Goal: Transaction & Acquisition: Book appointment/travel/reservation

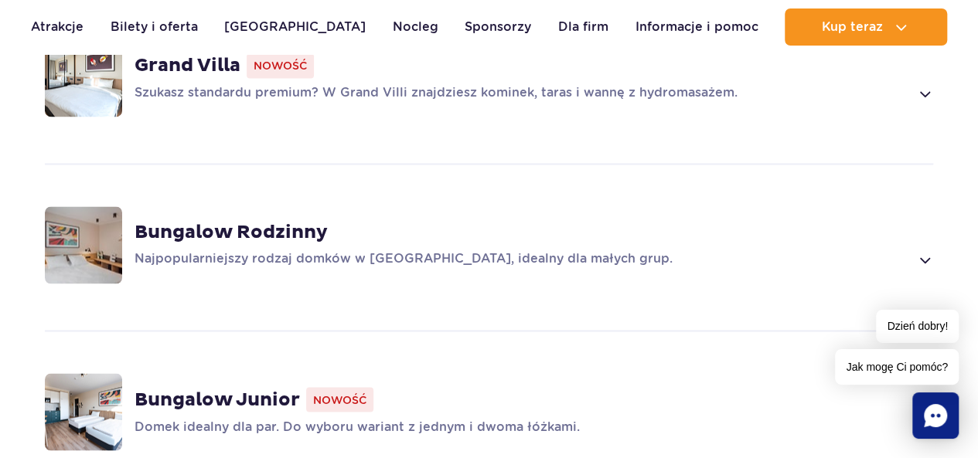
scroll to position [1230, 0]
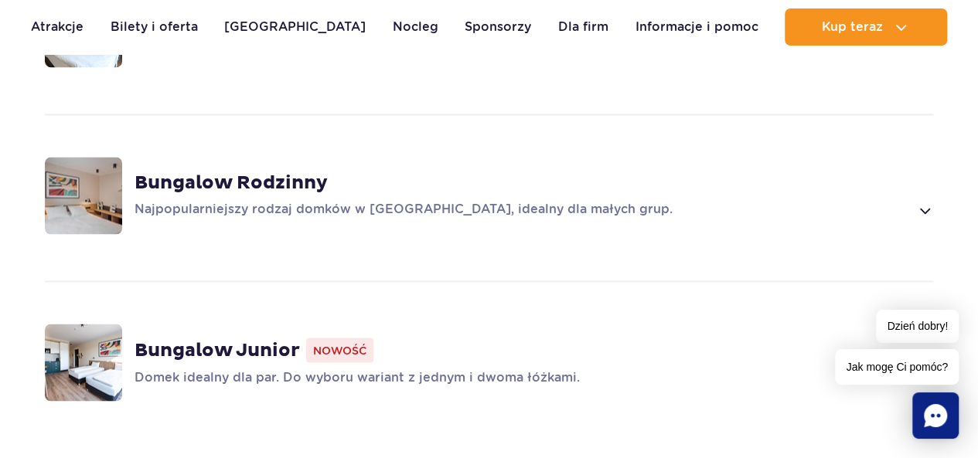
click at [285, 172] on strong "Bungalow Rodzinny" at bounding box center [230, 183] width 193 height 23
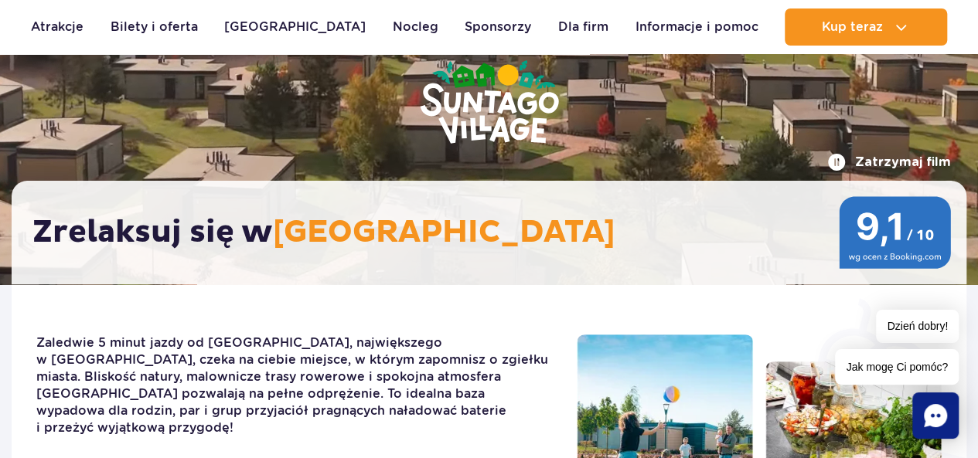
scroll to position [172, 0]
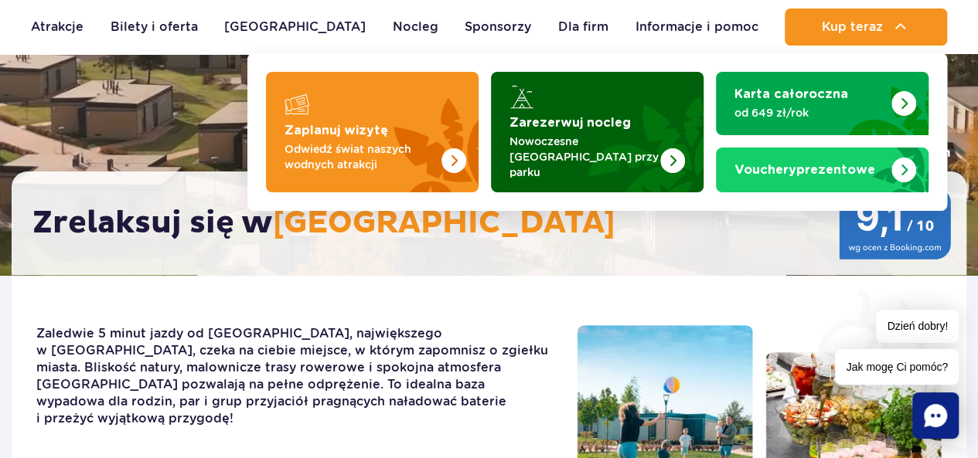
click at [598, 128] on strong "Zarezerwuj nocleg" at bounding box center [569, 123] width 121 height 12
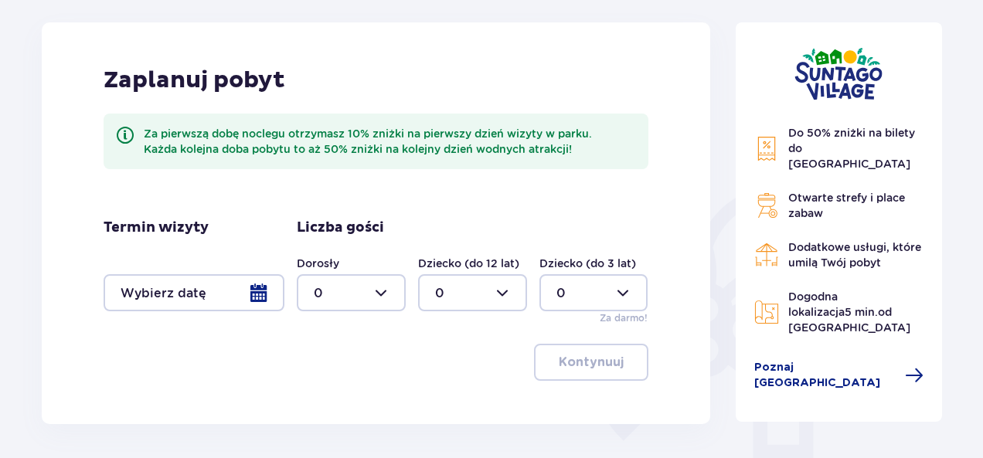
scroll to position [253, 0]
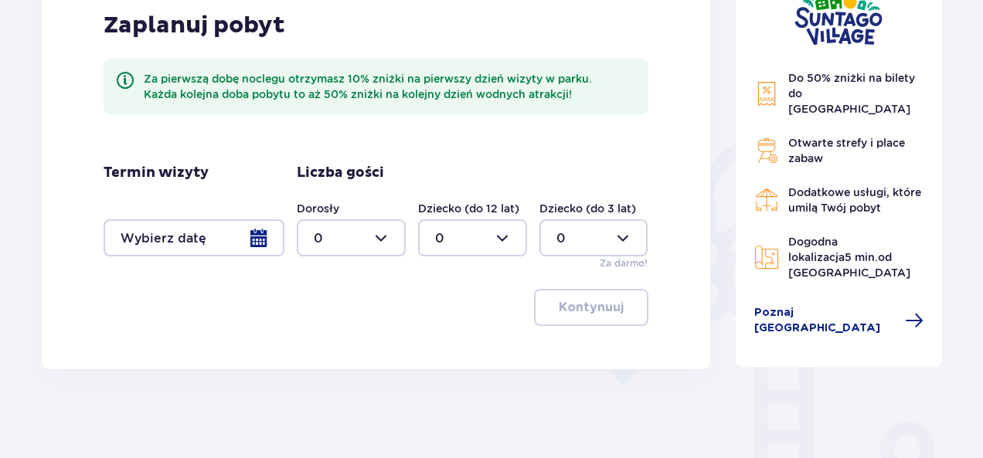
click at [261, 237] on div at bounding box center [194, 237] width 181 height 37
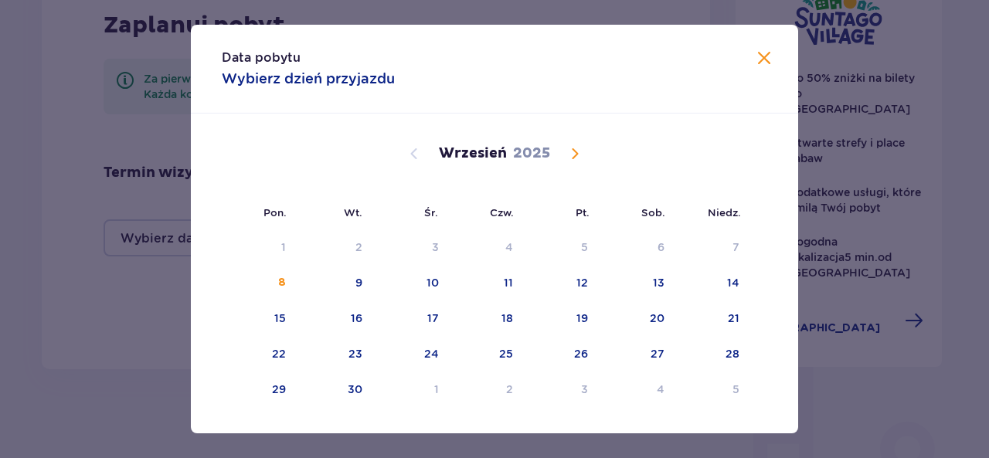
click at [581, 145] on span "Calendar" at bounding box center [575, 154] width 19 height 19
click at [575, 150] on span "Calendar" at bounding box center [575, 154] width 19 height 19
click at [512, 386] on div "27" at bounding box center [486, 390] width 77 height 34
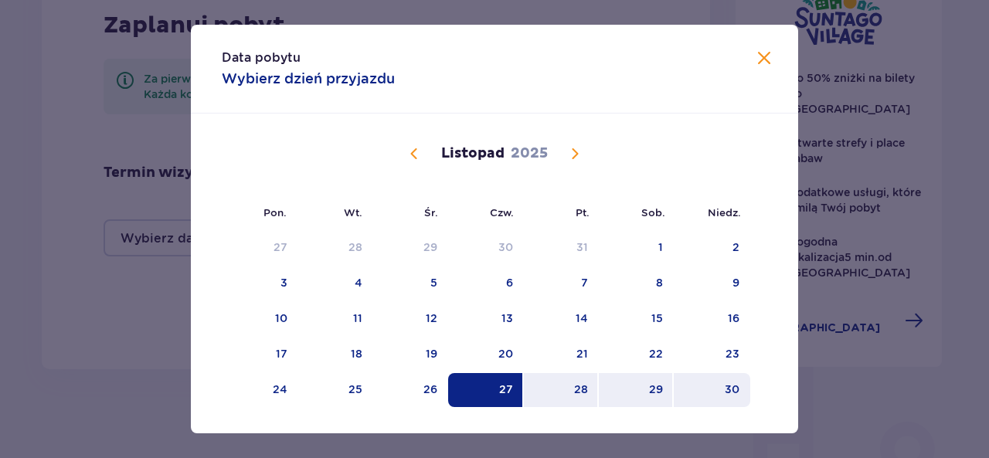
click at [725, 387] on div "30" at bounding box center [732, 389] width 15 height 15
type input "[DATE] - [DATE]"
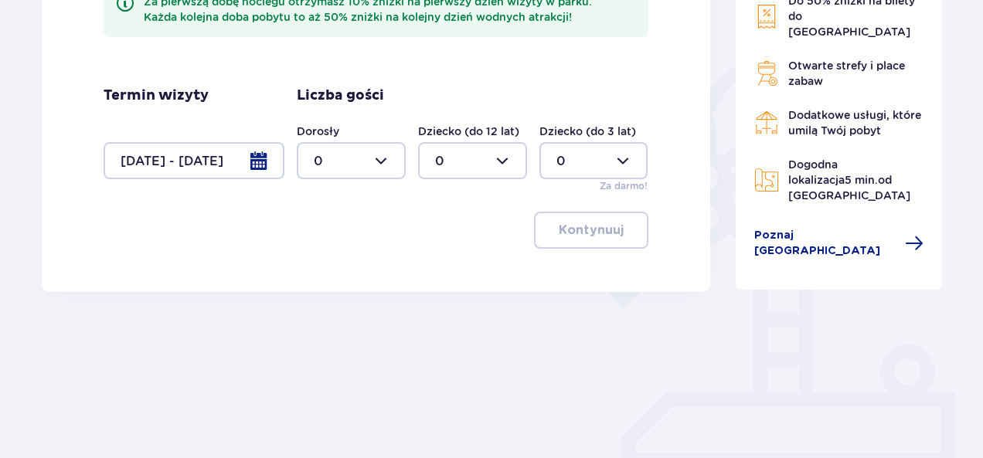
scroll to position [310, 0]
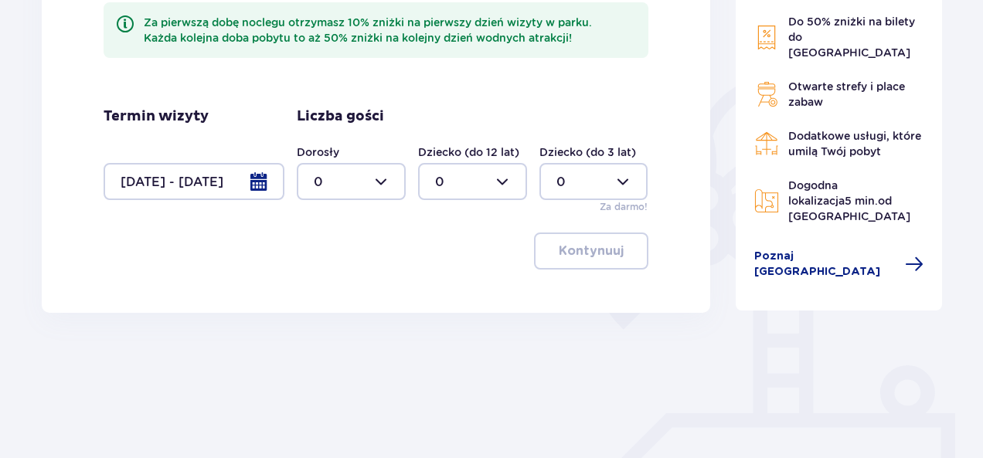
click at [383, 183] on div at bounding box center [351, 181] width 109 height 37
click at [314, 291] on p "4" at bounding box center [318, 292] width 9 height 17
type input "4"
click at [504, 169] on div at bounding box center [472, 181] width 109 height 37
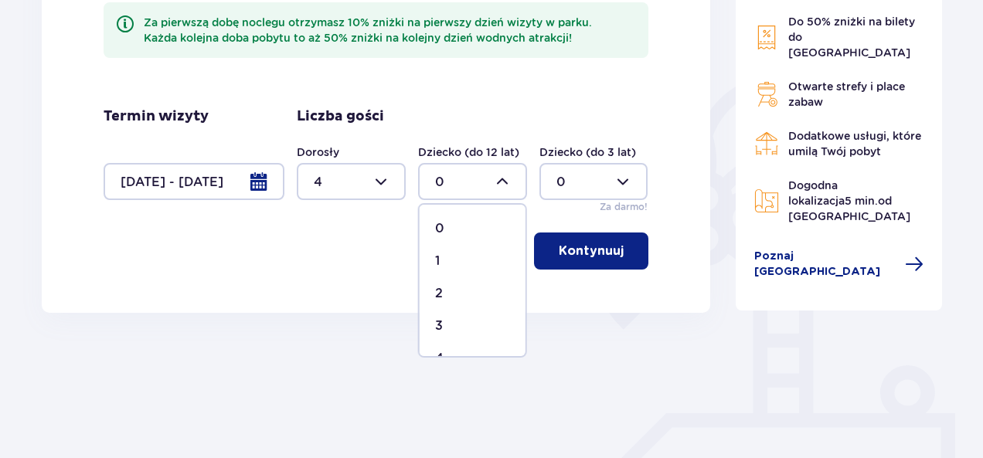
click at [579, 179] on div at bounding box center [593, 181] width 109 height 37
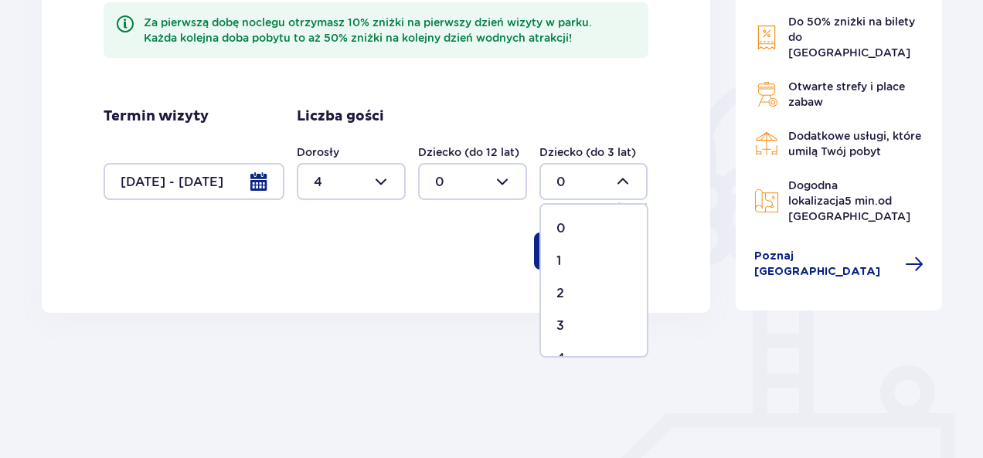
click at [560, 262] on p "1" at bounding box center [558, 261] width 5 height 17
type input "1"
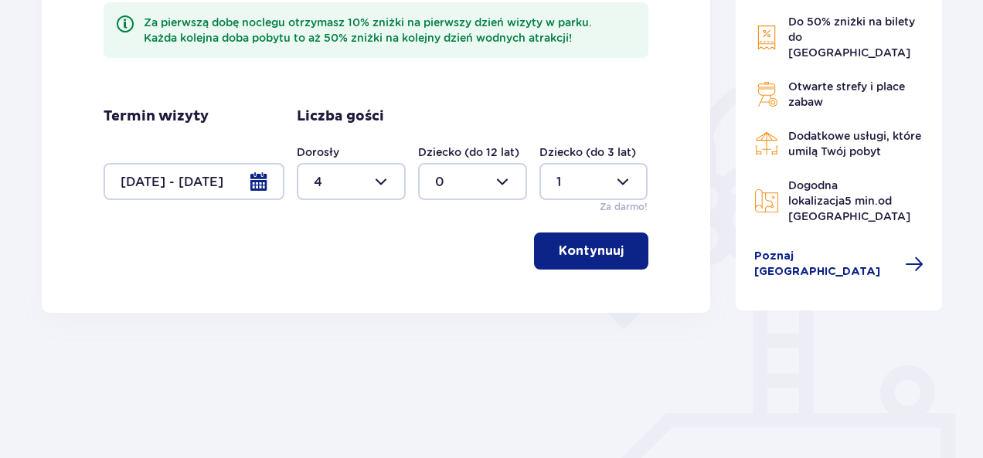
click at [602, 258] on p "Kontynuuj" at bounding box center [591, 251] width 65 height 17
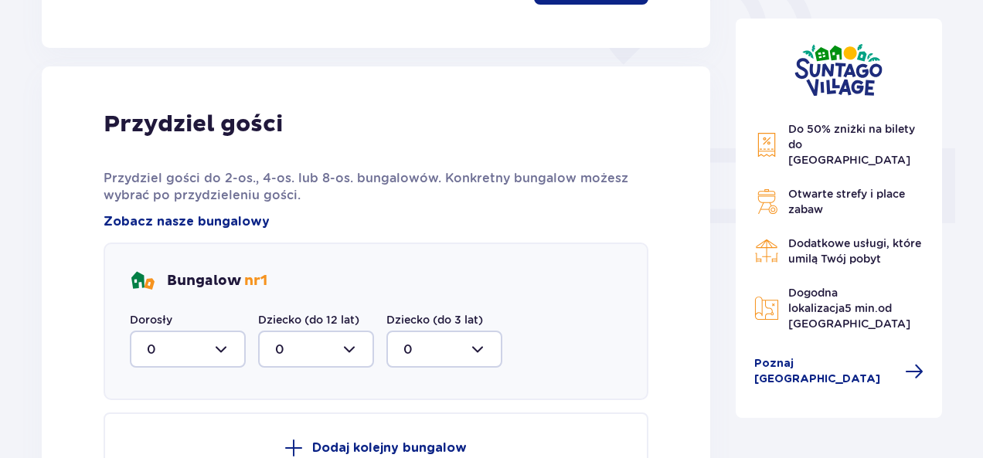
scroll to position [623, 0]
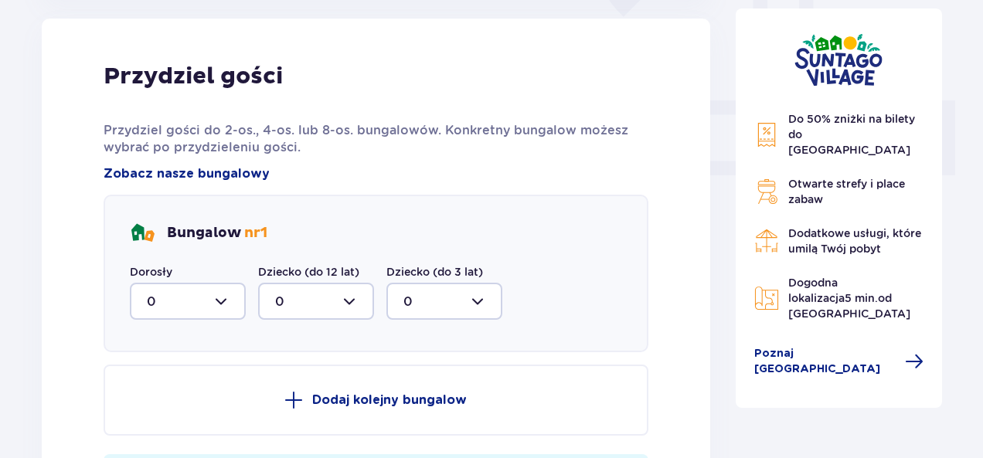
click at [236, 304] on div at bounding box center [188, 301] width 116 height 37
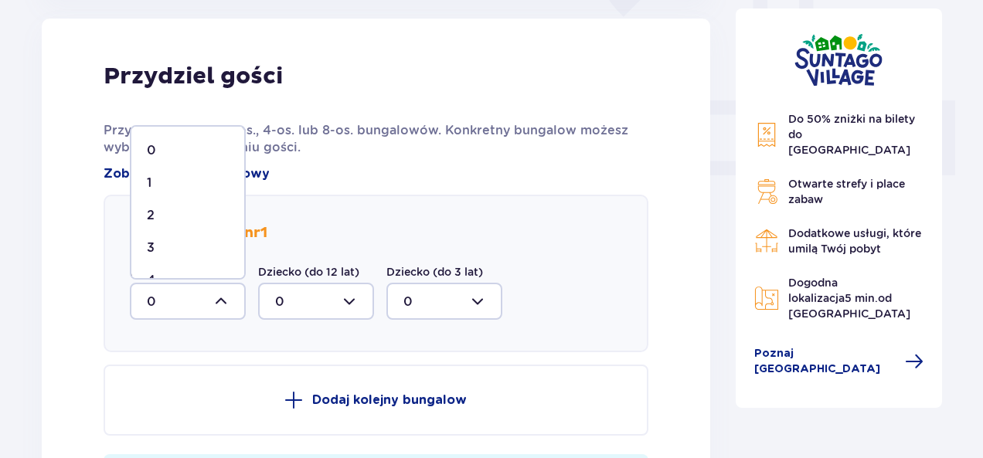
click at [236, 304] on div at bounding box center [188, 301] width 116 height 37
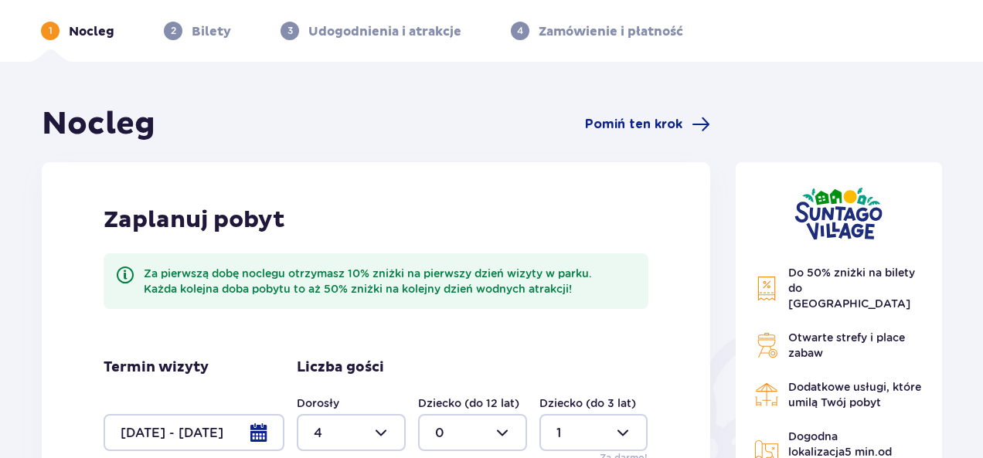
scroll to position [5, 0]
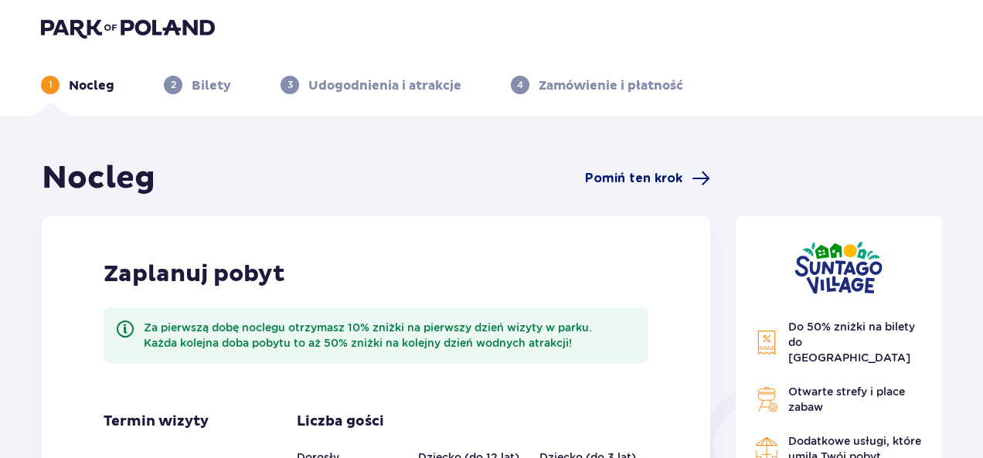
click at [631, 179] on span "Pomiń ten krok" at bounding box center [633, 178] width 97 height 17
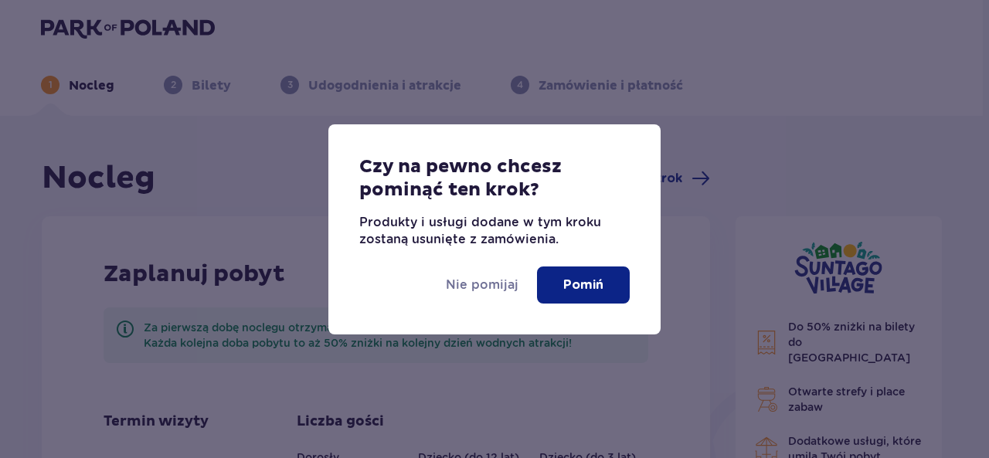
click at [573, 285] on p "Pomiń" at bounding box center [583, 285] width 40 height 17
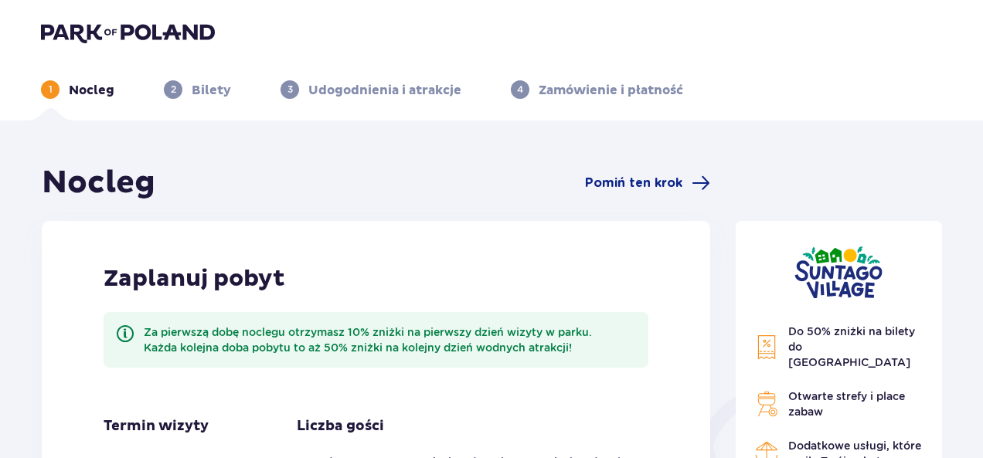
scroll to position [5, 0]
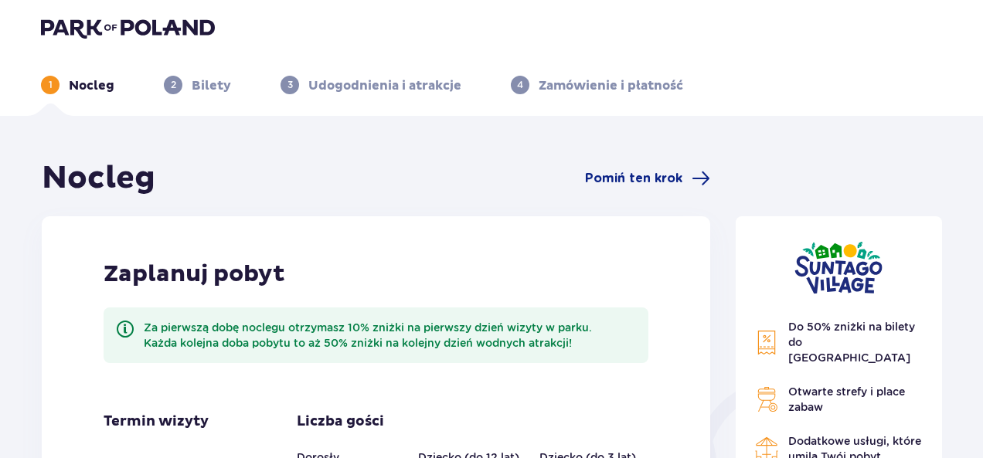
click at [135, 17] on img at bounding box center [128, 28] width 174 height 22
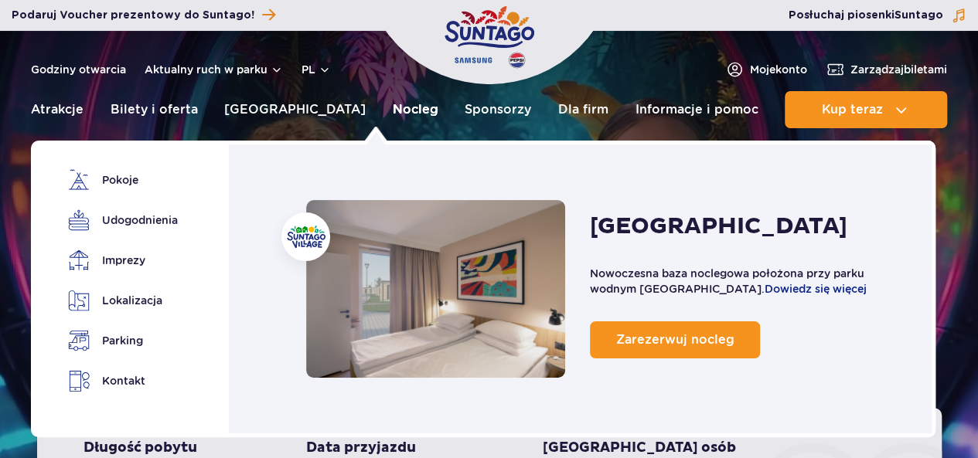
click at [393, 104] on link "Nocleg" at bounding box center [416, 109] width 46 height 37
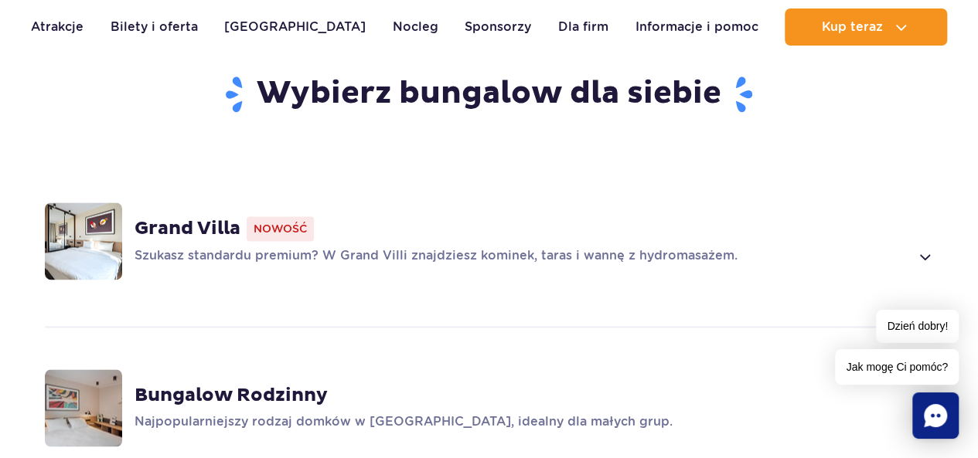
scroll to position [1002, 0]
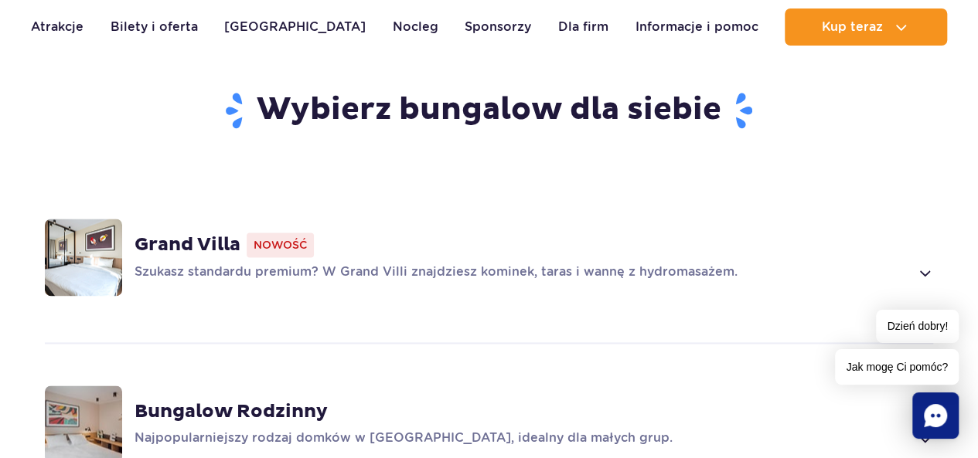
click at [212, 233] on strong "Grand Villa" at bounding box center [187, 244] width 106 height 23
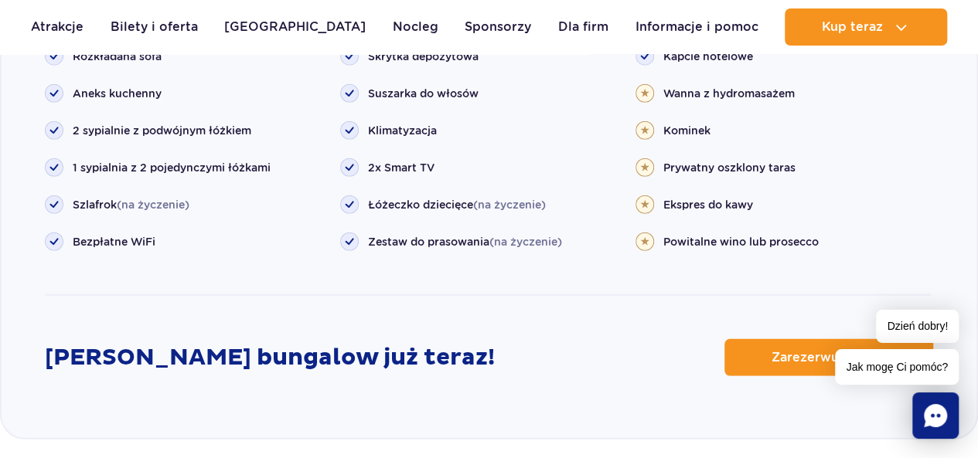
scroll to position [1931, 0]
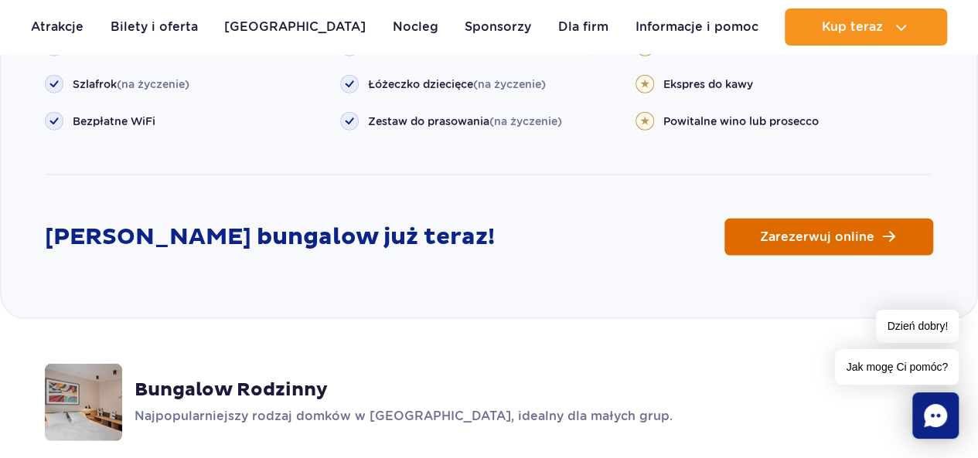
click at [794, 231] on span "Zarezerwuj online" at bounding box center [817, 237] width 114 height 12
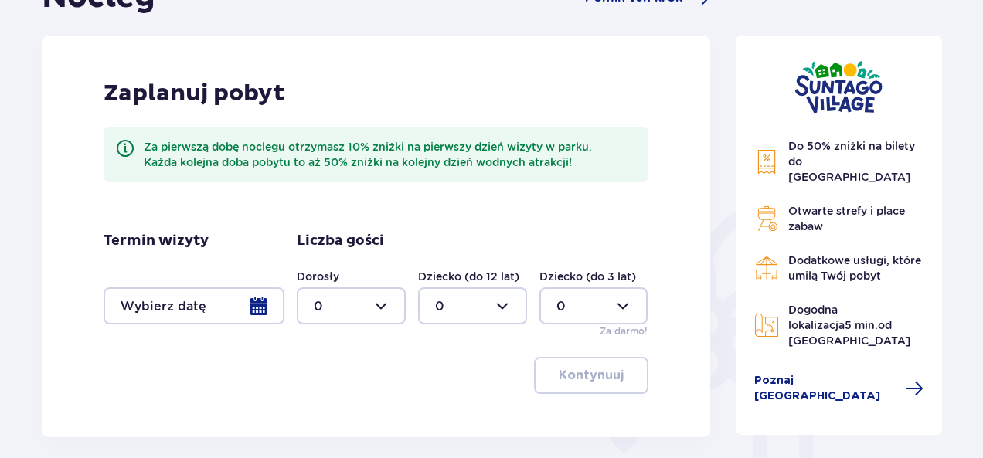
scroll to position [199, 0]
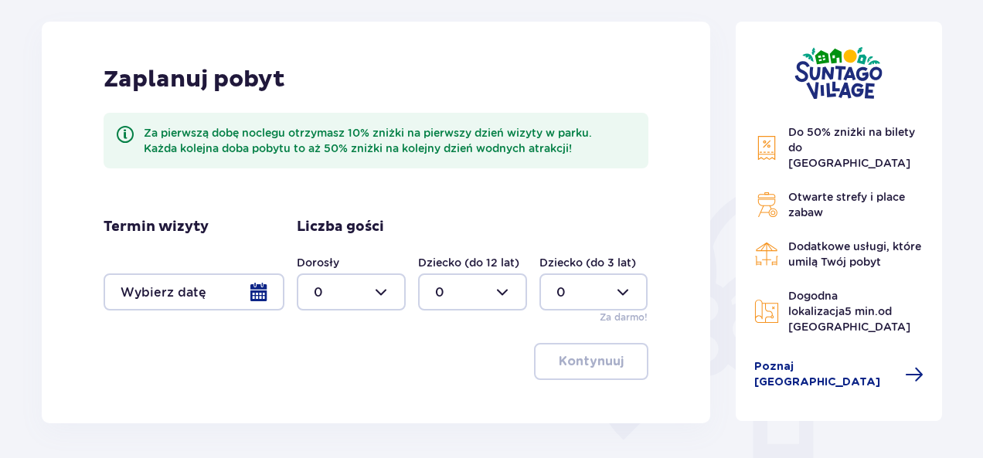
click at [253, 301] on div at bounding box center [194, 292] width 181 height 37
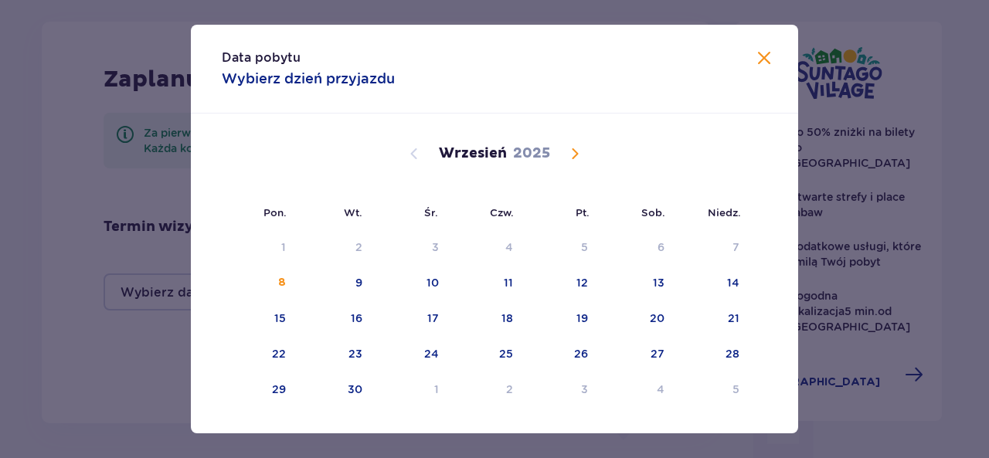
drag, startPoint x: 583, startPoint y: 154, endPoint x: 575, endPoint y: 155, distance: 7.8
click at [577, 155] on div "[DATE] 28 29 30 31 1 2 3 4 5 6 7 8 9 10 11 12 13 14 15 16 17 18 19 20 21 22 23 …" at bounding box center [494, 274] width 607 height 320
click at [575, 155] on span "Calendar" at bounding box center [575, 154] width 19 height 19
click at [511, 380] on div "27" at bounding box center [486, 390] width 77 height 34
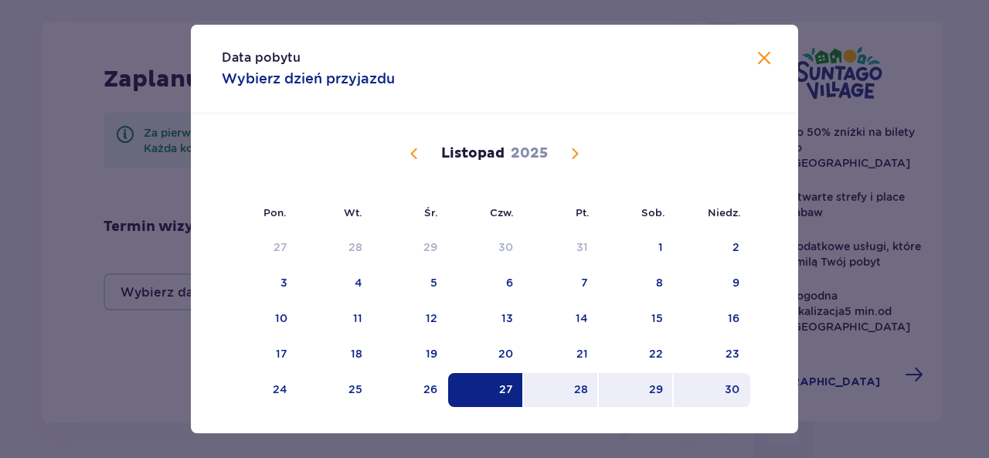
click at [738, 385] on div "30" at bounding box center [712, 390] width 77 height 34
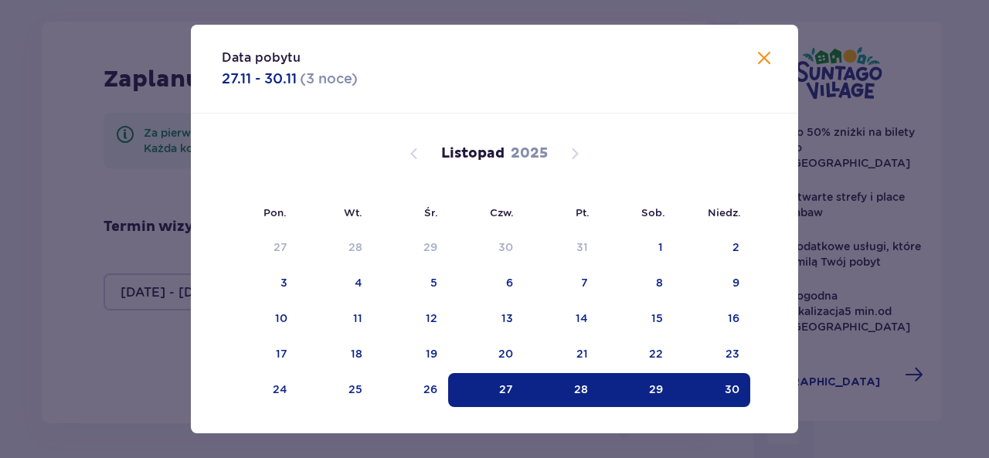
type input "[DATE] - [DATE]"
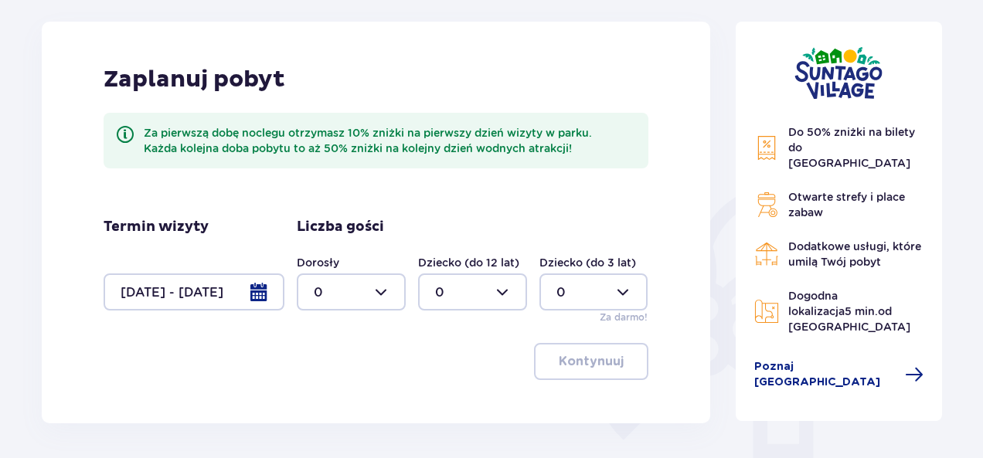
click at [384, 290] on div at bounding box center [351, 292] width 109 height 37
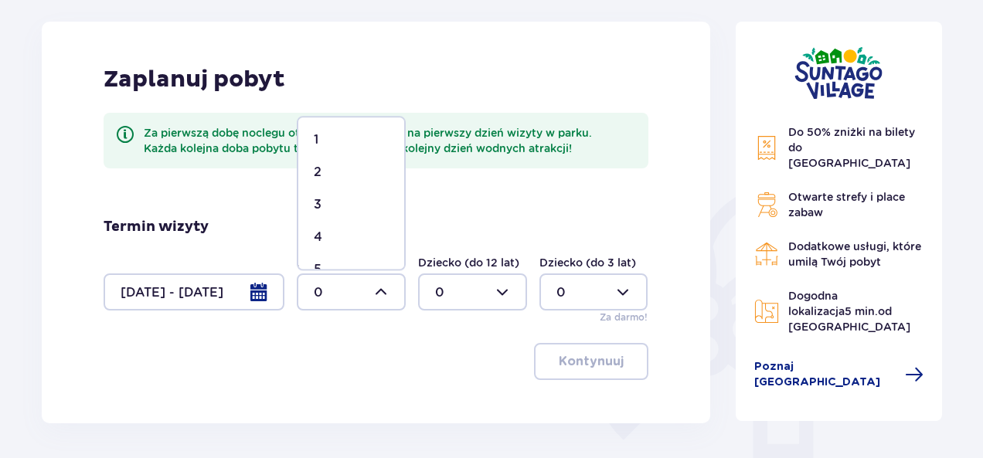
scroll to position [36, 0]
click at [317, 236] on p "4" at bounding box center [318, 234] width 9 height 17
type input "4"
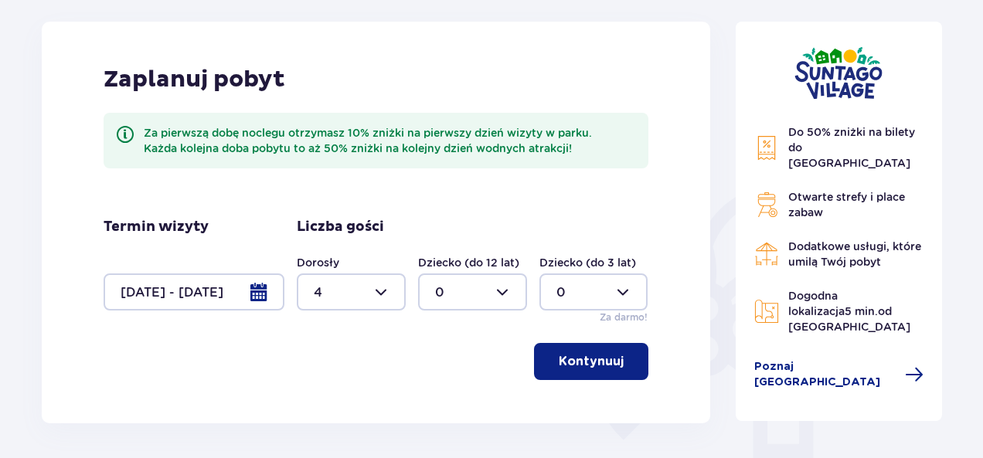
click at [580, 284] on div at bounding box center [593, 292] width 109 height 37
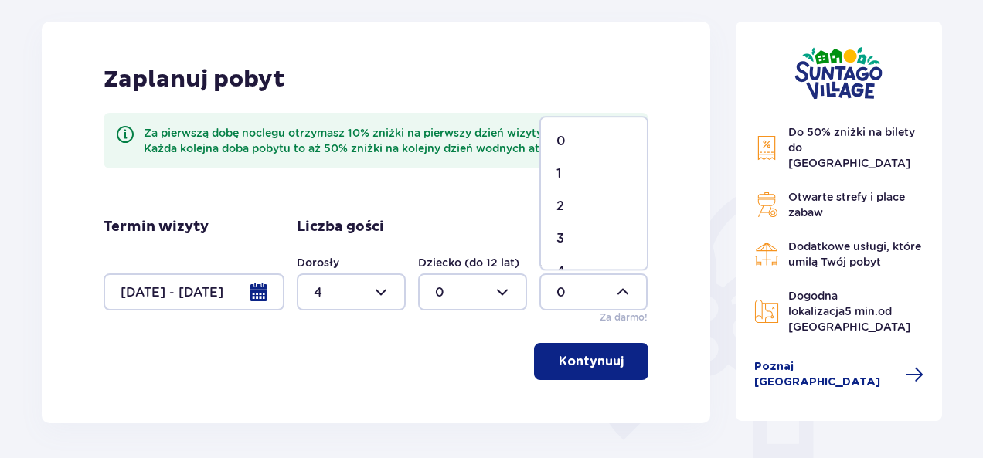
click at [566, 179] on div "1" at bounding box center [593, 173] width 75 height 17
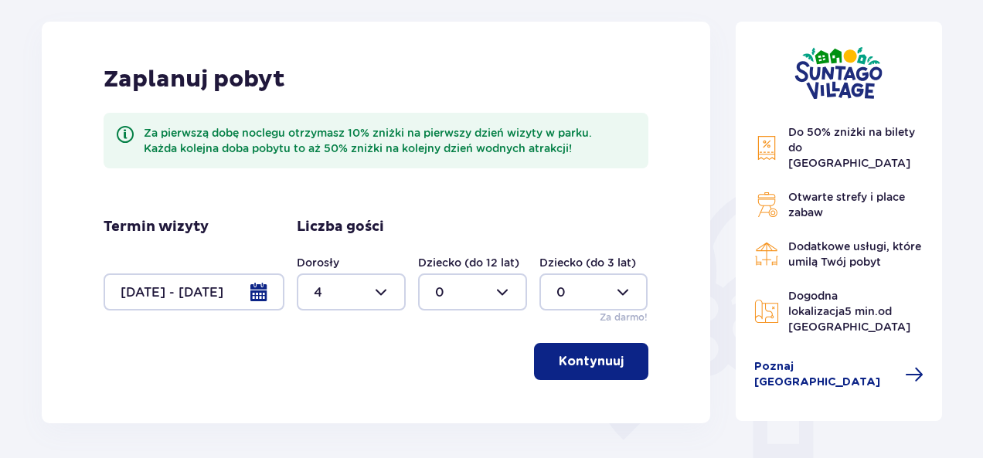
type input "1"
click at [600, 356] on p "Kontynuuj" at bounding box center [591, 361] width 65 height 17
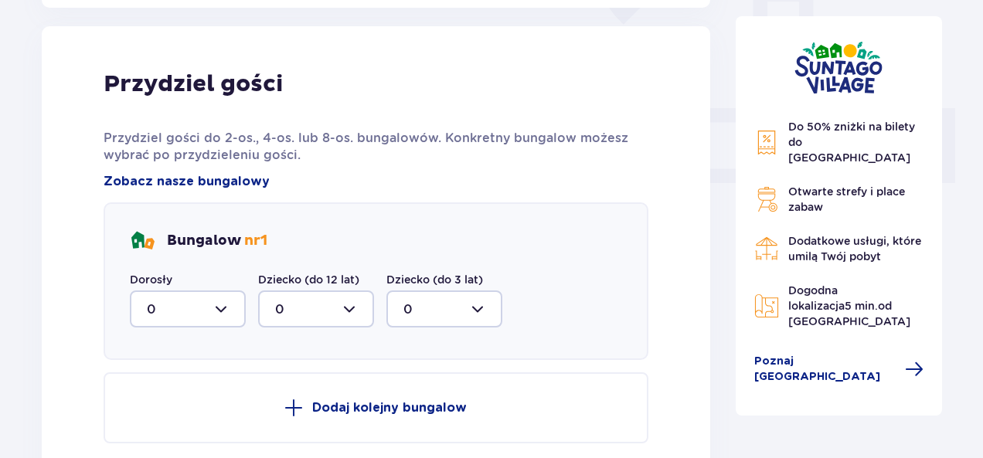
scroll to position [623, 0]
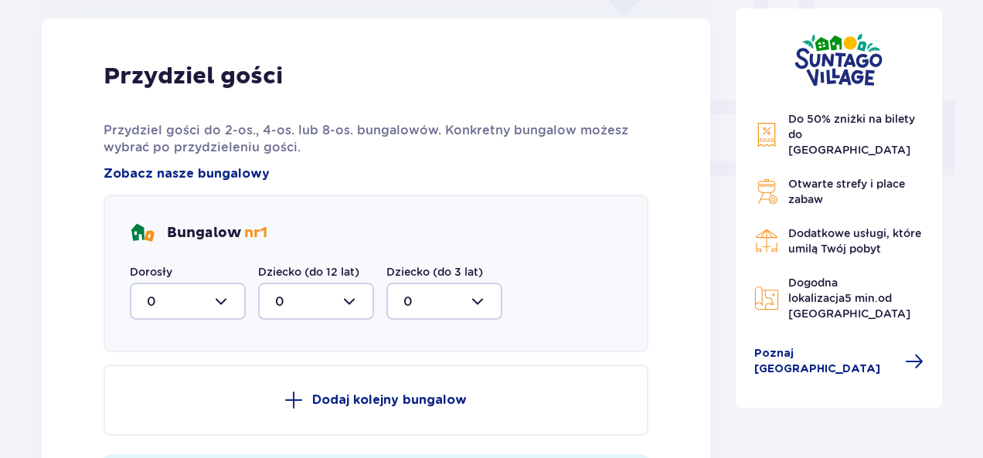
click at [216, 300] on div at bounding box center [188, 301] width 116 height 37
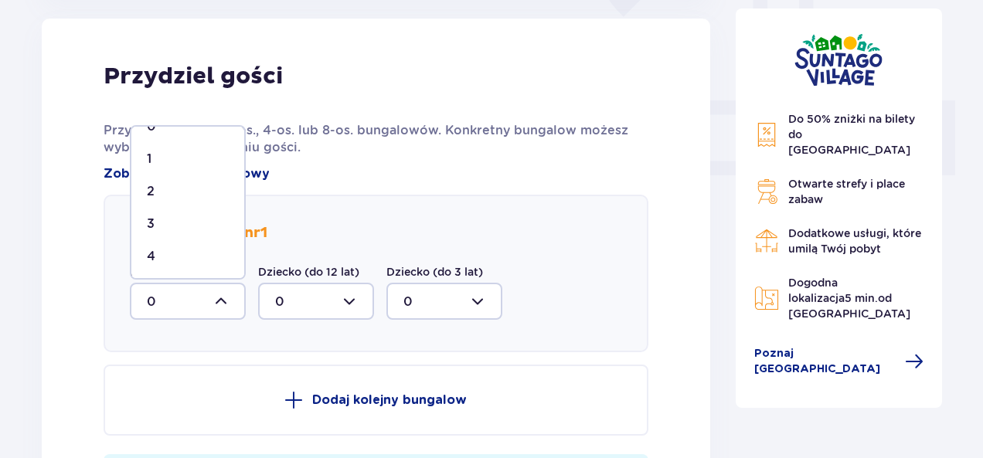
scroll to position [26, 0]
click at [168, 248] on div "4" at bounding box center [188, 254] width 82 height 17
type input "4"
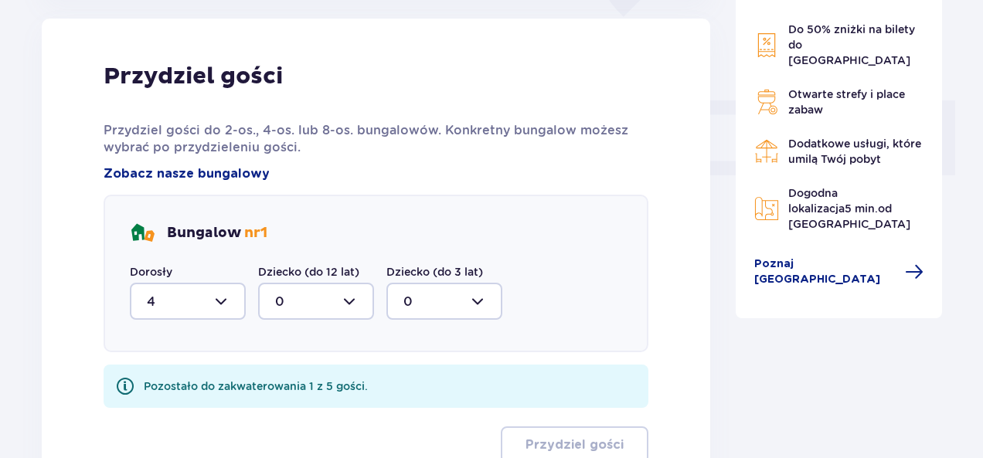
click at [352, 299] on div at bounding box center [316, 301] width 116 height 37
click at [434, 295] on div at bounding box center [444, 301] width 116 height 37
click at [424, 381] on div "1" at bounding box center [444, 381] width 82 height 17
type input "1"
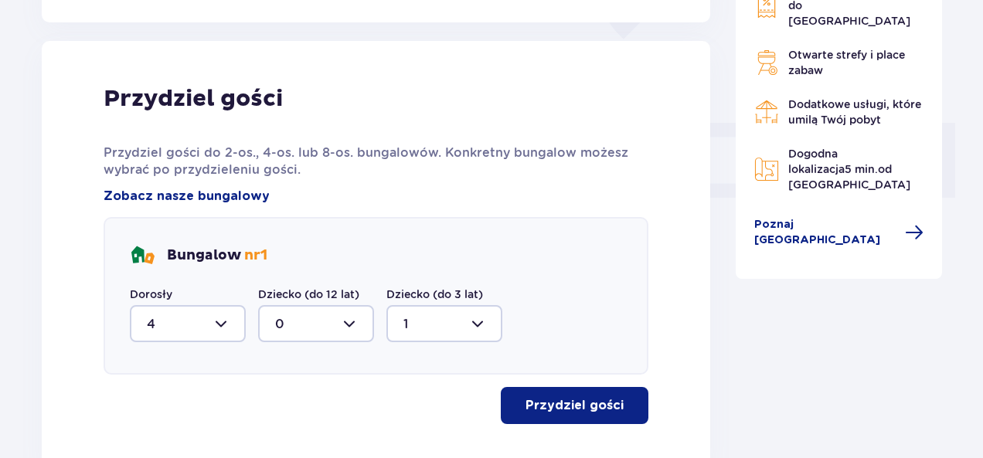
scroll to position [702, 0]
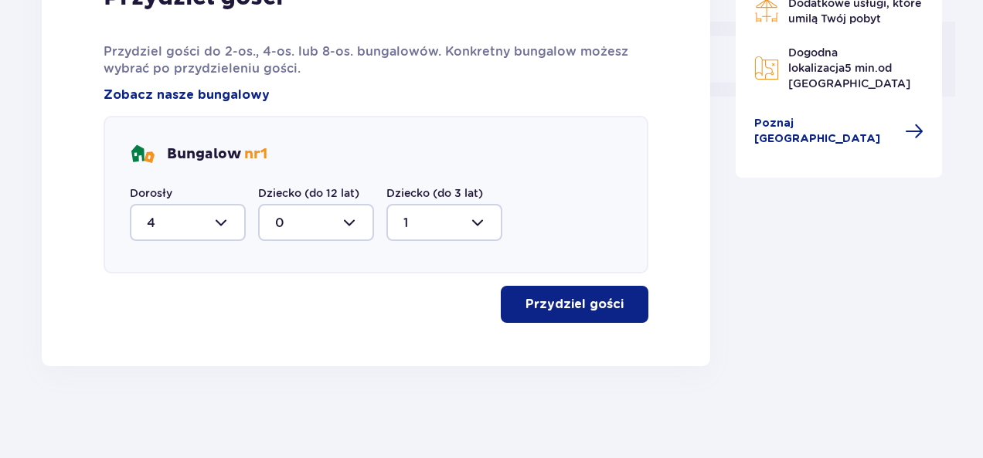
click at [553, 288] on button "Przydziel gości" at bounding box center [575, 304] width 148 height 37
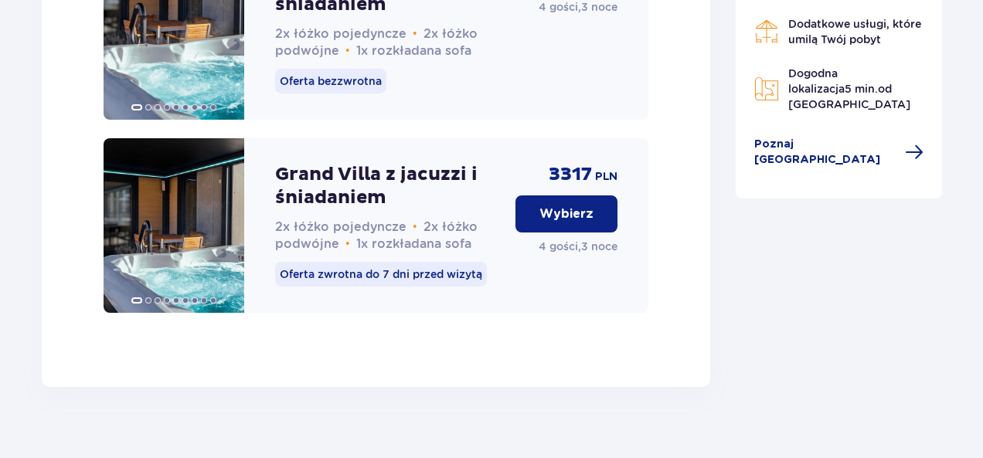
scroll to position [3085, 0]
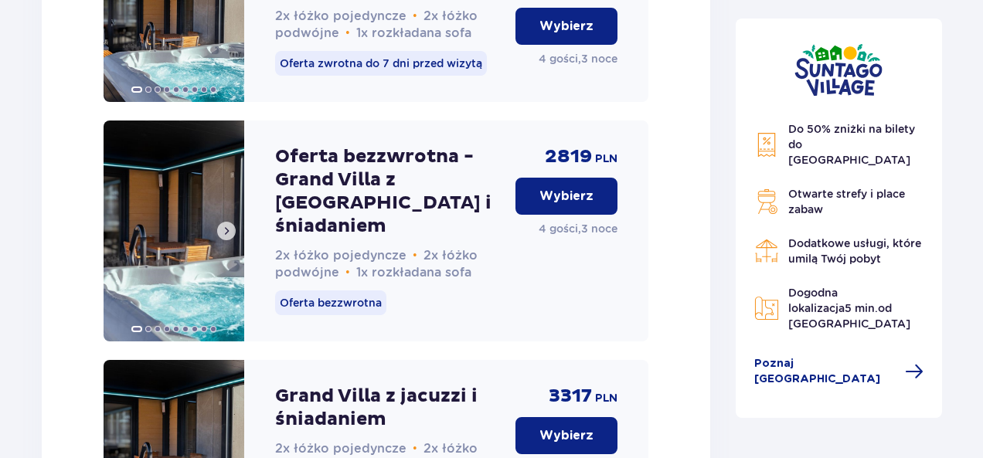
click at [229, 237] on span at bounding box center [226, 231] width 12 height 12
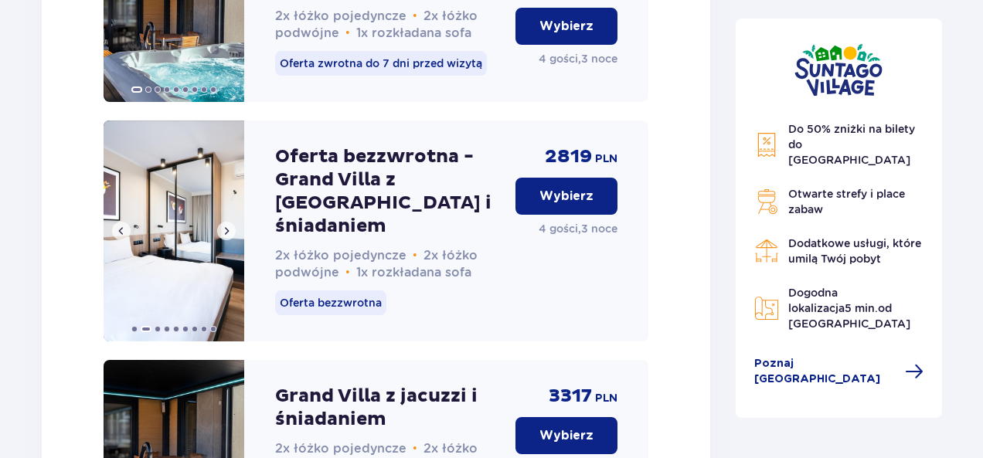
click at [229, 237] on span at bounding box center [226, 231] width 12 height 12
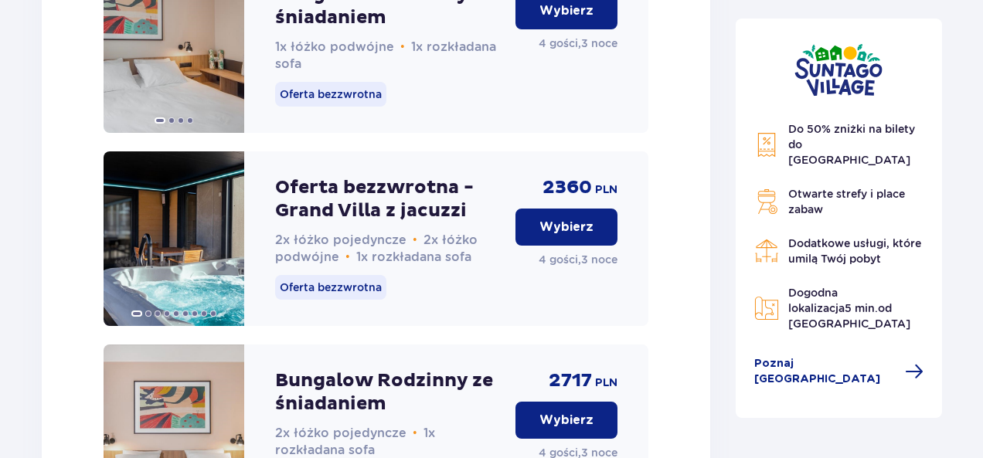
scroll to position [2287, 0]
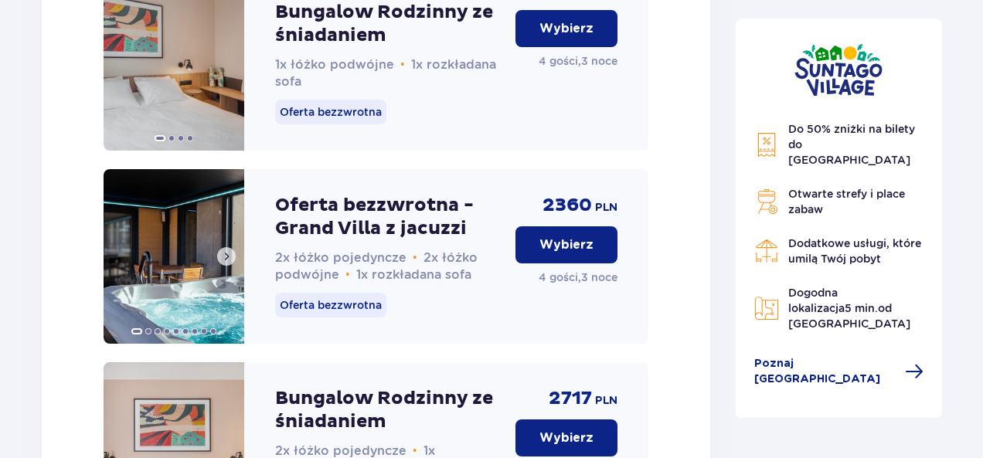
click at [226, 263] on span at bounding box center [226, 256] width 12 height 12
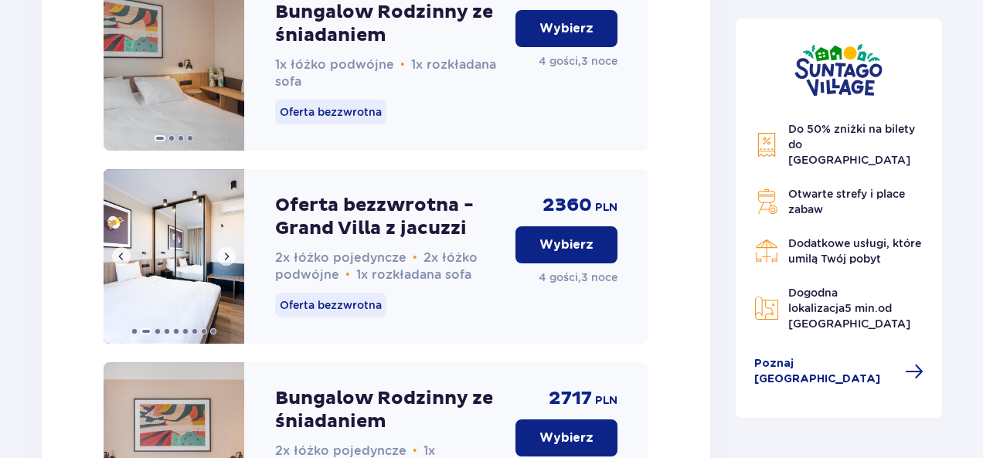
click at [226, 263] on span at bounding box center [226, 256] width 12 height 12
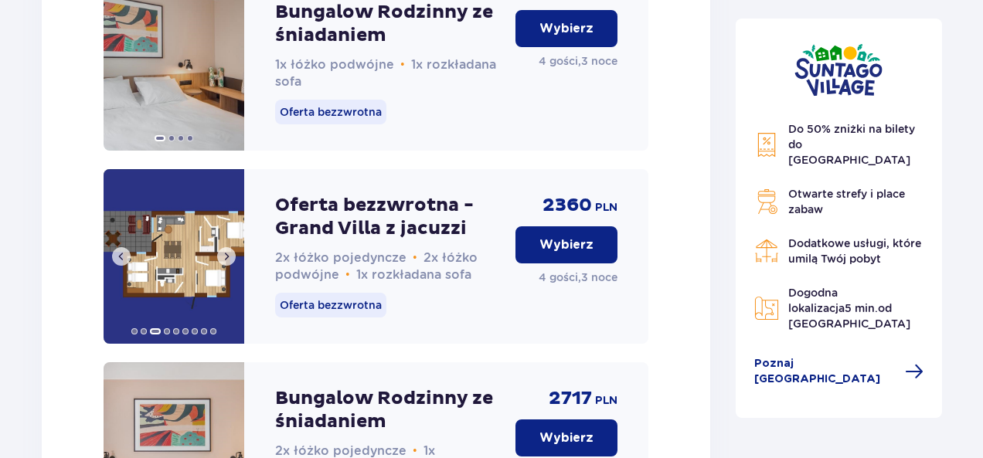
click at [226, 263] on span at bounding box center [226, 256] width 12 height 12
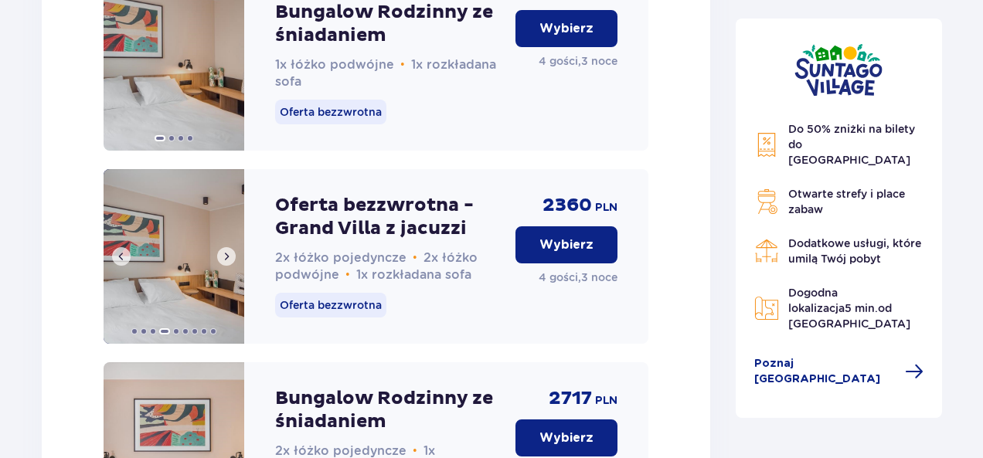
click at [226, 263] on span at bounding box center [226, 256] width 12 height 12
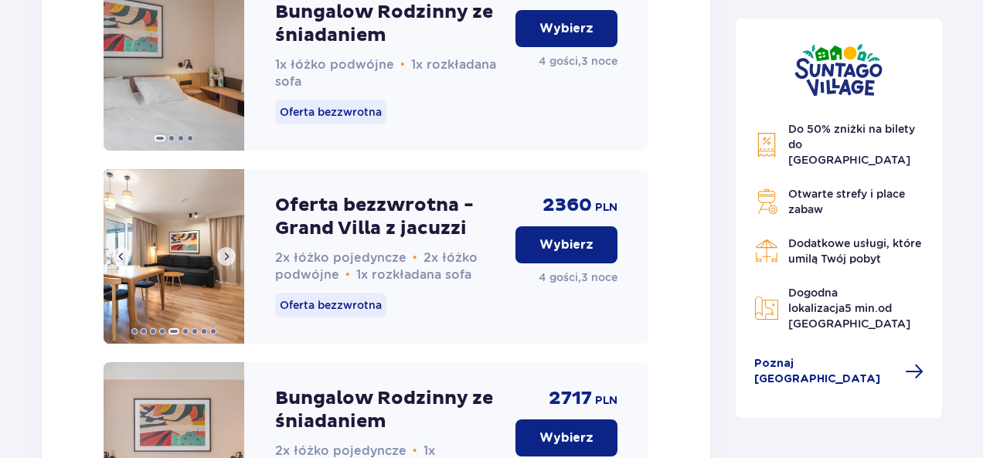
click at [226, 263] on span at bounding box center [226, 256] width 12 height 12
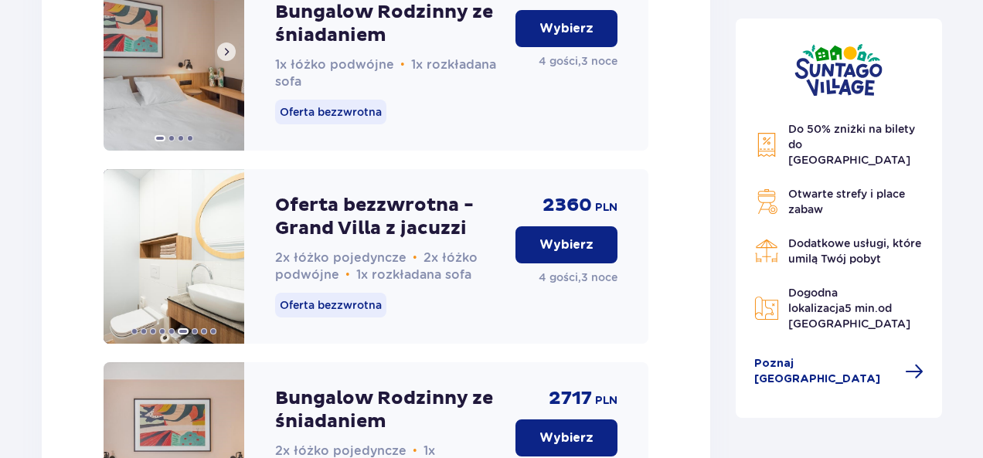
click at [223, 58] on span at bounding box center [226, 52] width 12 height 12
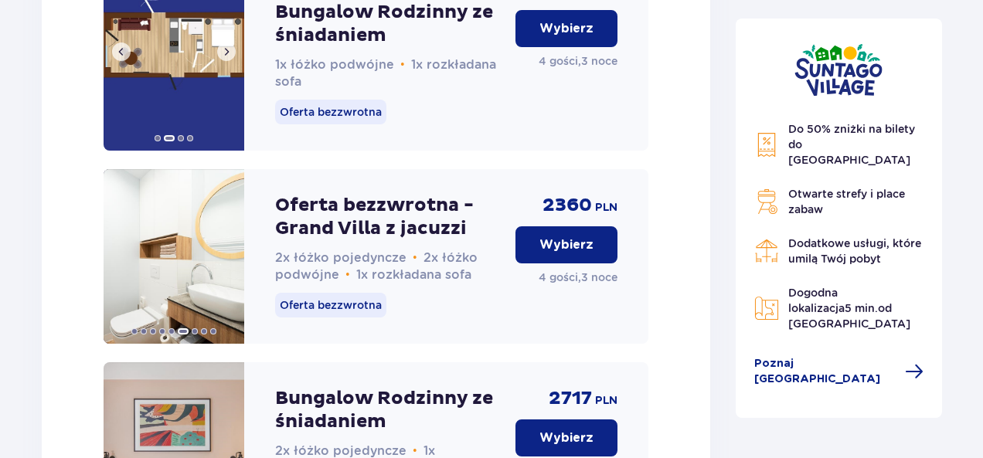
click at [223, 58] on span at bounding box center [226, 52] width 12 height 12
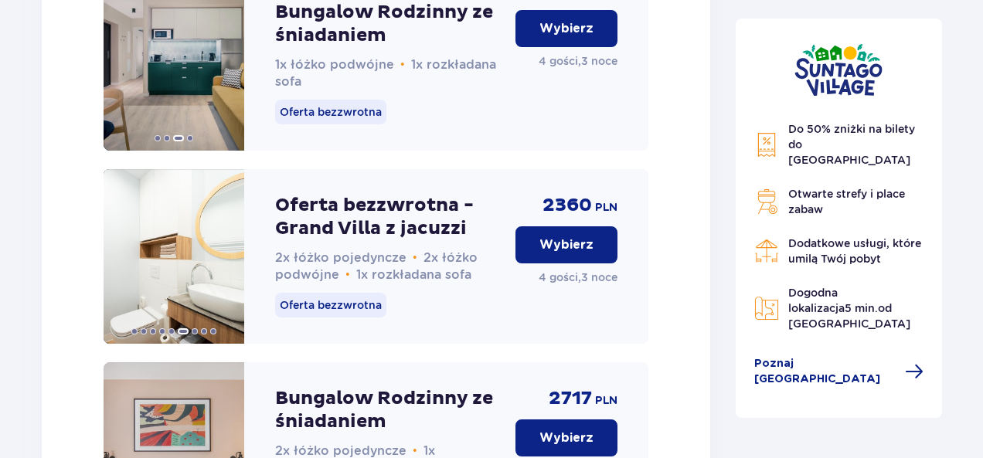
click at [553, 253] on p "Wybierz" at bounding box center [566, 244] width 54 height 17
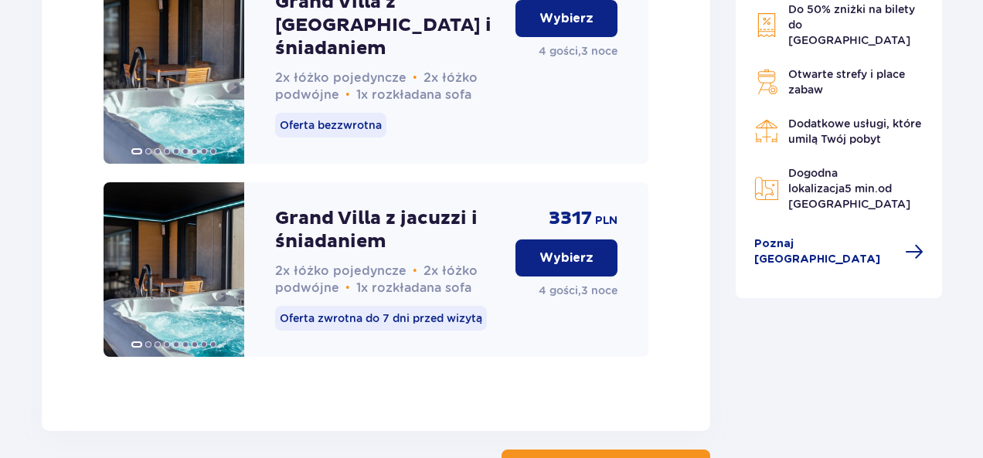
scroll to position [3393, 0]
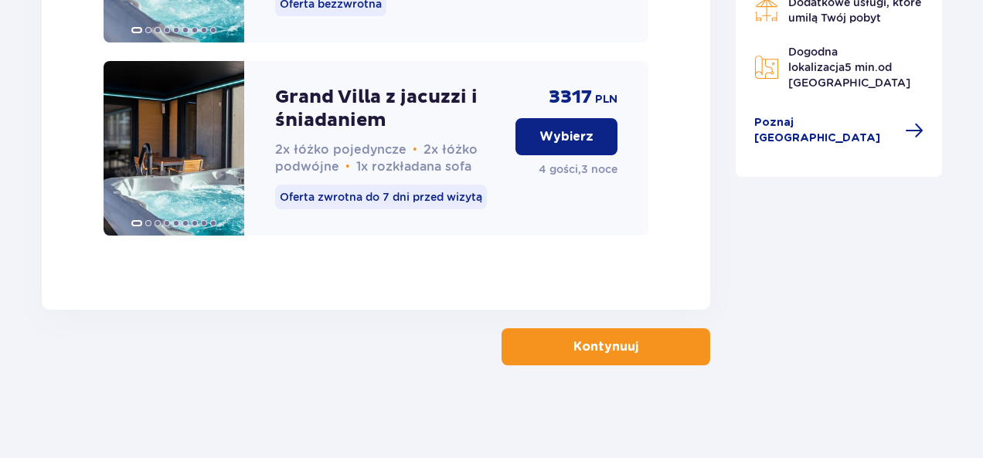
click at [590, 338] on button "Kontynuuj" at bounding box center [606, 346] width 209 height 37
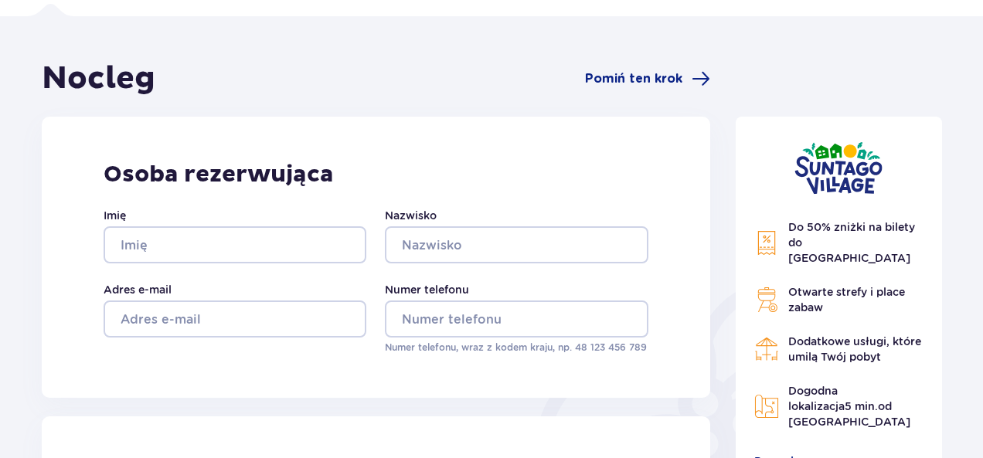
scroll to position [106, 0]
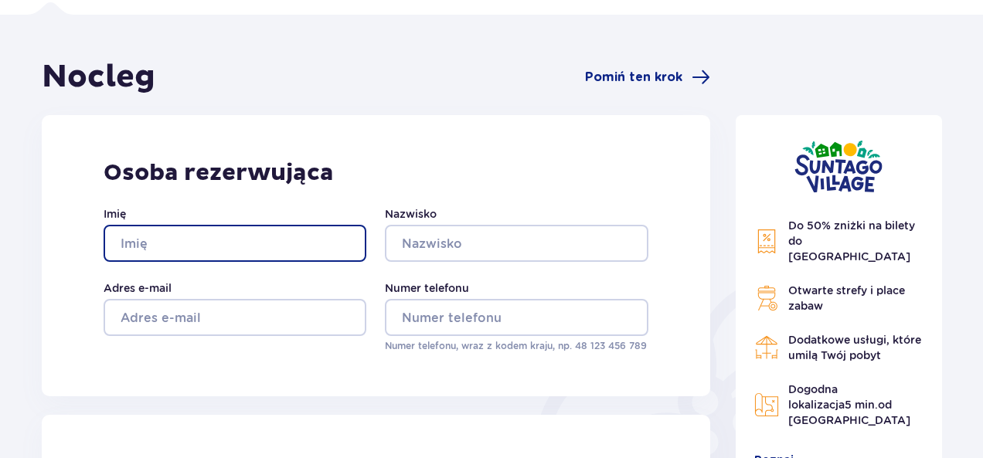
click at [241, 242] on input "Imię" at bounding box center [235, 243] width 263 height 37
type input "Radoslaw"
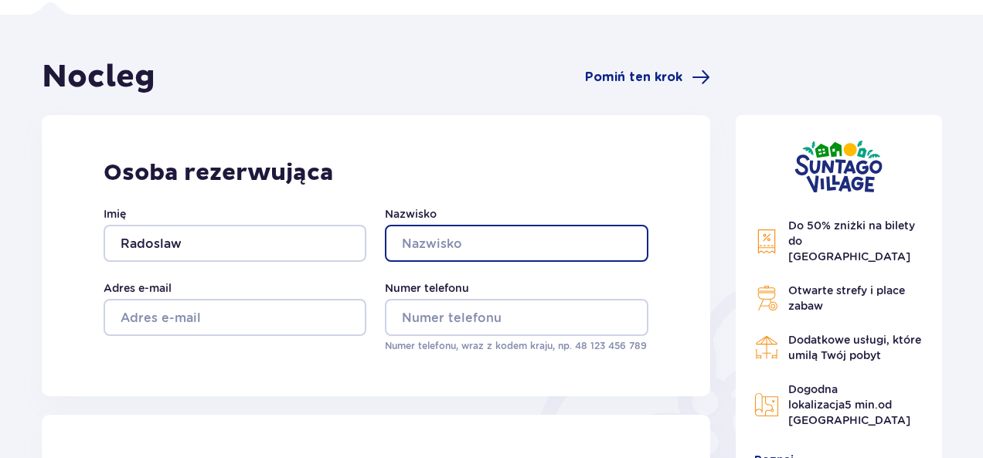
type input "[PERSON_NAME]"
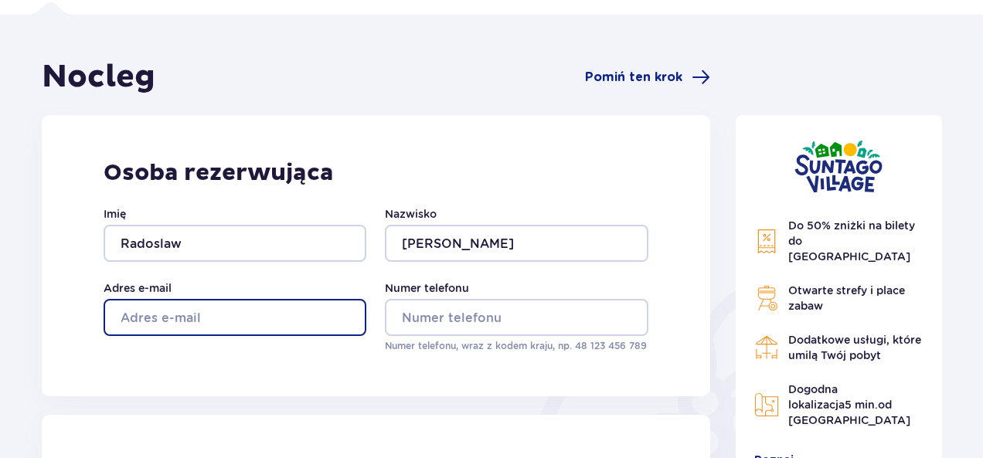
type input "[EMAIL_ADDRESS][DOMAIN_NAME]"
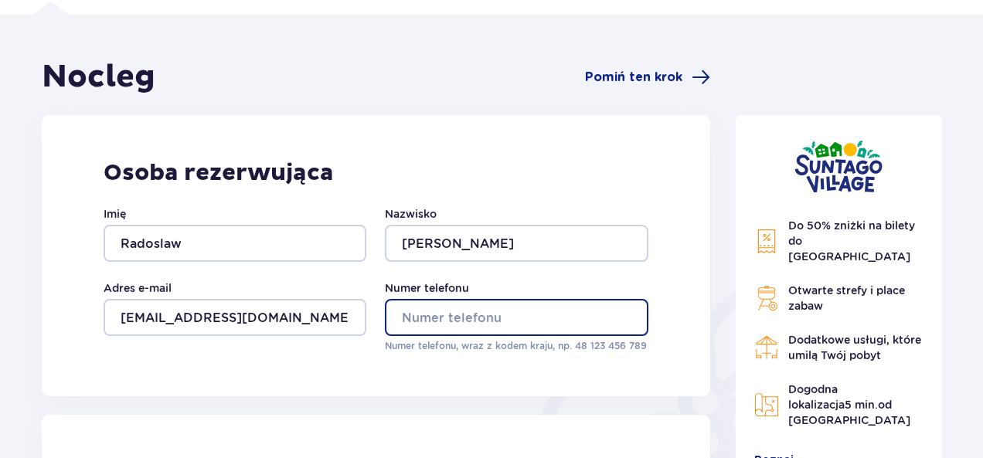
type input "733801213"
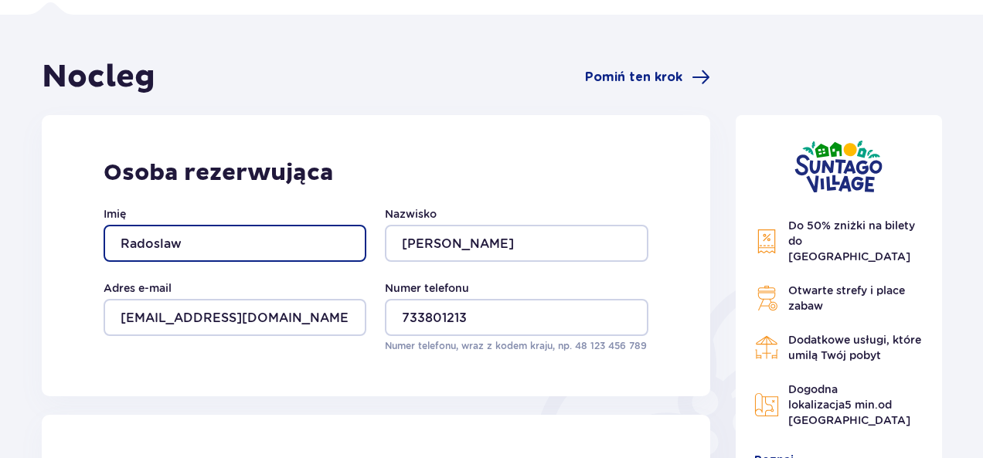
click at [227, 240] on input "Radoslaw" at bounding box center [235, 243] width 263 height 37
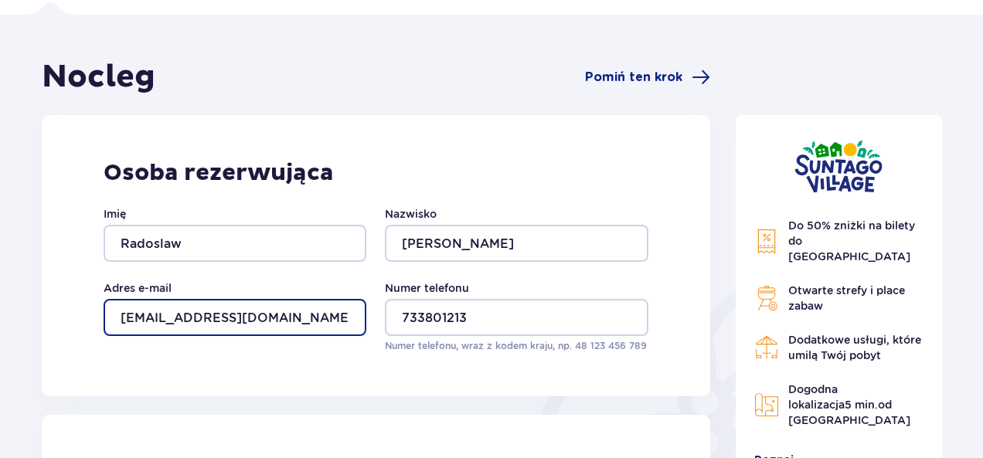
click at [192, 313] on input "[EMAIL_ADDRESS][DOMAIN_NAME]" at bounding box center [235, 317] width 263 height 37
click at [186, 319] on input "[EMAIL_ADDRESS][DOMAIN_NAME]" at bounding box center [235, 317] width 263 height 37
type input "[EMAIL_ADDRESS][DOMAIN_NAME]"
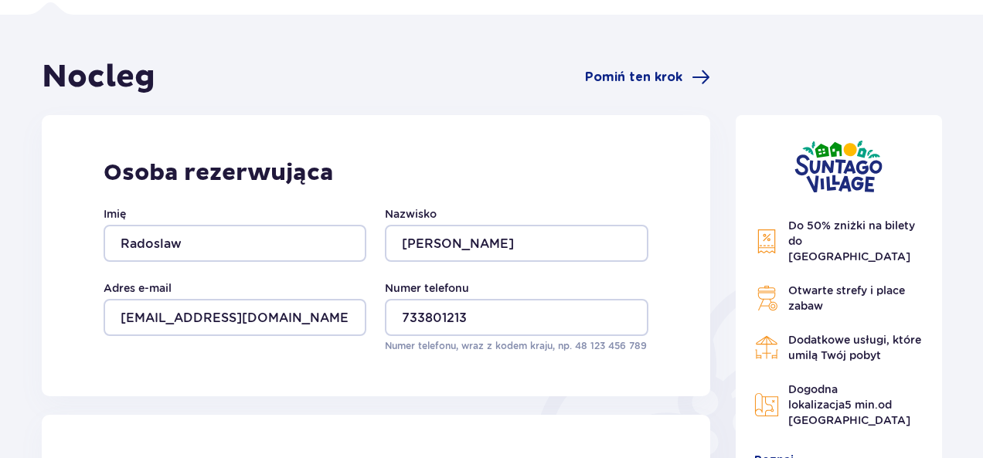
click at [321, 373] on div "Osoba rezerwująca Imię Radoslaw Nazwisko Pajecki Adres e-mail pajeckir@gmail.co…" at bounding box center [376, 255] width 668 height 281
drag, startPoint x: 982, startPoint y: 76, endPoint x: 988, endPoint y: 151, distance: 75.2
click at [982, 151] on html "1 Nocleg 2 Bilety 3 Udogodnienia i atrakcje 4 Zamówienie i płatność Nocleg Pomi…" at bounding box center [491, 123] width 983 height 458
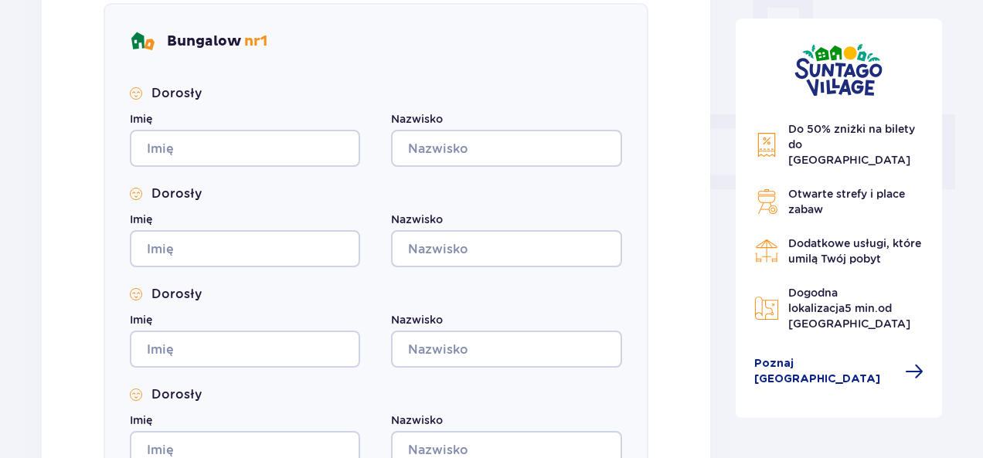
scroll to position [611, 0]
click at [216, 112] on div "Imię" at bounding box center [245, 138] width 230 height 56
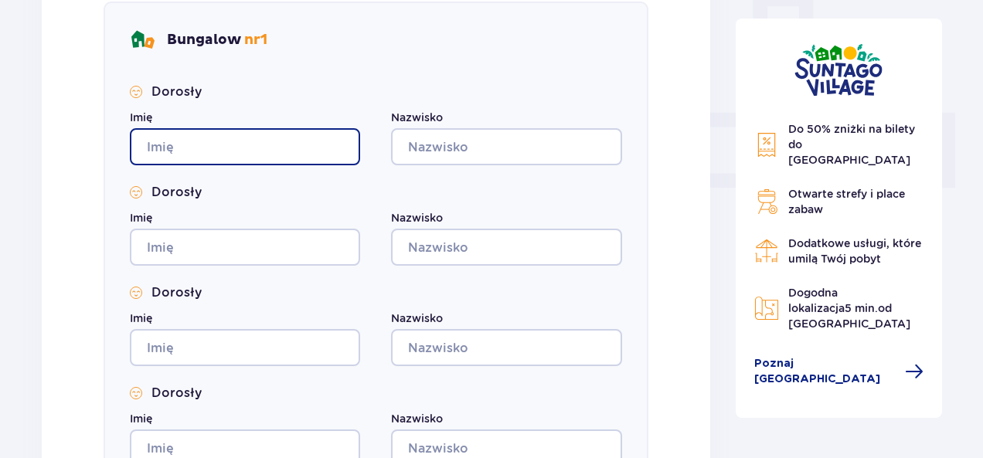
click at [214, 148] on input "Imię" at bounding box center [245, 146] width 230 height 37
type input "Radoslaw"
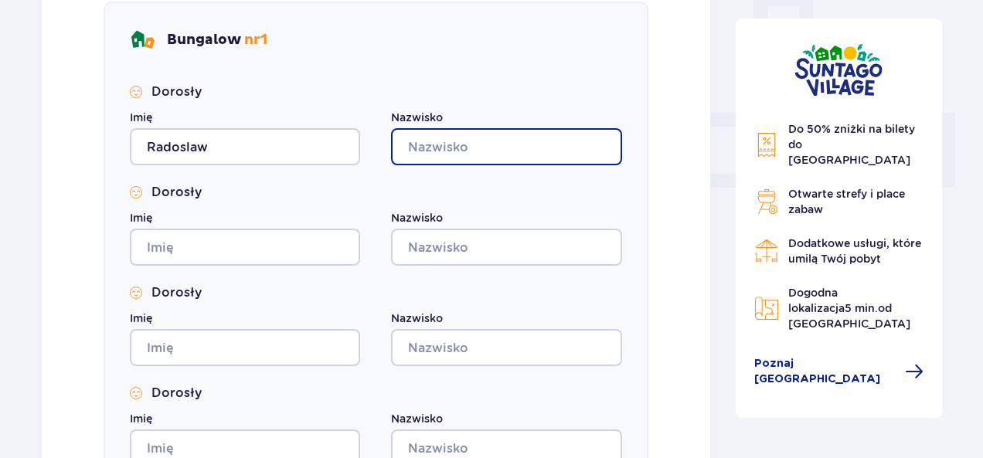
type input "Pajecki"
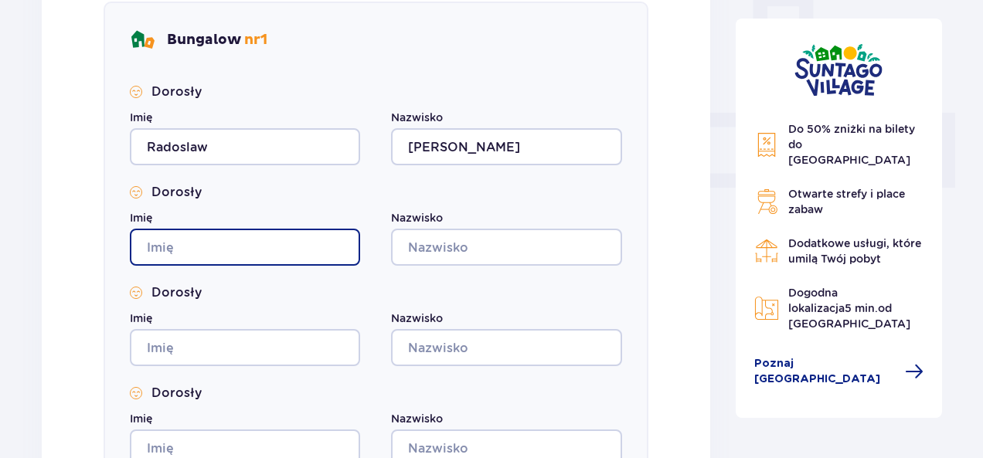
type input "Radoslaw"
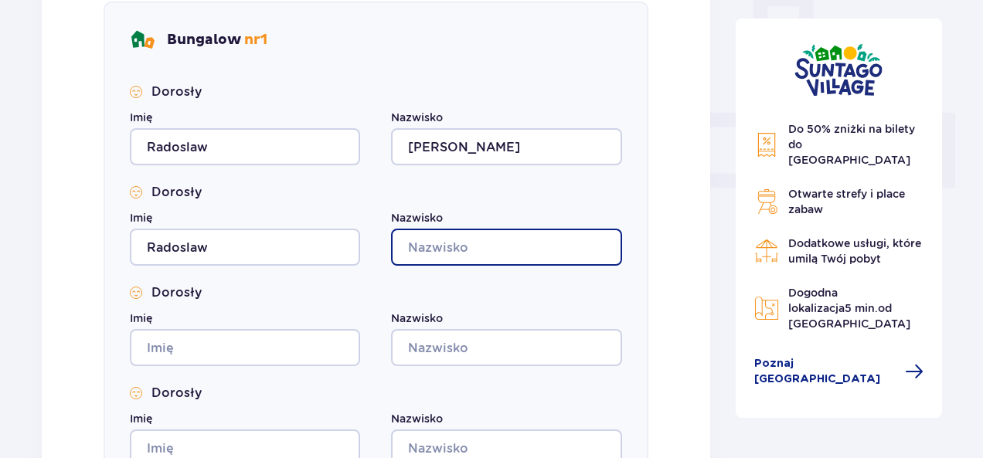
type input "Pajecki"
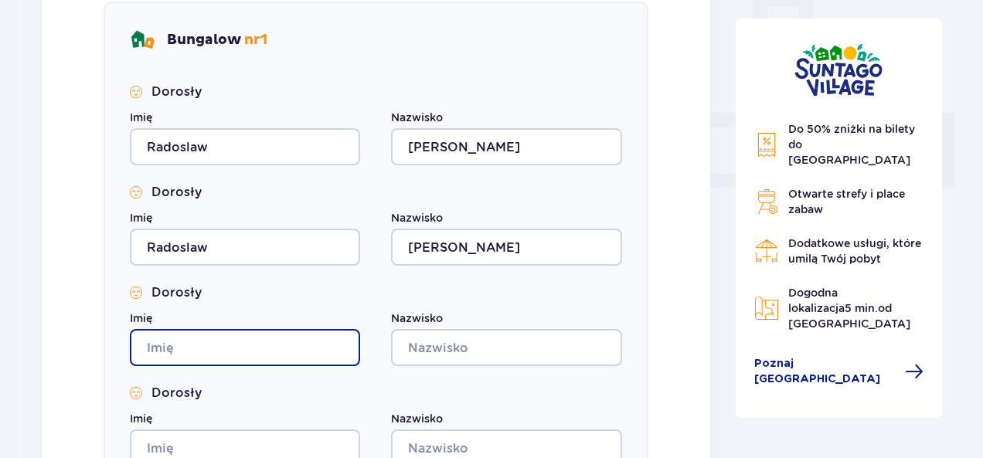
type input "Radoslaw"
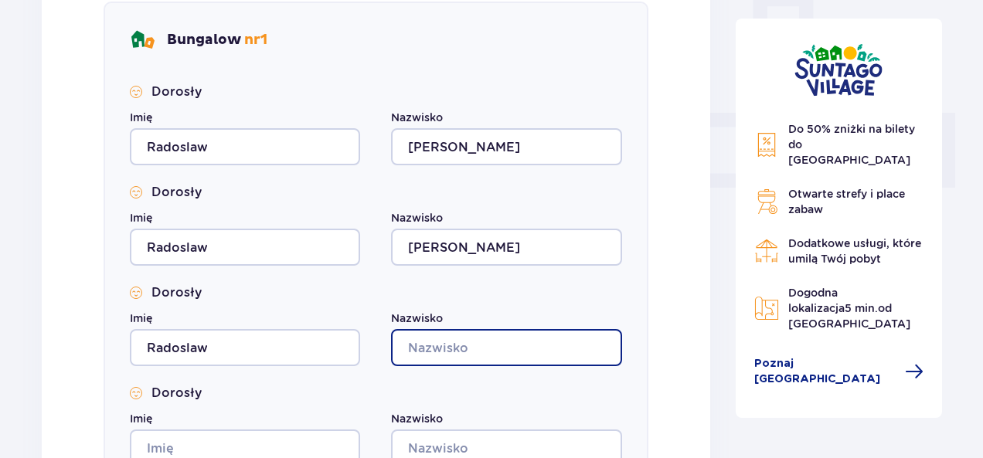
type input "Pajecki"
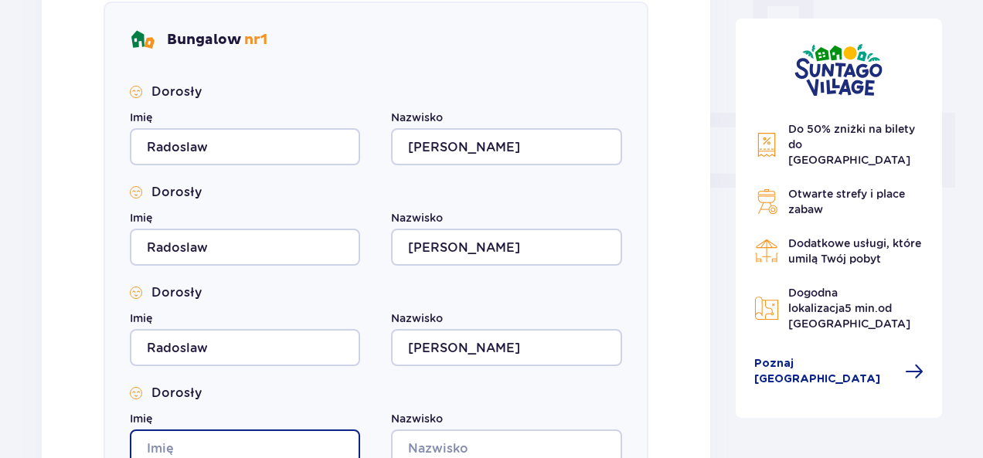
type input "Radoslaw"
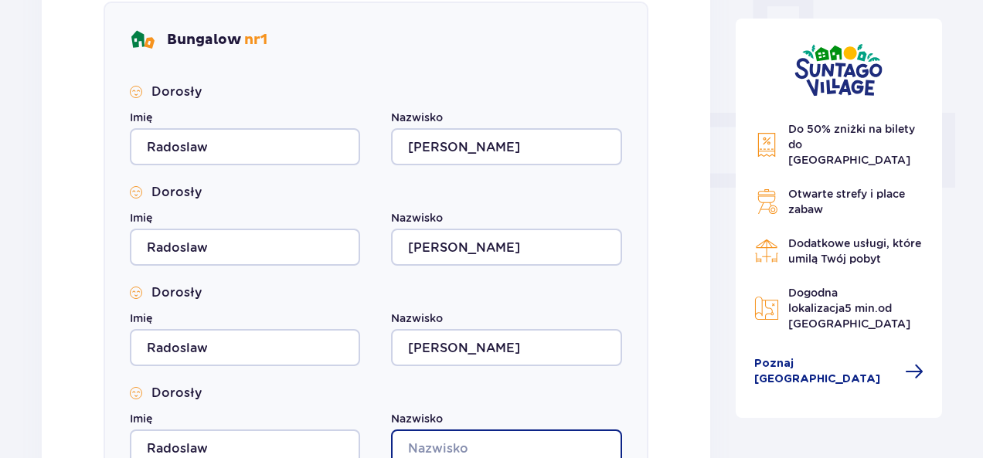
type input "Pajecki"
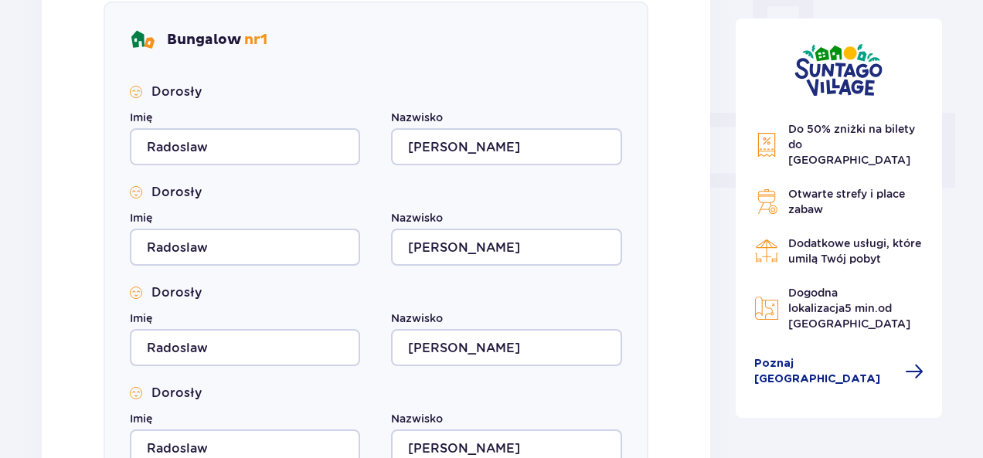
type input "Radoslaw"
type input "Pajecki"
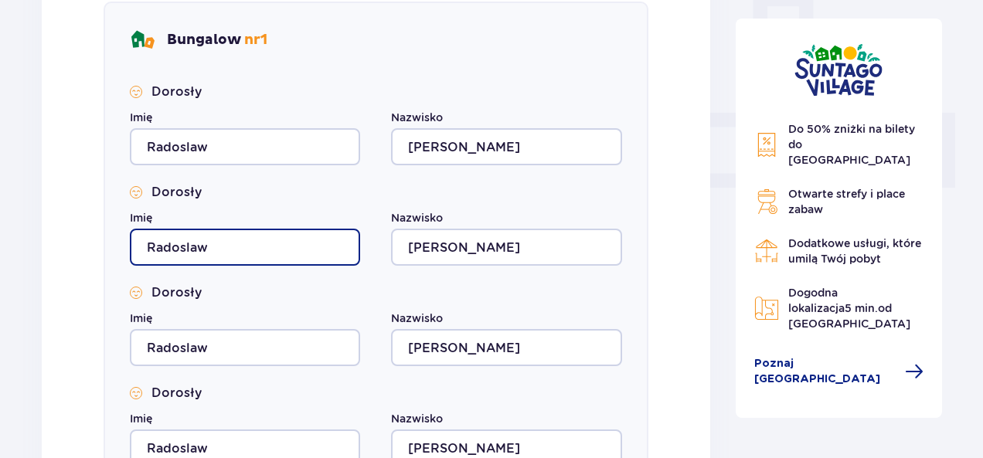
click at [226, 248] on input "Radoslaw" at bounding box center [245, 247] width 230 height 37
drag, startPoint x: 226, startPoint y: 248, endPoint x: 118, endPoint y: 250, distance: 108.2
click at [118, 250] on div "Bungalow nr 1 Dorosły Imię Radoslaw Nazwisko Pajecki Dorosły Imię Radoslaw Nazw…" at bounding box center [376, 301] width 545 height 598
type input "Anna"
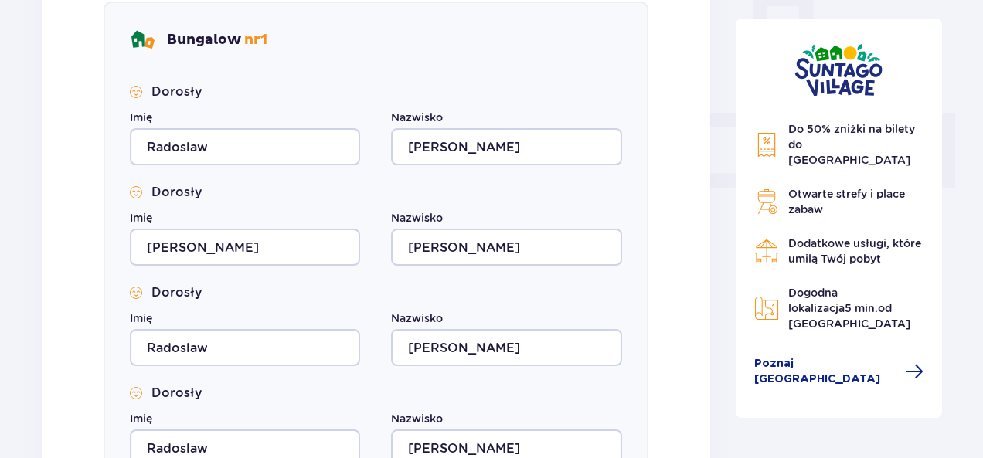
click at [532, 267] on div "Dorosły Imię Radoslaw Nazwisko Pajecki Dorosły Imię Anna Nazwisko Pajecki Doros…" at bounding box center [376, 325] width 492 height 484
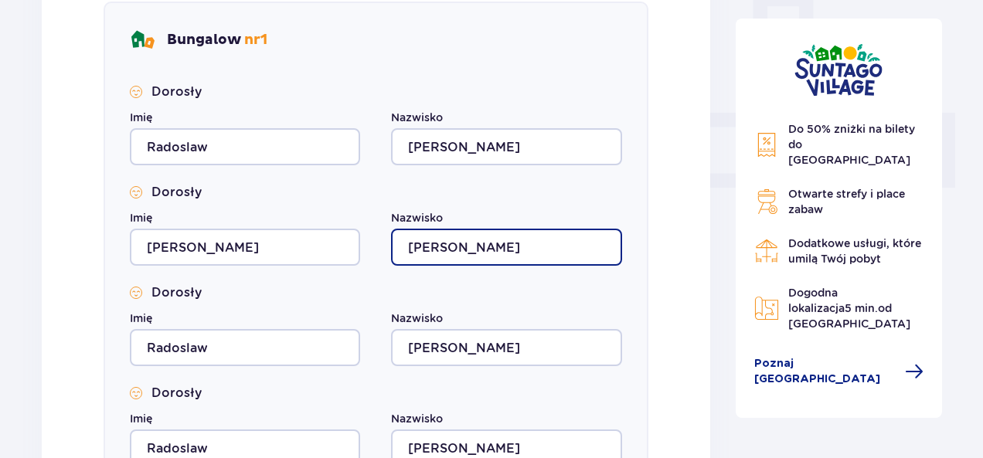
click at [530, 254] on input "Pajecki" at bounding box center [506, 247] width 230 height 37
type input "Pajecka"
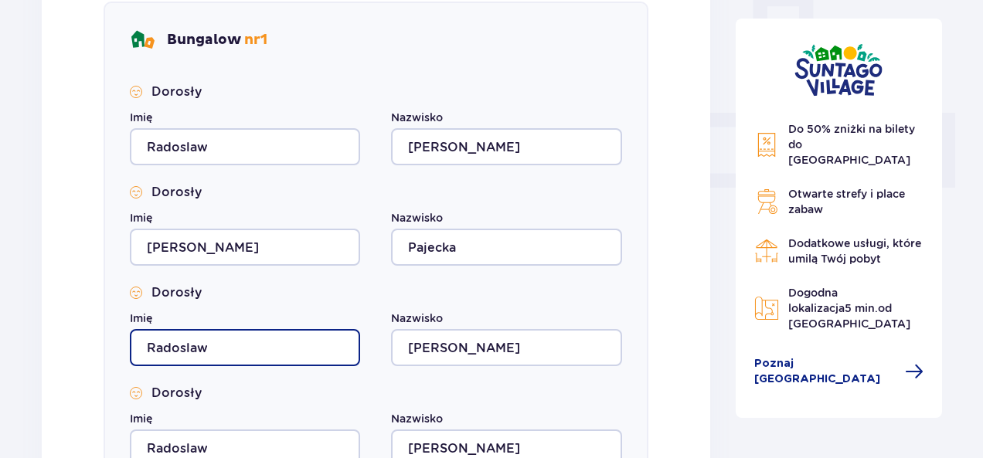
click at [272, 342] on input "Radoslaw" at bounding box center [245, 347] width 230 height 37
type input "R"
type input "Natasha"
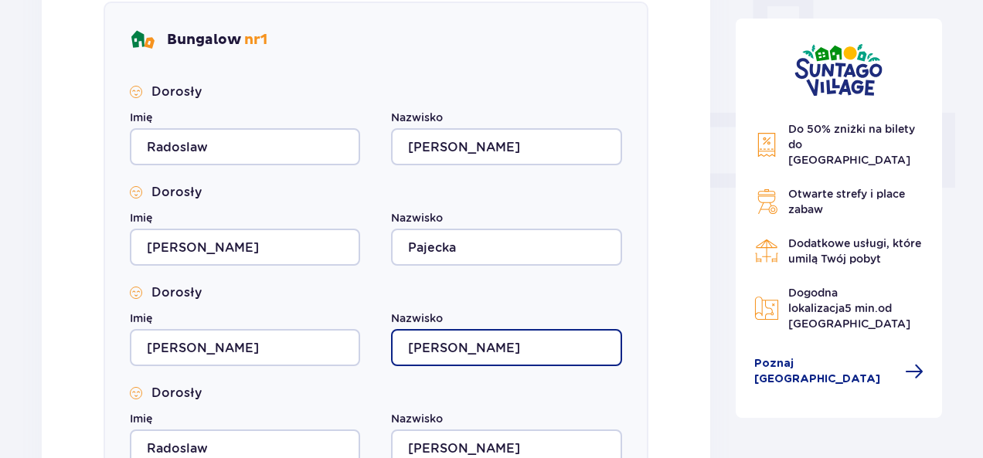
click at [463, 347] on input "Pajecki" at bounding box center [506, 347] width 230 height 37
drag, startPoint x: 463, startPoint y: 347, endPoint x: 373, endPoint y: 361, distance: 91.5
click at [373, 361] on div "Imię Natasha Nazwisko Pajecki" at bounding box center [376, 339] width 492 height 56
type input "West"
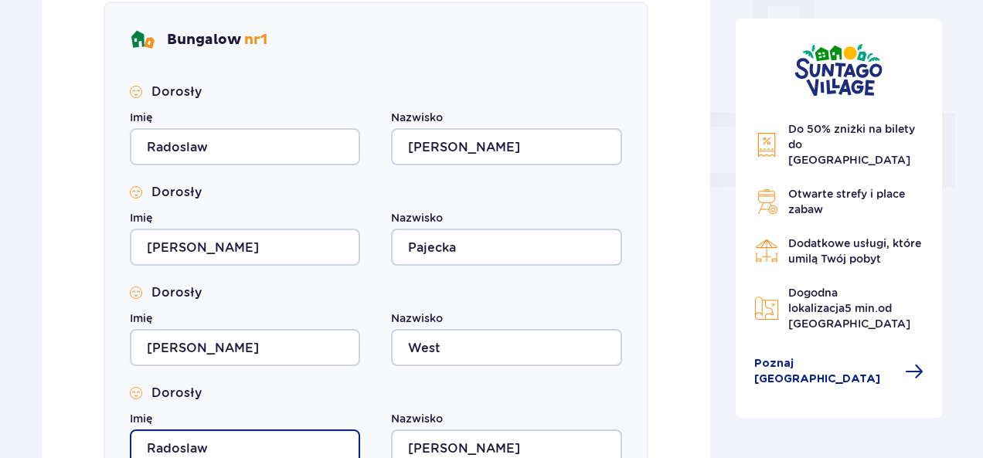
click at [235, 444] on input "Radoslaw" at bounding box center [245, 448] width 230 height 37
type input "R"
type input "Dave"
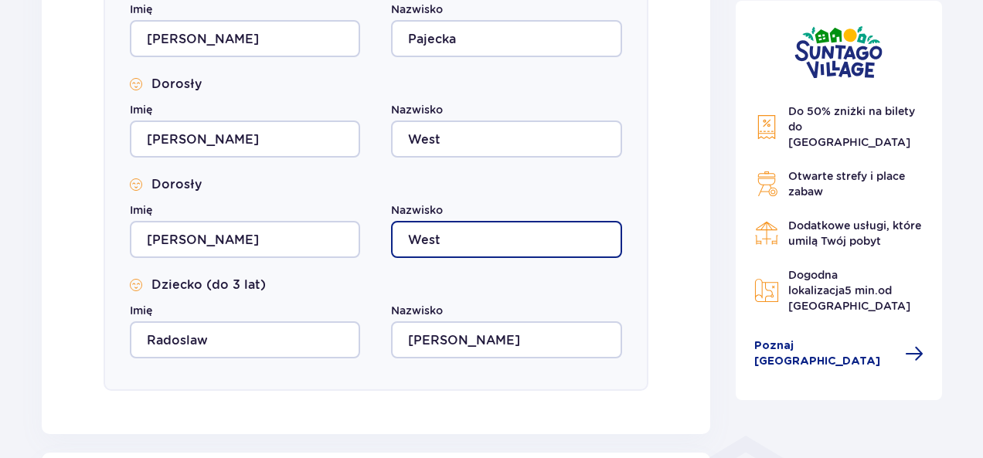
scroll to position [826, 0]
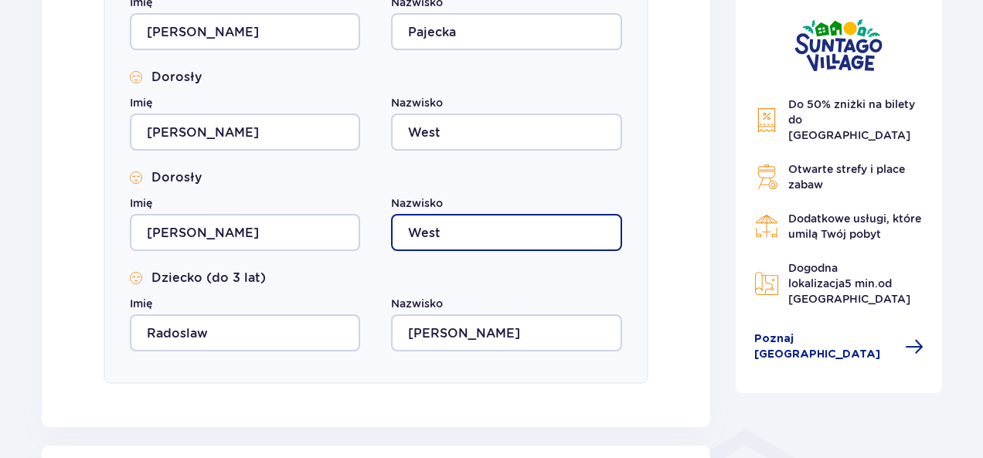
type input "West"
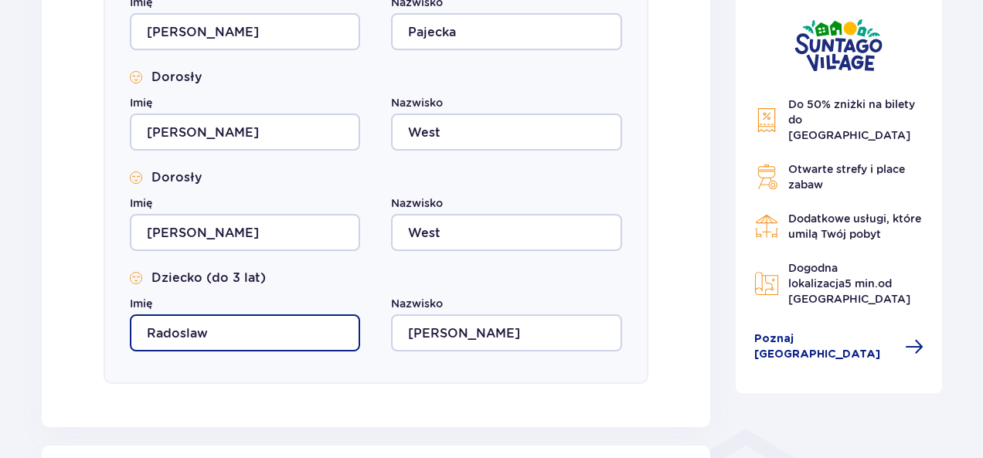
click at [223, 331] on input "Radoslaw" at bounding box center [245, 333] width 230 height 37
type input "R"
type input "Pipa"
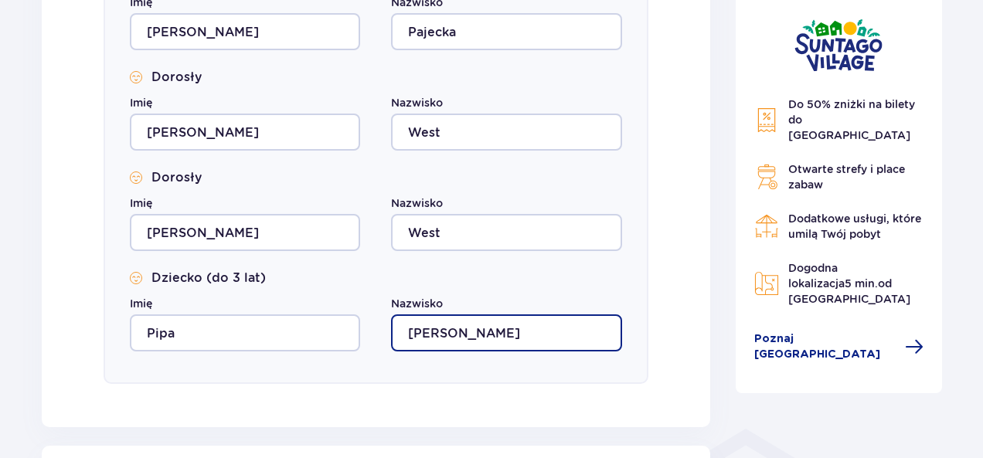
click at [469, 338] on input "Pajecki" at bounding box center [506, 333] width 230 height 37
type input "P"
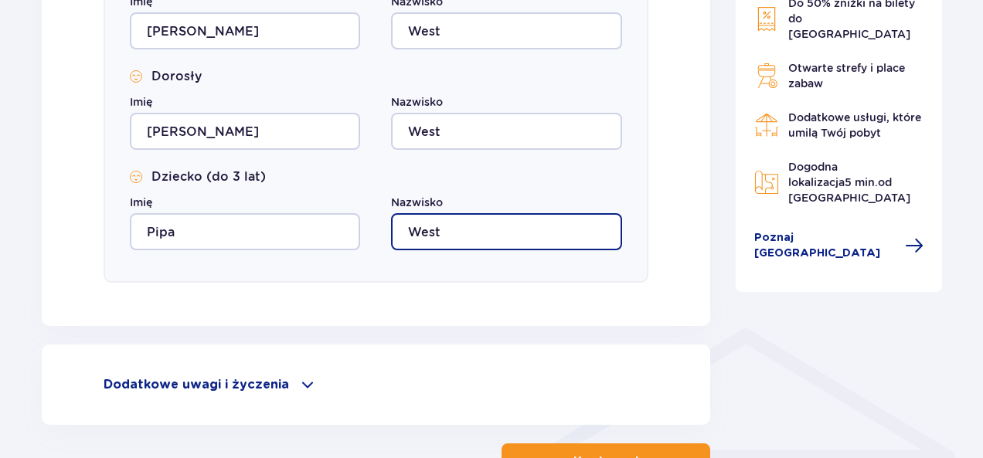
scroll to position [1042, 0]
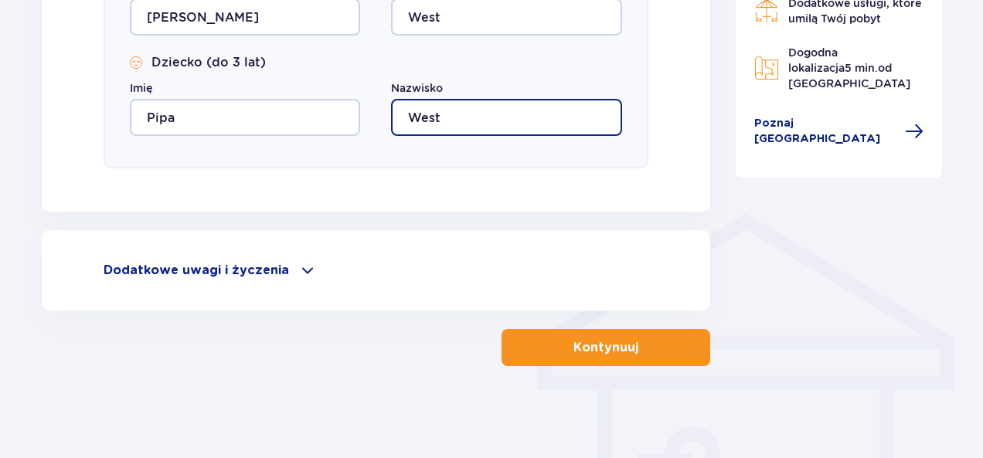
type input "West"
click at [298, 273] on span at bounding box center [307, 270] width 19 height 19
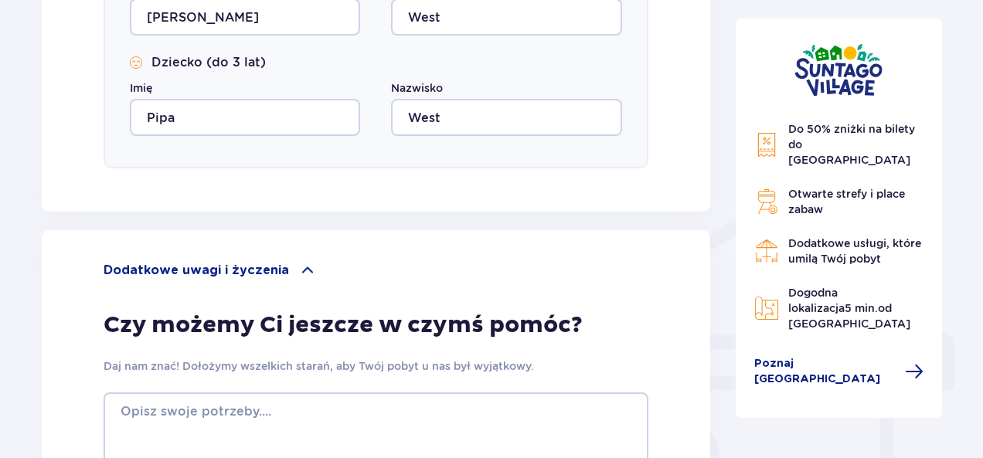
drag, startPoint x: 984, startPoint y: 301, endPoint x: 988, endPoint y: 319, distance: 19.1
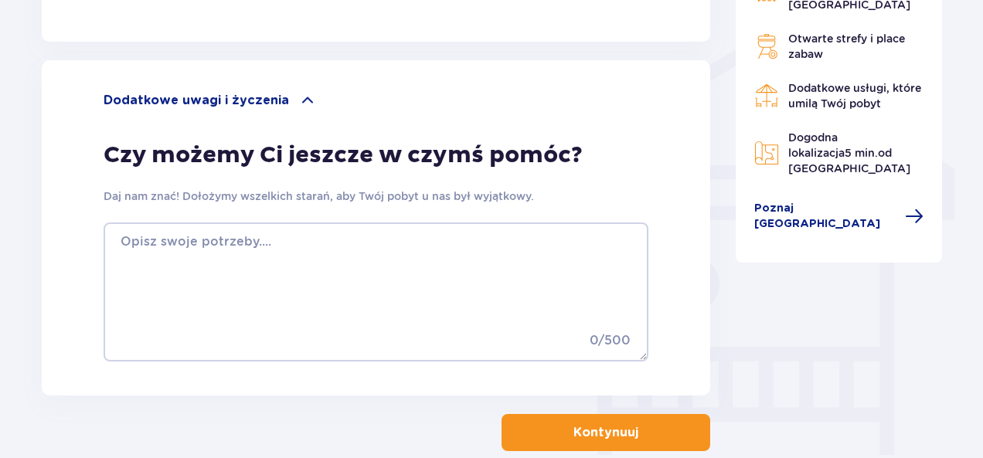
scroll to position [1216, 0]
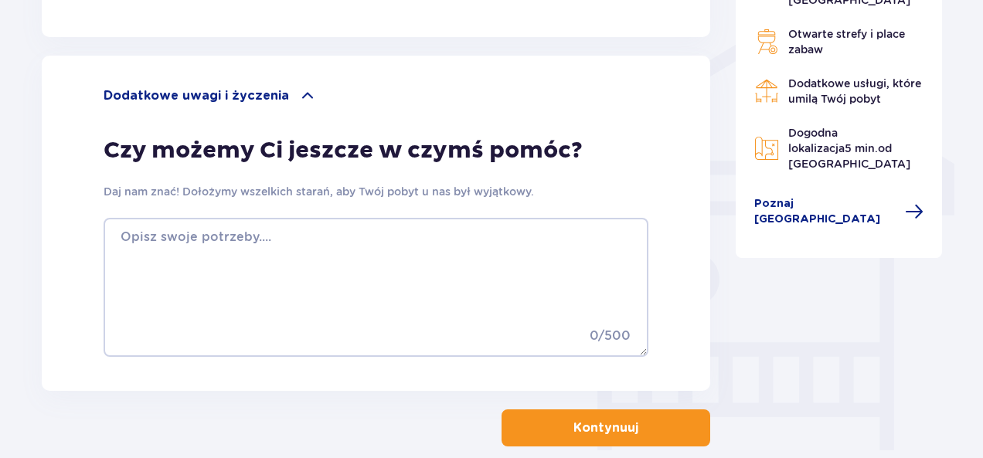
click at [580, 427] on p "Kontynuuj" at bounding box center [605, 428] width 65 height 17
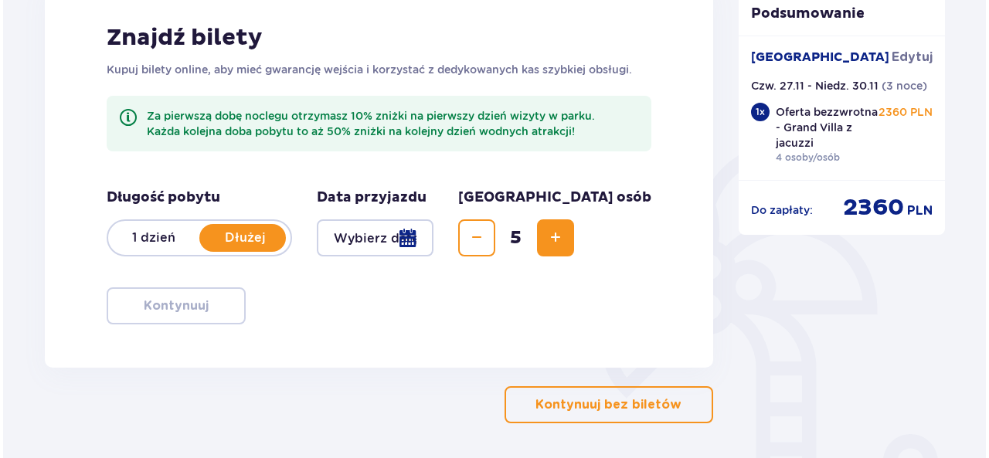
scroll to position [258, 0]
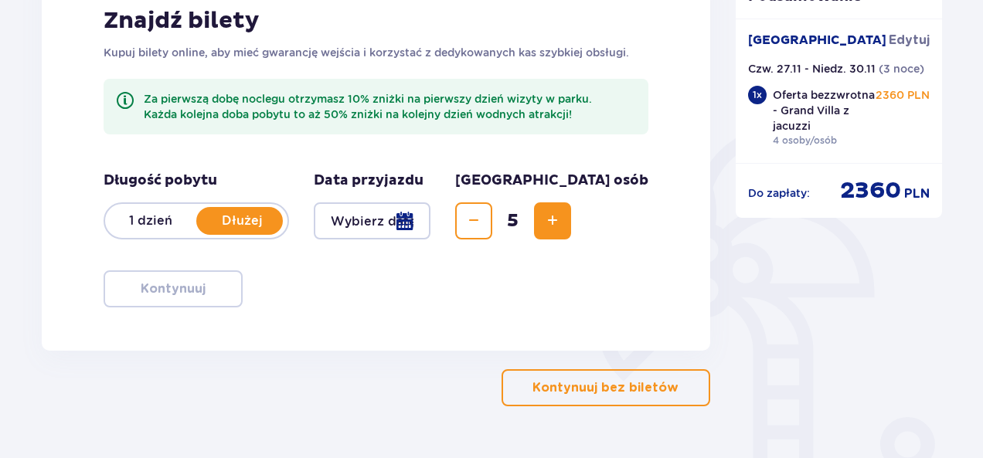
click at [430, 217] on div at bounding box center [372, 220] width 117 height 37
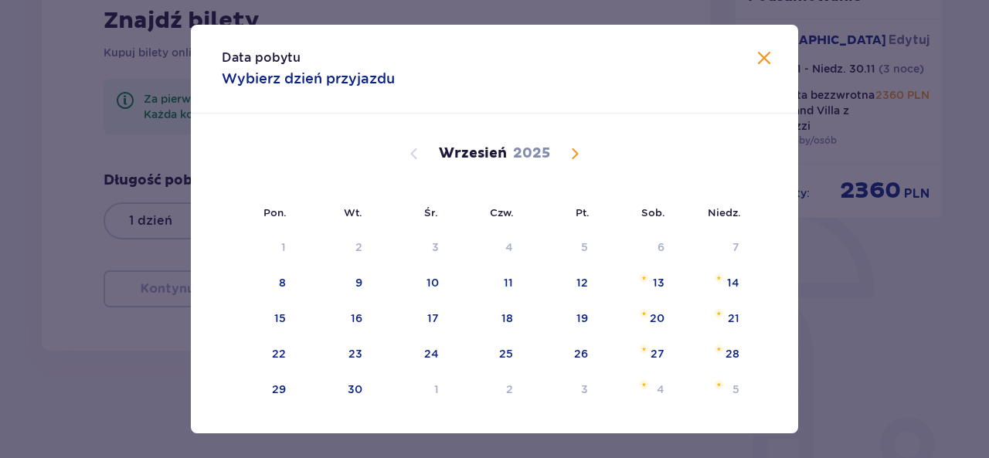
click at [571, 157] on span "Calendar" at bounding box center [575, 154] width 19 height 19
click at [577, 148] on span "Calendar" at bounding box center [575, 154] width 19 height 19
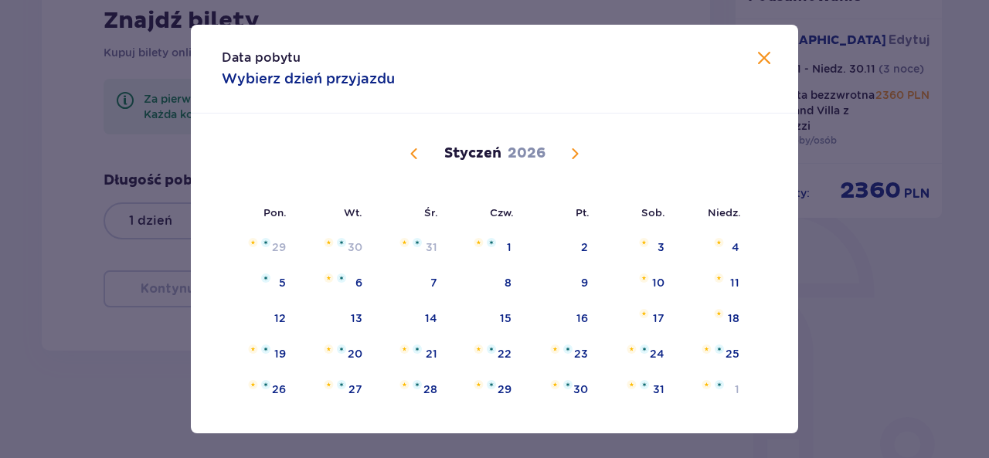
click at [408, 151] on span "Calendar" at bounding box center [414, 154] width 19 height 19
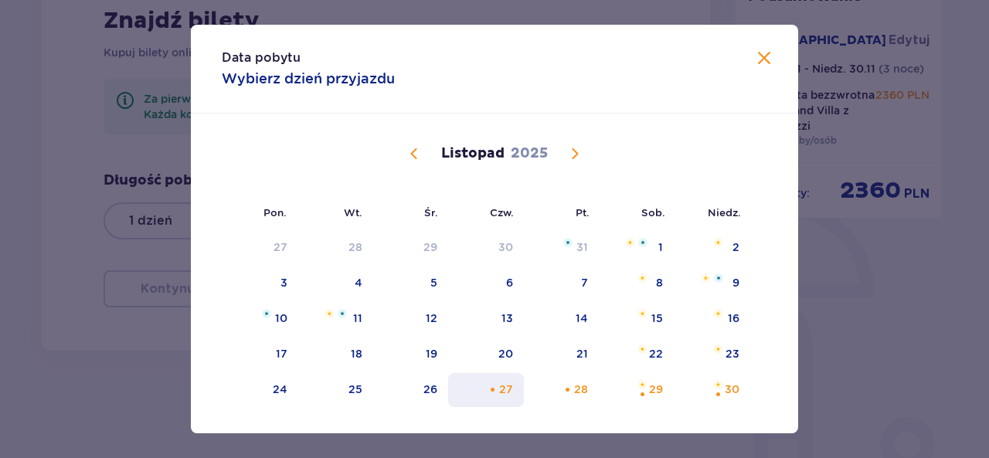
click at [495, 390] on div "27" at bounding box center [486, 390] width 77 height 34
click at [760, 58] on span at bounding box center [764, 58] width 19 height 19
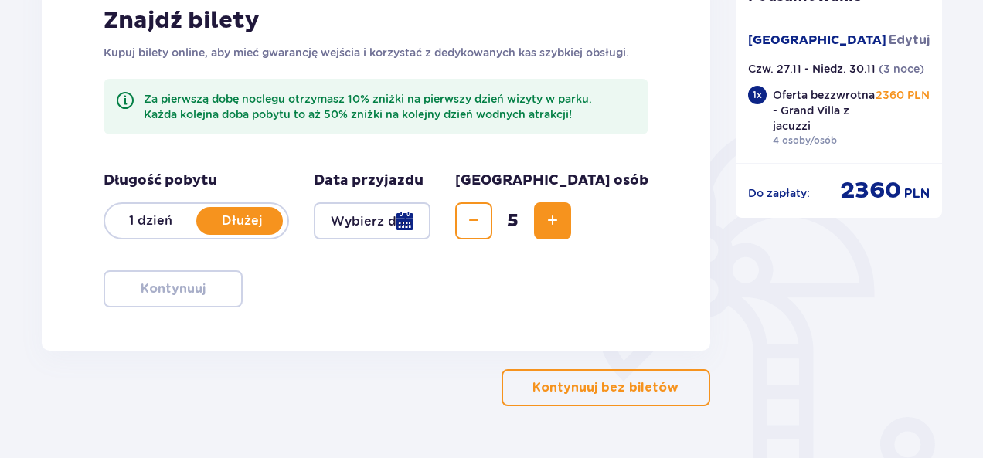
click at [430, 222] on div at bounding box center [372, 220] width 117 height 37
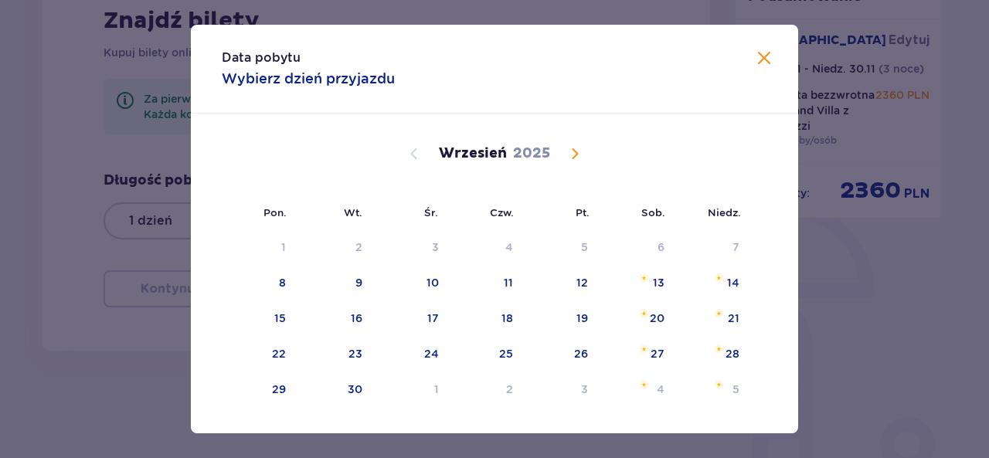
click at [764, 55] on span at bounding box center [764, 58] width 19 height 19
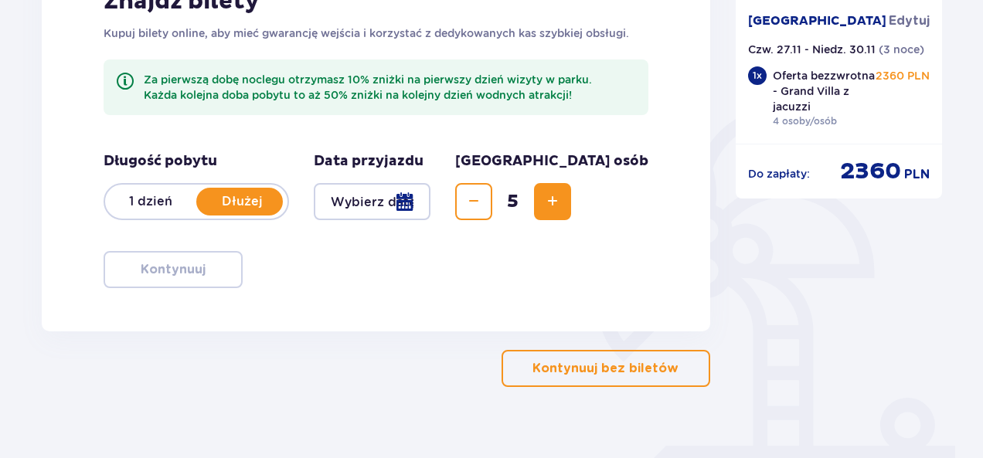
scroll to position [298, 0]
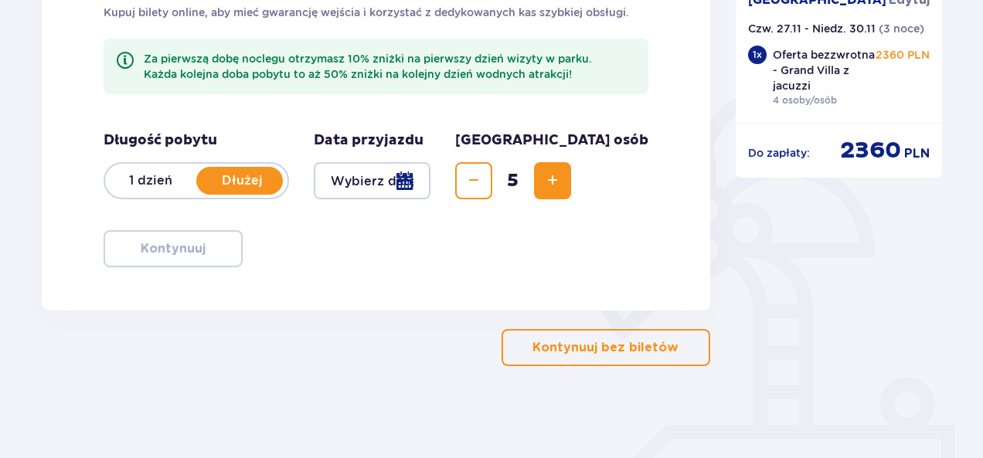
click at [601, 339] on p "Kontynuuj bez biletów" at bounding box center [605, 347] width 146 height 17
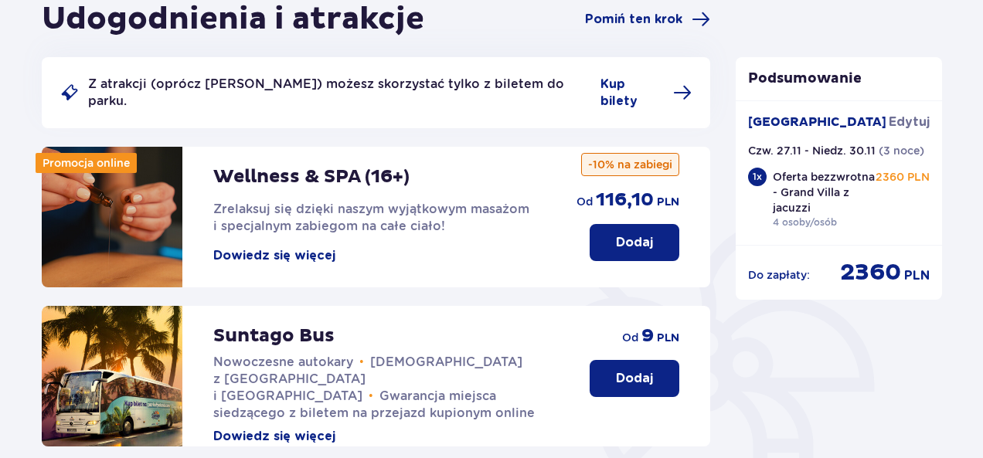
scroll to position [165, 0]
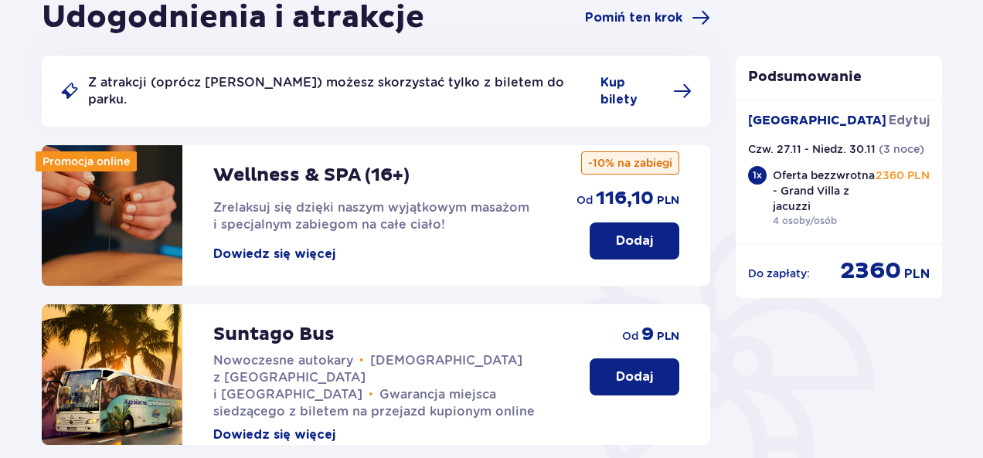
click at [294, 246] on button "Dowiedz się więcej" at bounding box center [274, 254] width 122 height 17
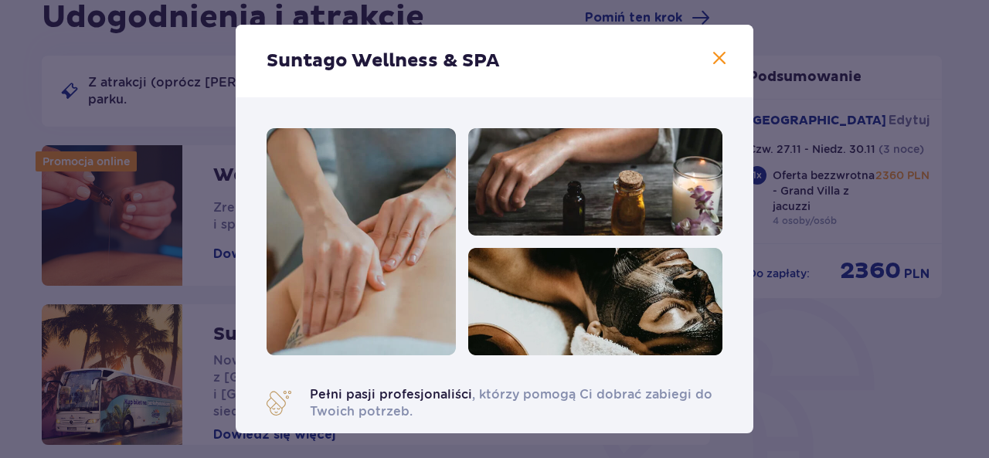
click at [713, 58] on span at bounding box center [719, 58] width 19 height 19
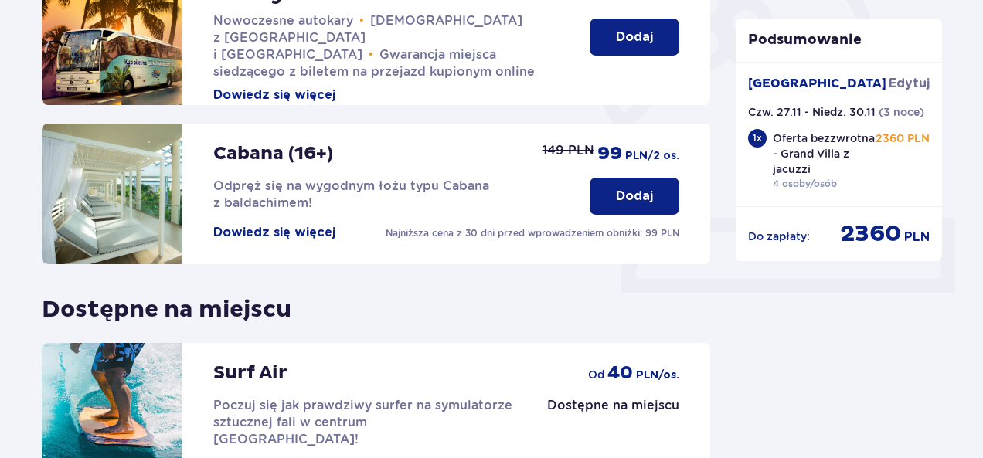
scroll to position [663, 0]
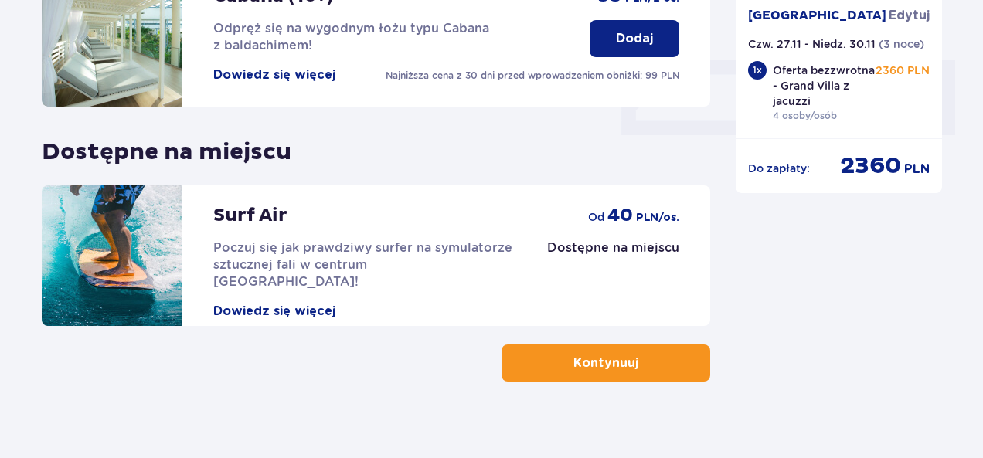
click at [619, 355] on p "Kontynuuj" at bounding box center [605, 363] width 65 height 17
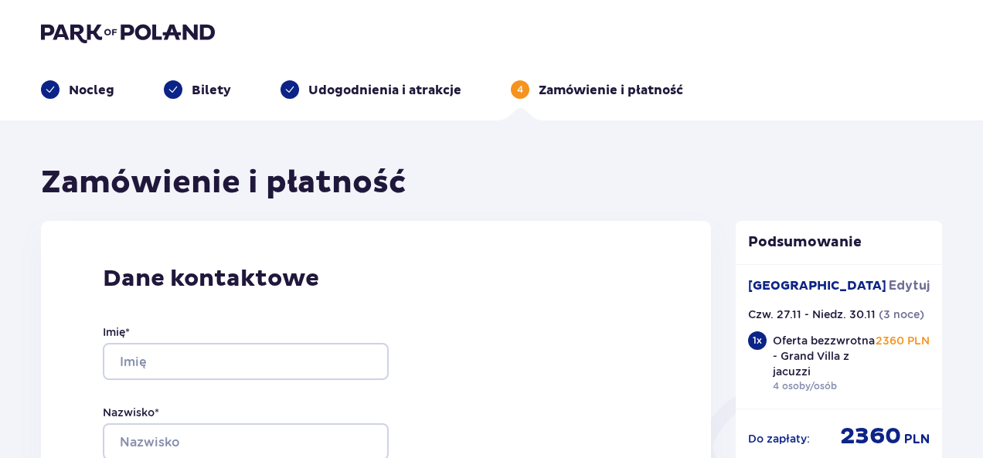
scroll to position [217, 0]
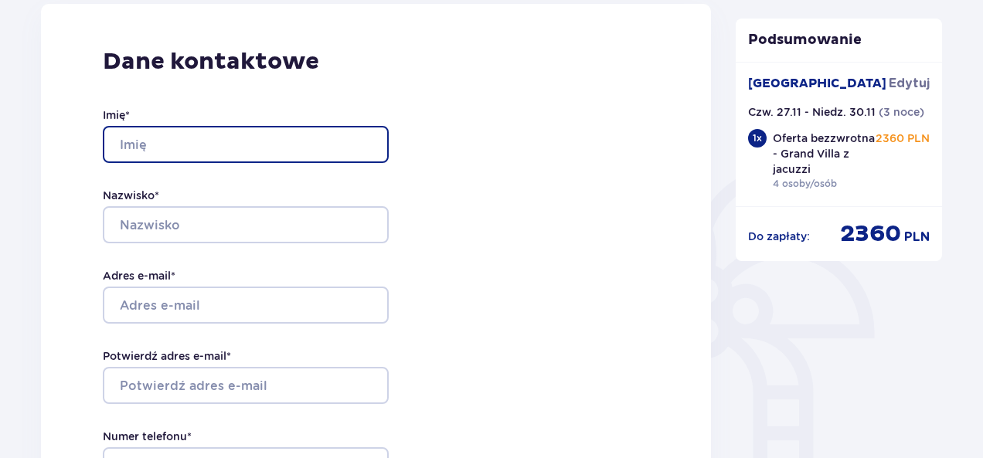
click at [242, 141] on input "Imię *" at bounding box center [246, 144] width 286 height 37
type input "Radoslaw"
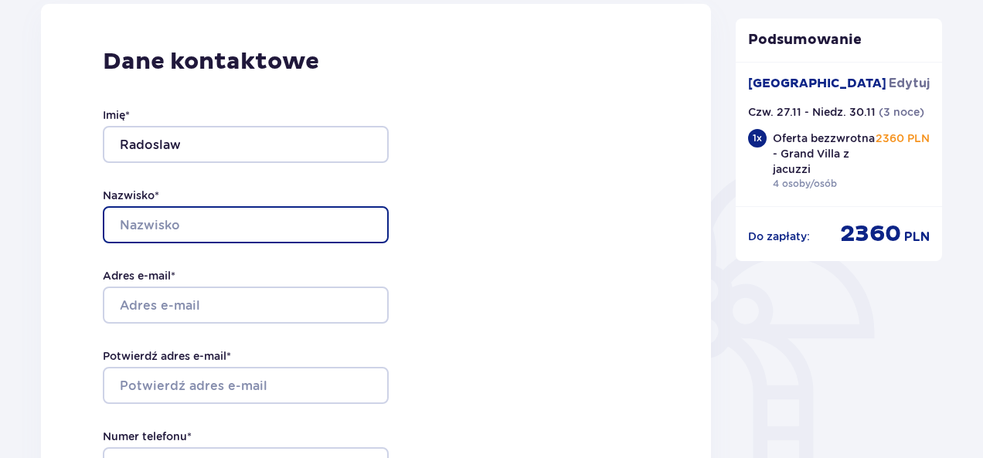
type input "Pajecki"
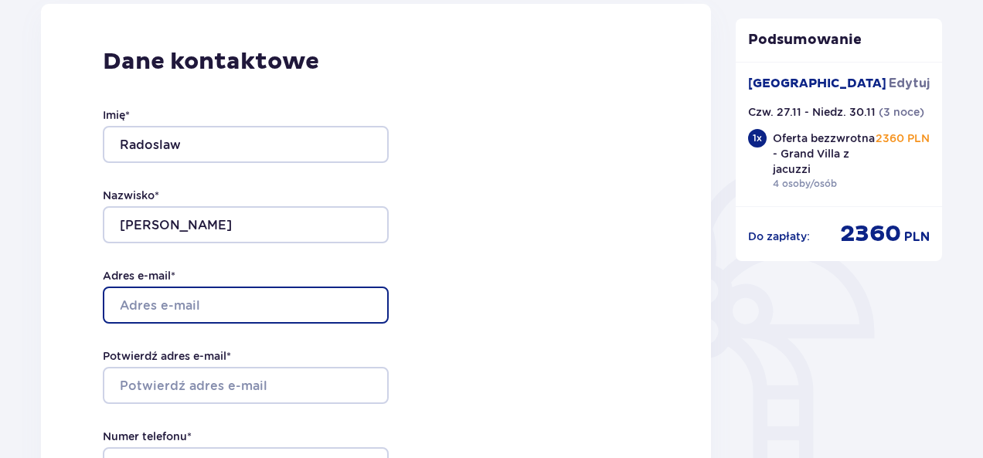
type input "rpajecki28@gmail.com"
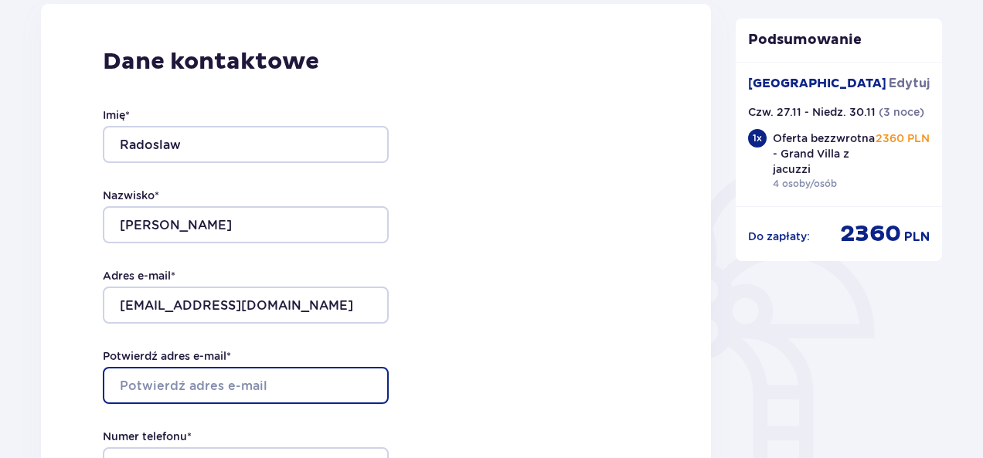
type input "rpajecki28@gmail.com"
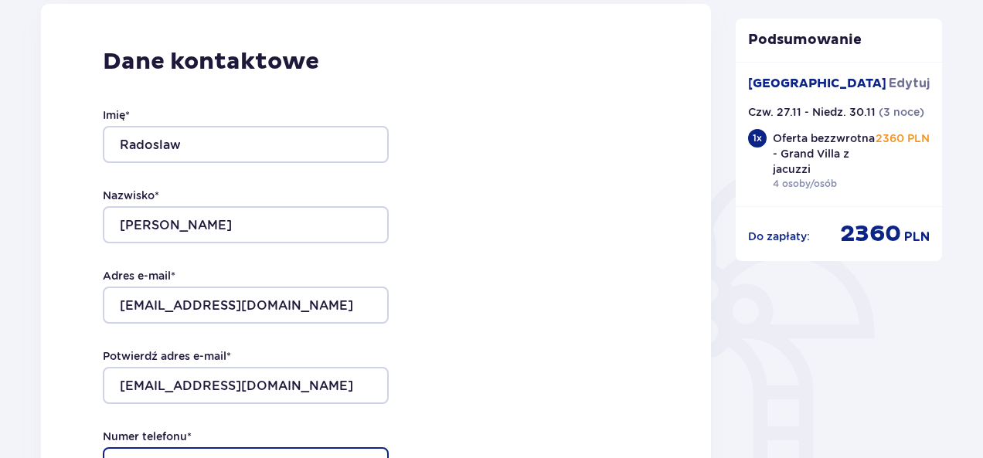
type input "733801213"
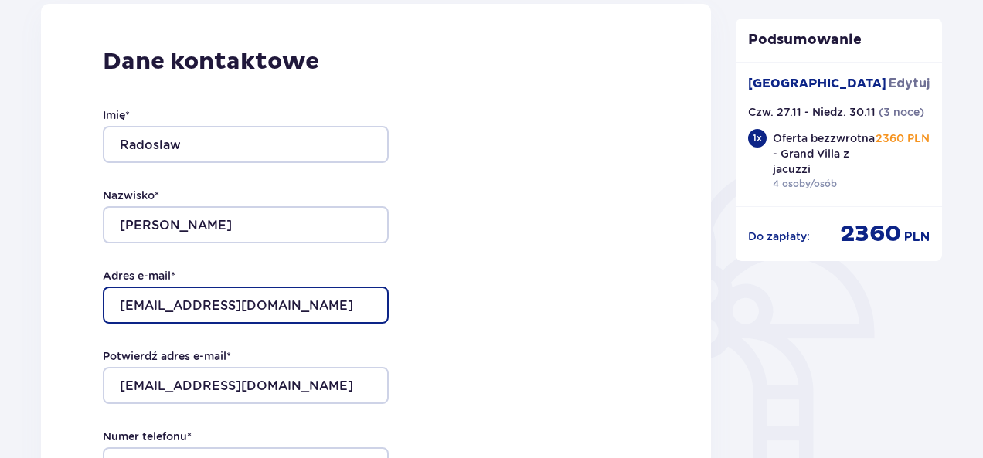
click at [185, 304] on input "rpajecki28@gmail.com" at bounding box center [246, 305] width 286 height 37
drag, startPoint x: 185, startPoint y: 304, endPoint x: 113, endPoint y: 301, distance: 71.9
click at [113, 301] on input "rpajecki28@gmail.com" at bounding box center [246, 305] width 286 height 37
type input "[EMAIL_ADDRESS][DOMAIN_NAME]"
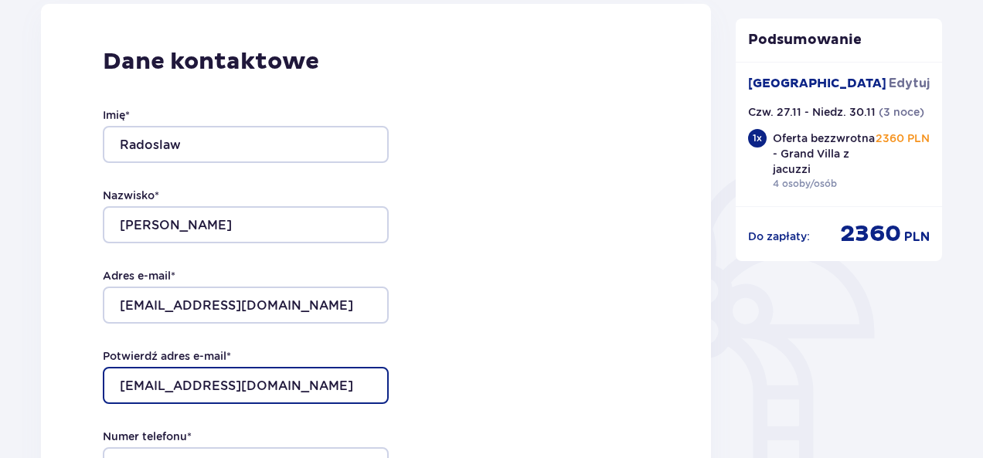
click at [184, 386] on input "rpajecki28@gmail.com" at bounding box center [246, 385] width 286 height 37
drag, startPoint x: 184, startPoint y: 386, endPoint x: 100, endPoint y: 387, distance: 83.5
click at [100, 387] on div "Dane kontaktowe Imię * Radoslaw Nazwisko * Pajecki Adres e-mail * pajeckir@gmai…" at bounding box center [376, 328] width 670 height 649
type input "[EMAIL_ADDRESS][DOMAIN_NAME]"
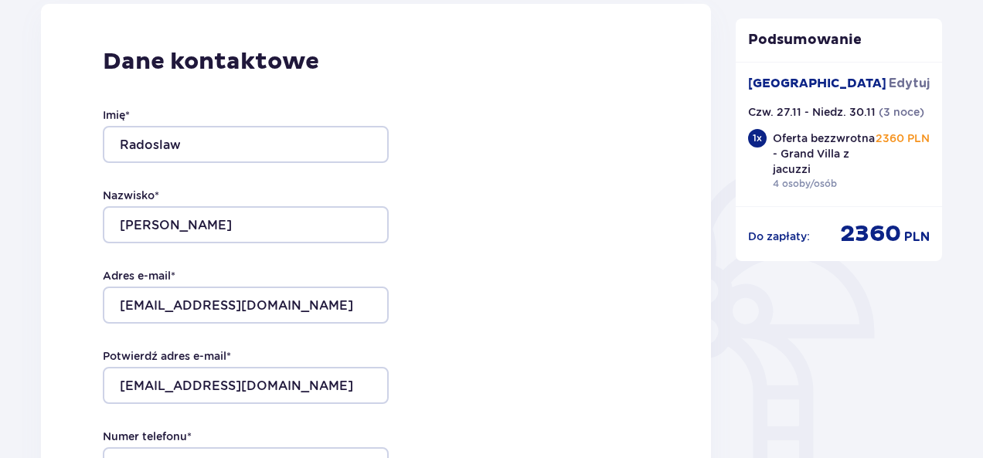
click at [594, 315] on div "Dane kontaktowe Imię * Radoslaw Nazwisko * Pajecki Adres e-mail * pajeckir@gmai…" at bounding box center [376, 328] width 670 height 649
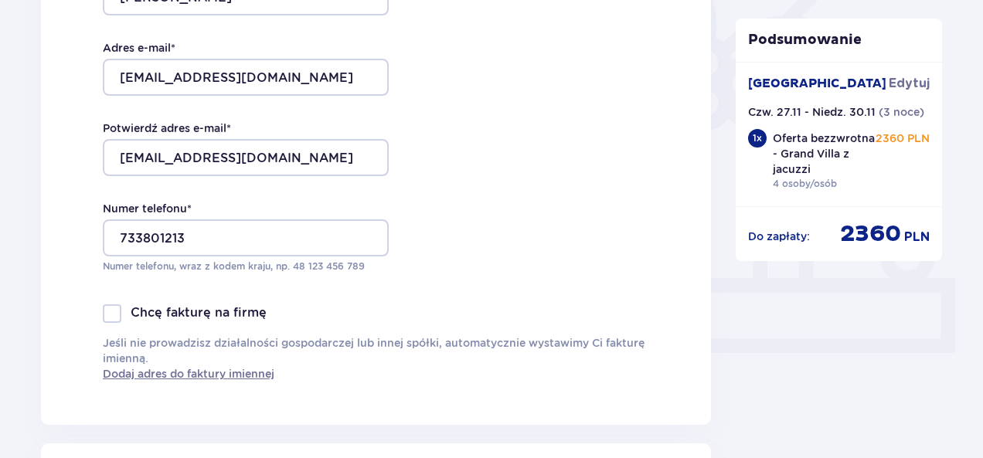
scroll to position [451, 0]
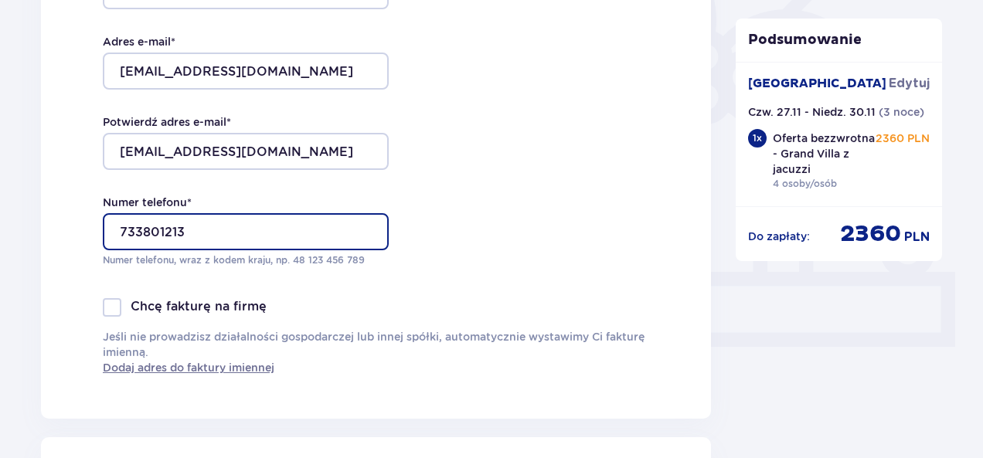
click at [122, 228] on input "733801213" at bounding box center [246, 231] width 286 height 37
type input "48733801213"
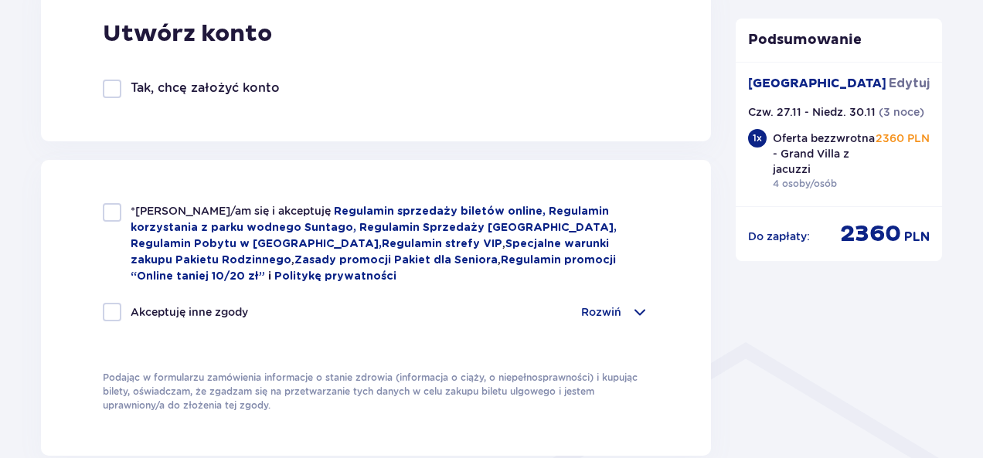
scroll to position [944, 0]
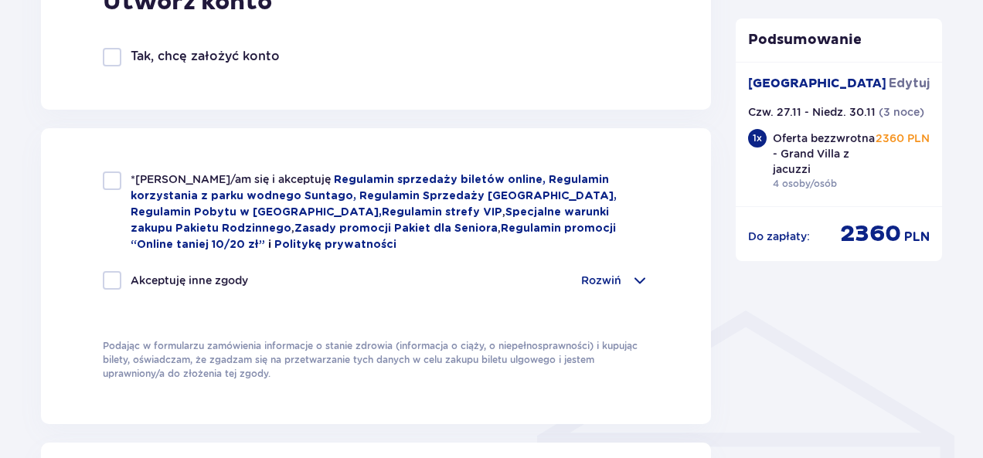
click at [114, 177] on div at bounding box center [112, 181] width 19 height 19
checkbox input "true"
click at [116, 277] on div at bounding box center [112, 280] width 19 height 19
checkbox input "true"
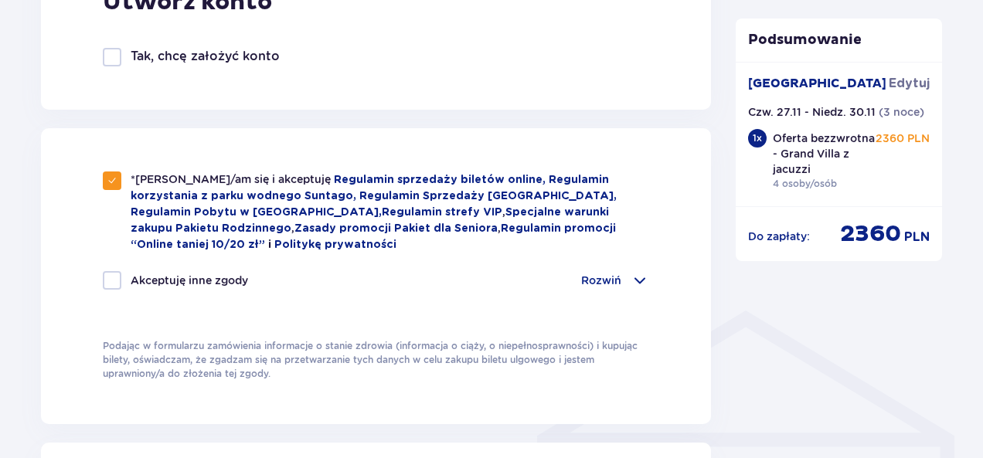
checkbox input "true"
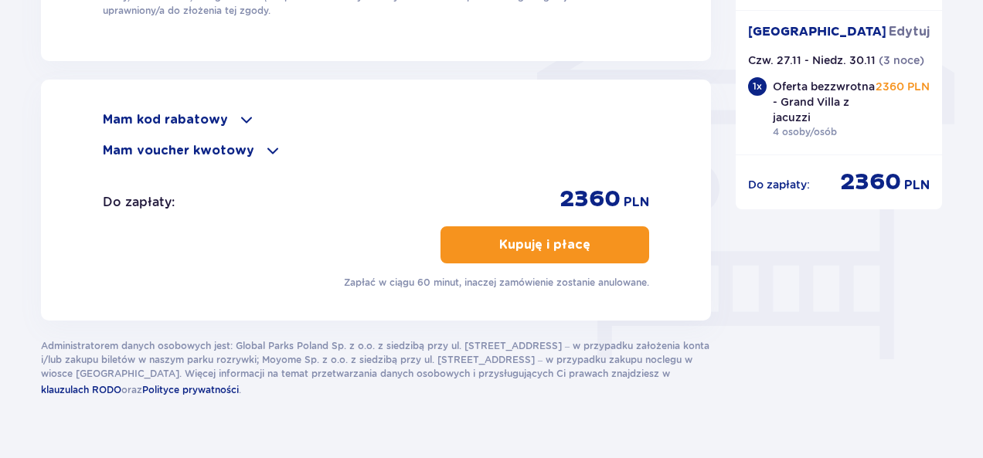
scroll to position [1267, 0]
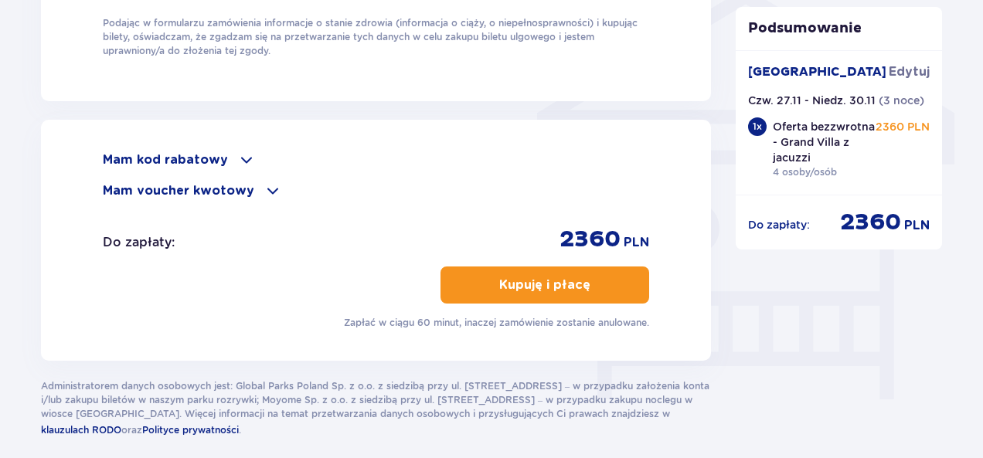
click at [532, 277] on p "Kupuję i płacę" at bounding box center [544, 285] width 91 height 17
click at [513, 279] on p "Kupuję i płacę" at bounding box center [544, 285] width 91 height 17
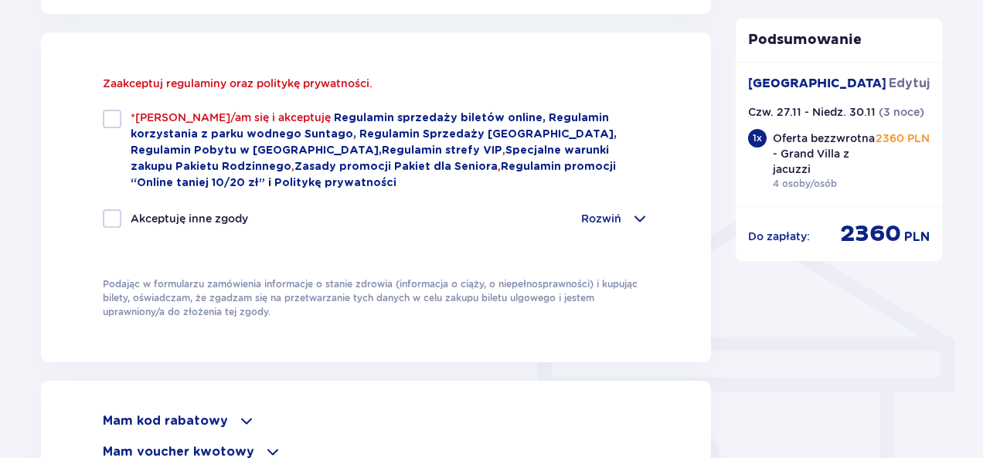
scroll to position [1039, 0]
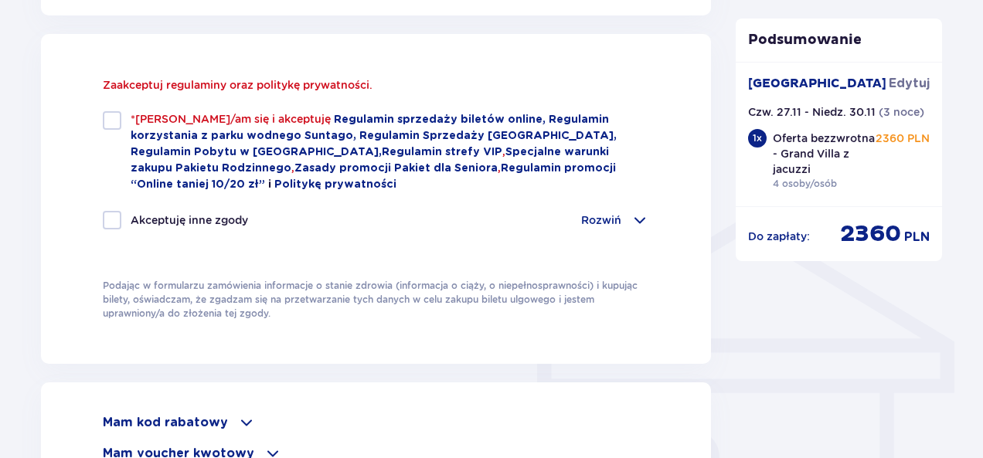
click at [111, 118] on div at bounding box center [112, 120] width 19 height 19
checkbox input "true"
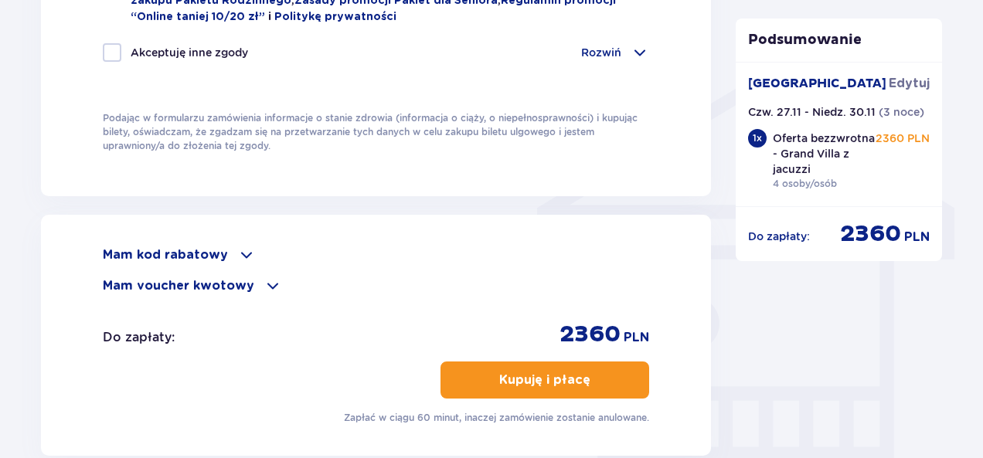
scroll to position [1223, 0]
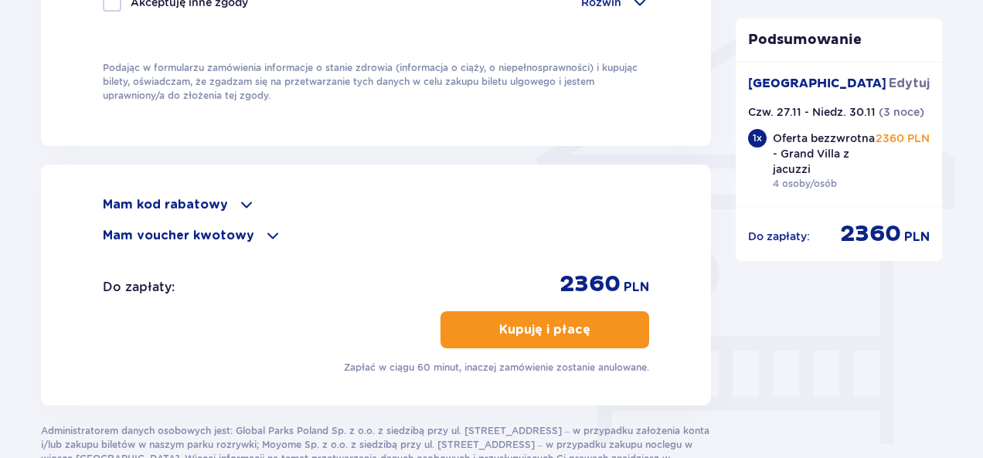
click at [537, 327] on p "Kupuję i płacę" at bounding box center [544, 329] width 91 height 17
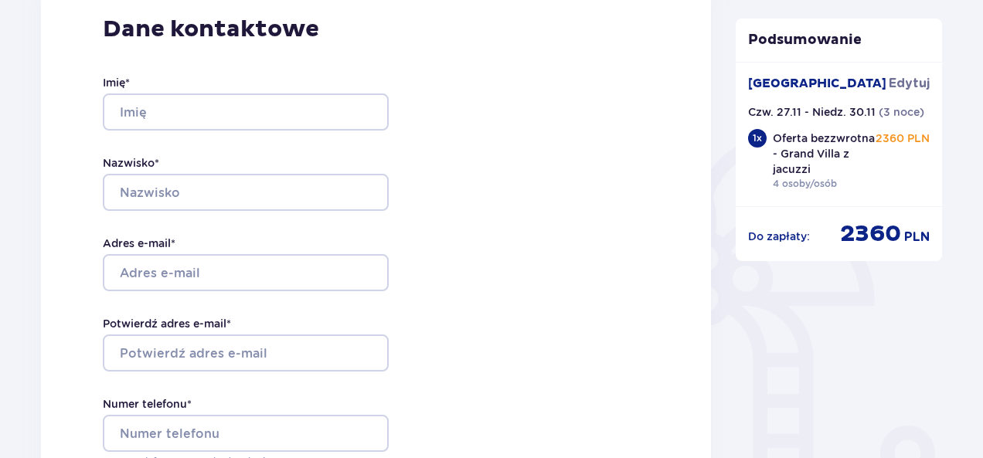
scroll to position [306, 0]
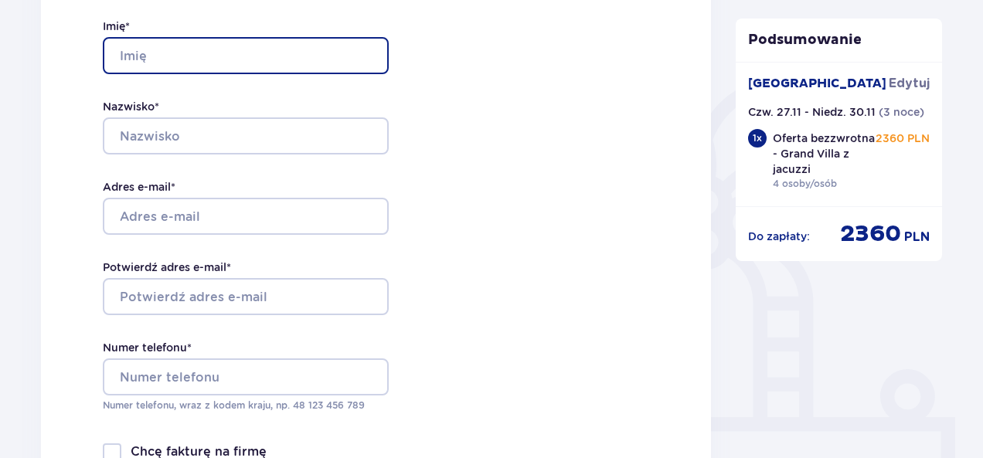
click at [172, 58] on input "Imię *" at bounding box center [246, 55] width 286 height 37
type input "Radoslaw"
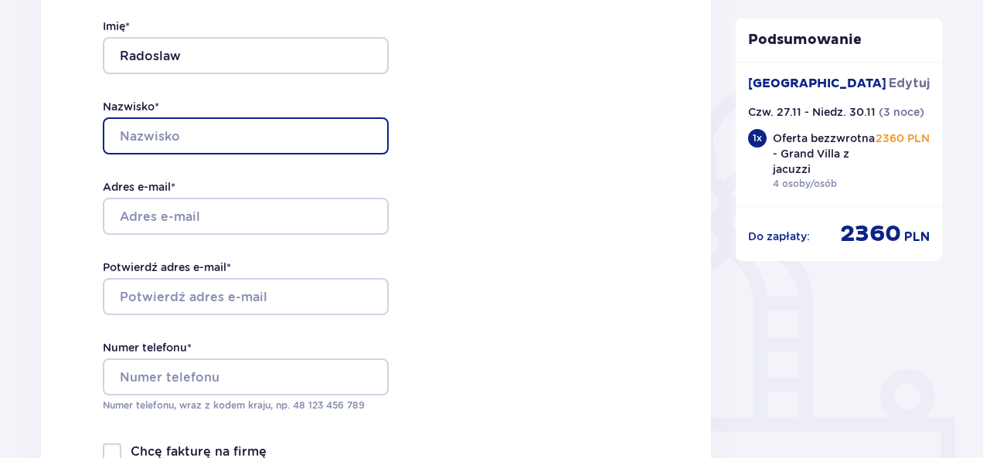
type input "Pajecki"
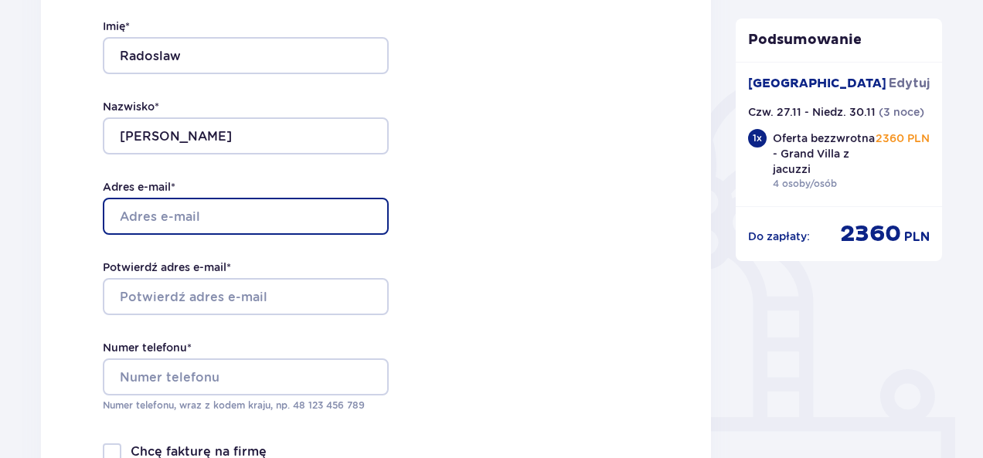
type input "rpajecki28@gmail.com"
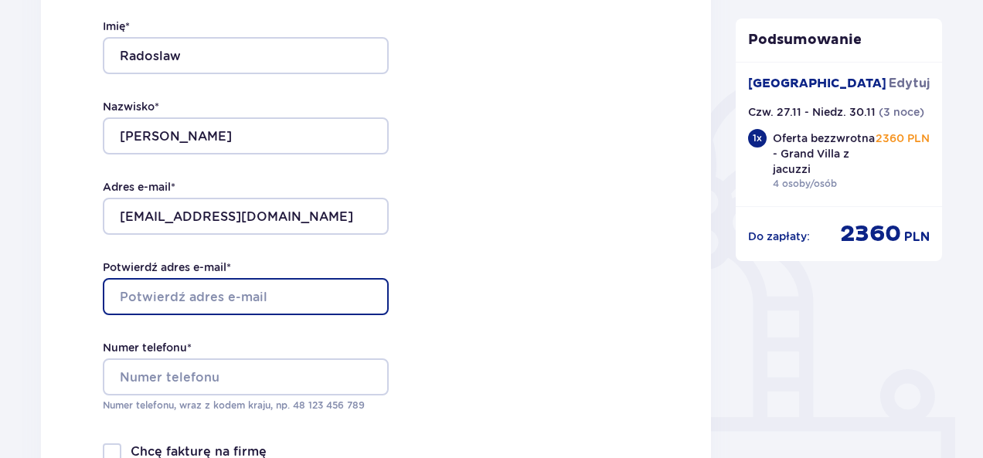
type input "rpajecki28@gmail.com"
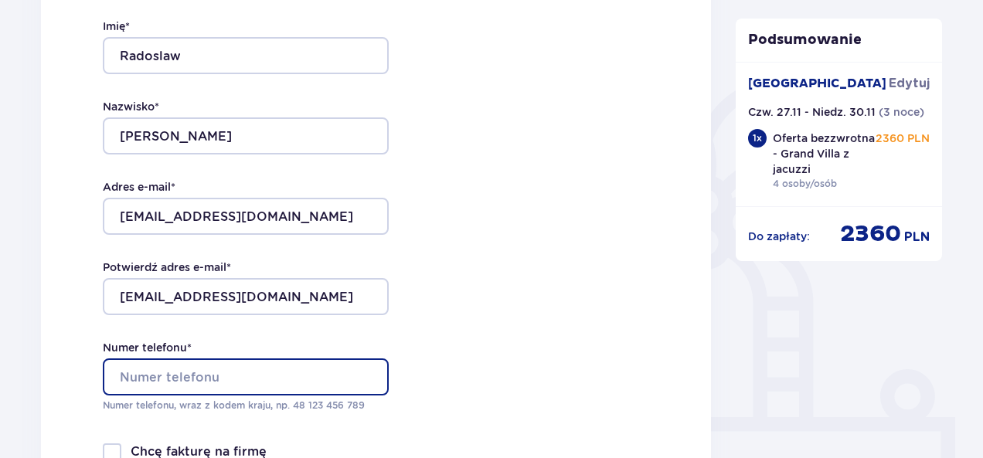
type input "733801213"
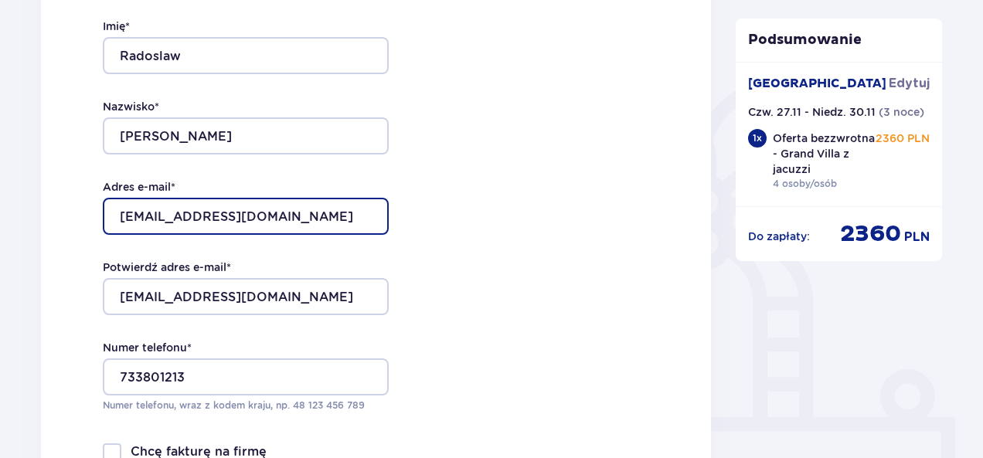
click at [181, 213] on input "rpajecki28@gmail.com" at bounding box center [246, 216] width 286 height 37
drag, startPoint x: 182, startPoint y: 217, endPoint x: 58, endPoint y: 219, distance: 123.7
click at [58, 219] on div "Dane kontaktowe Imię * Radoslaw Nazwisko * Pajecki Adres e-mail * rpajecki28@gm…" at bounding box center [376, 239] width 670 height 649
type input "[EMAIL_ADDRESS][DOMAIN_NAME]"
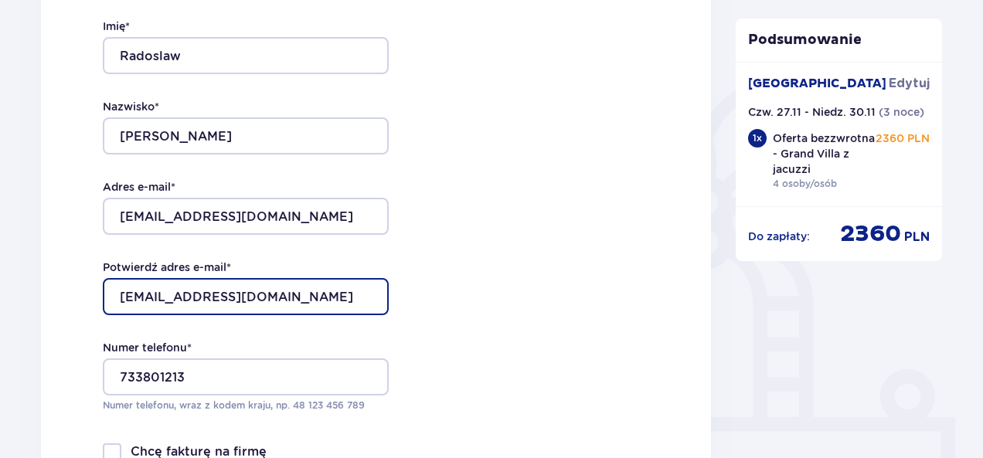
click at [185, 299] on input "rpajecki28@gmail.com" at bounding box center [246, 296] width 286 height 37
drag, startPoint x: 185, startPoint y: 298, endPoint x: 87, endPoint y: 290, distance: 98.5
click at [87, 290] on div "Dane kontaktowe Imię * Radoslaw Nazwisko * Pajecki Adres e-mail * pajeckir@gmai…" at bounding box center [376, 239] width 670 height 649
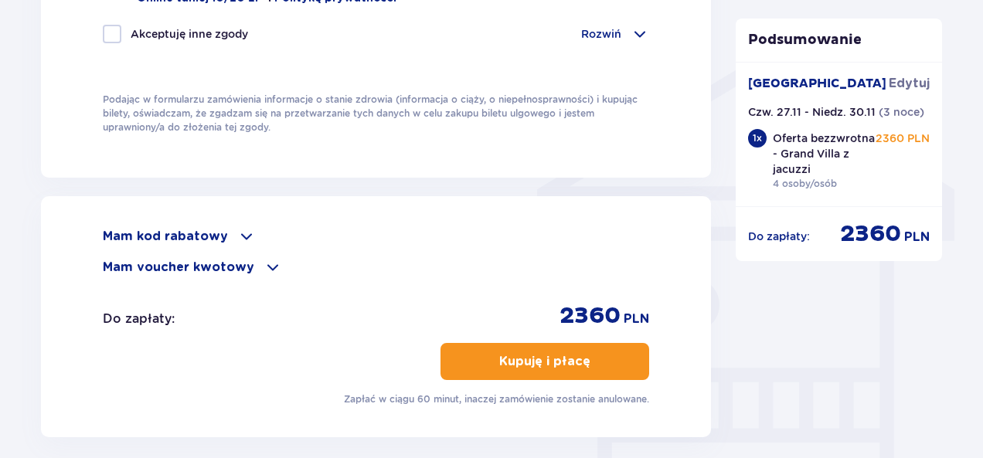
scroll to position [1213, 0]
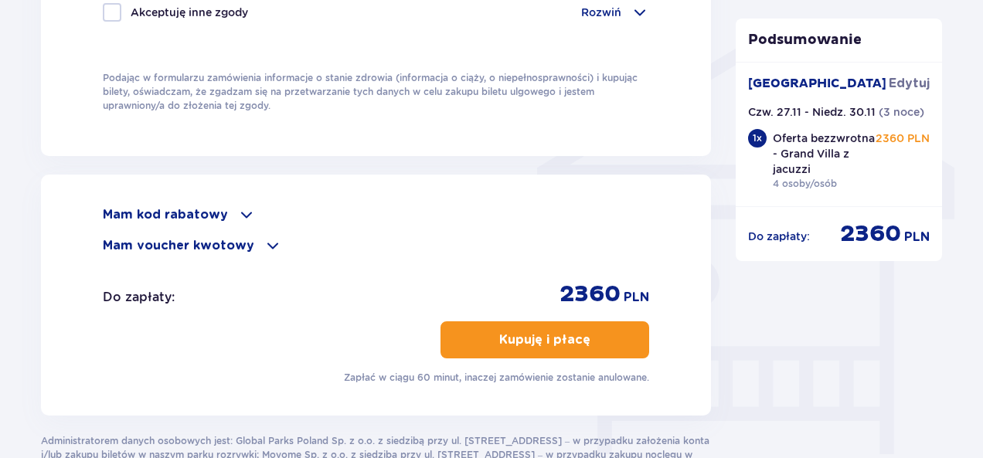
type input "[EMAIL_ADDRESS][DOMAIN_NAME]"
click at [526, 334] on p "Kupuję i płacę" at bounding box center [544, 340] width 91 height 17
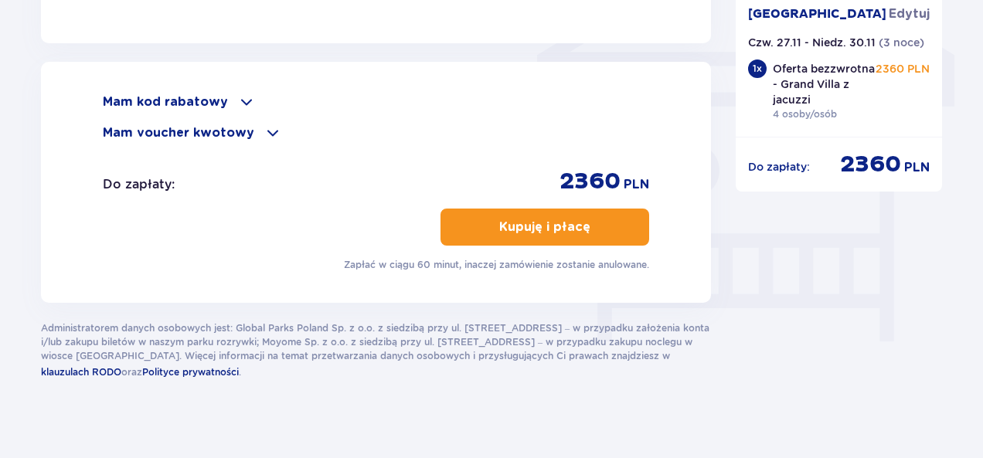
scroll to position [1335, 0]
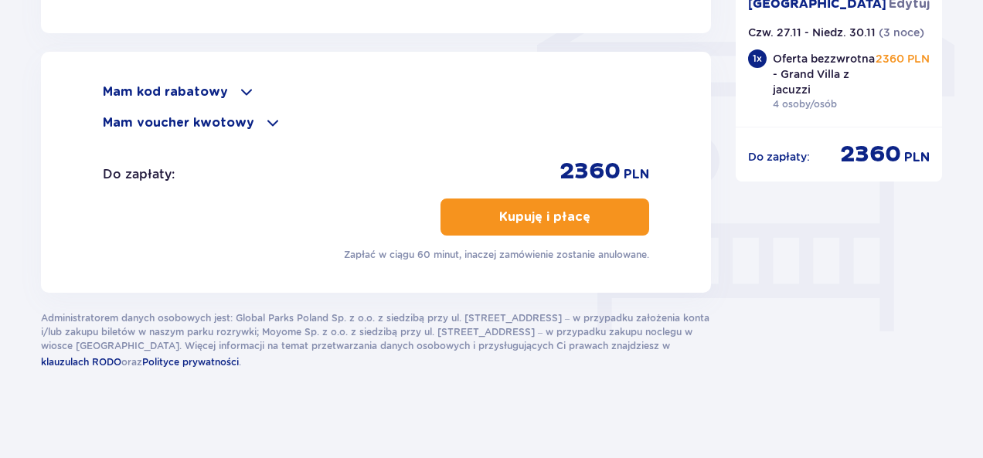
click at [551, 209] on p "Kupuję i płacę" at bounding box center [544, 217] width 91 height 17
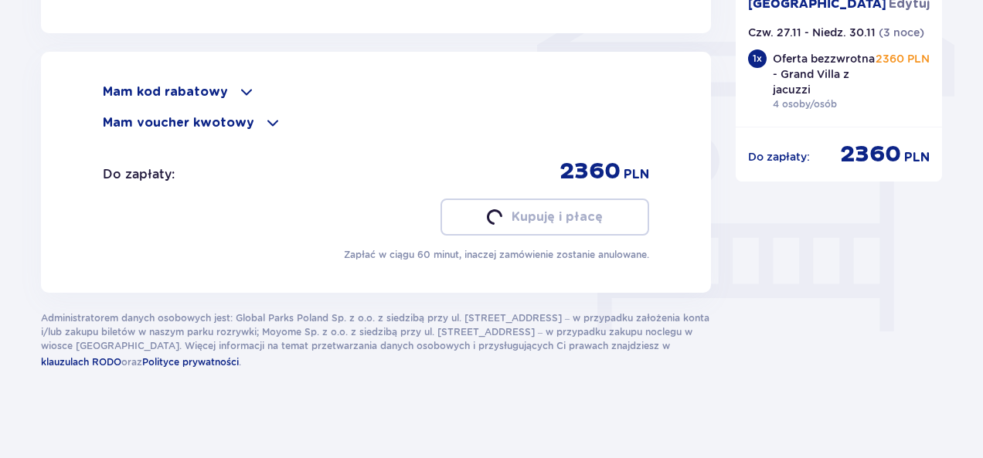
click at [551, 209] on p "Kupuję i płacę" at bounding box center [557, 217] width 91 height 17
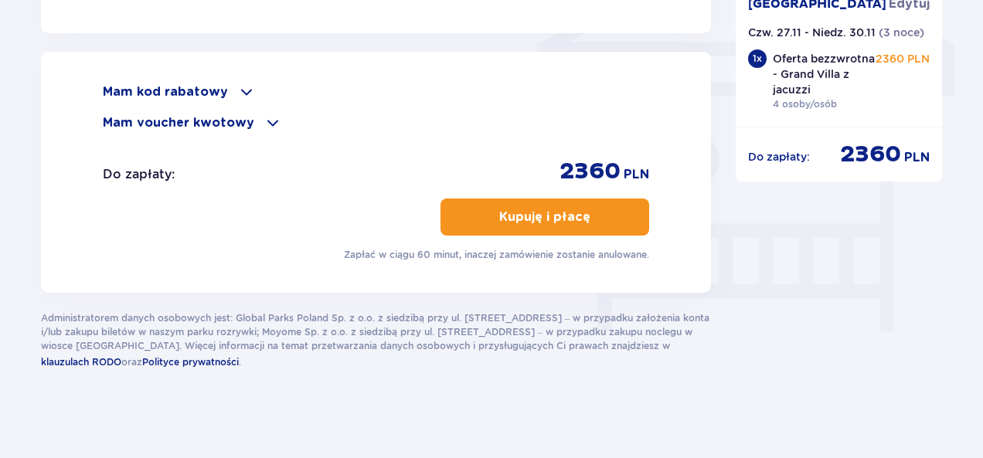
click at [551, 209] on p "Kupuję i płacę" at bounding box center [544, 217] width 91 height 17
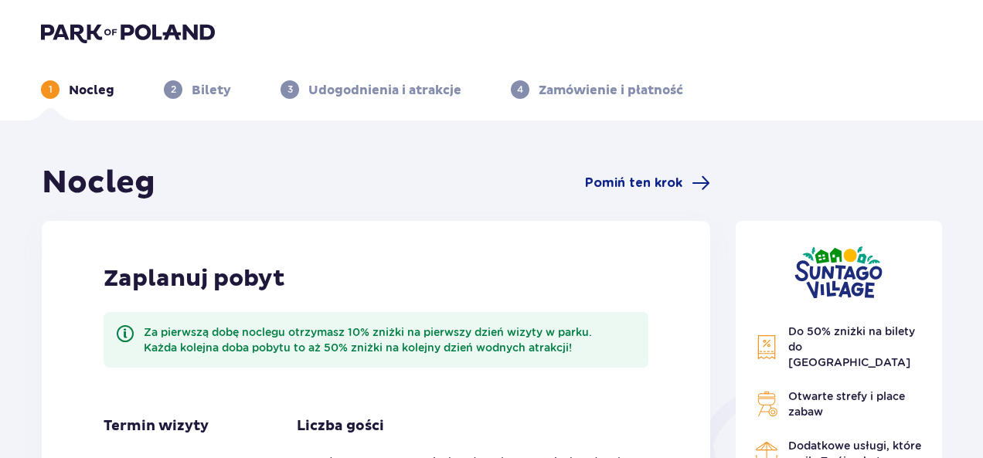
click at [123, 28] on img at bounding box center [128, 33] width 174 height 22
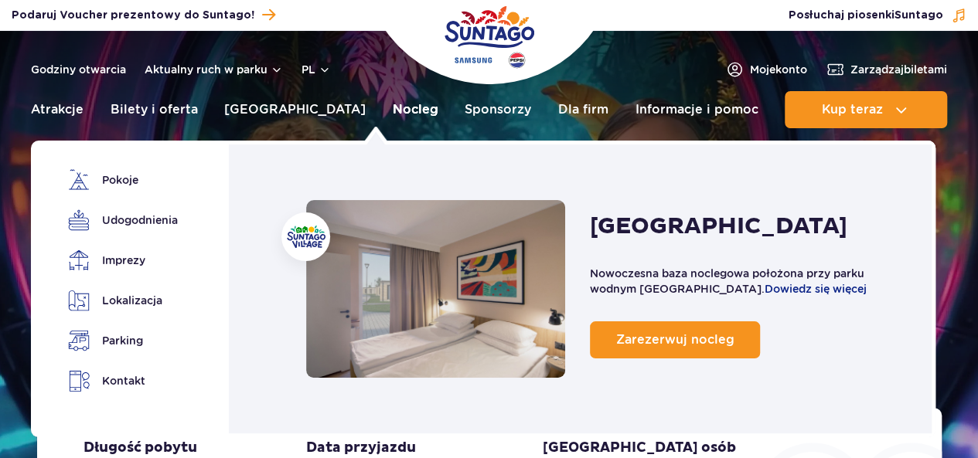
click at [393, 111] on link "Nocleg" at bounding box center [416, 109] width 46 height 37
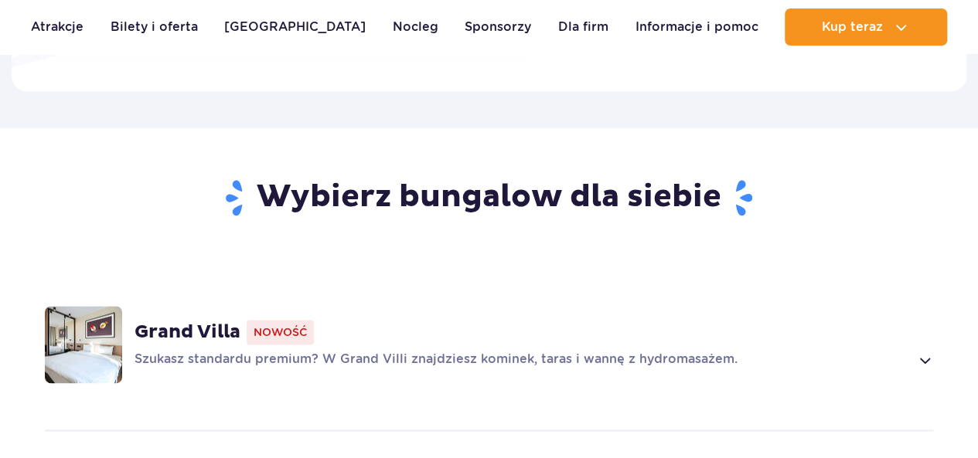
scroll to position [961, 0]
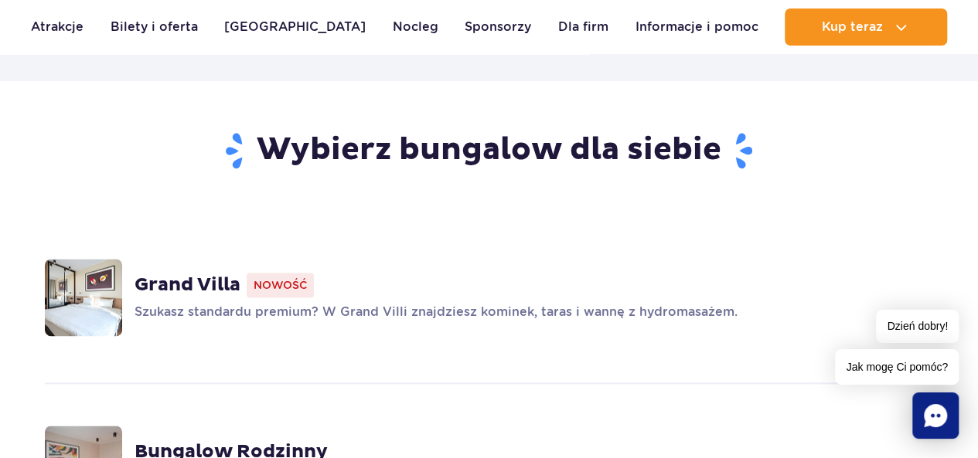
click at [602, 304] on p "Szukasz standardu premium? W Grand Villi znajdziesz kominek, taras i wannę z hy…" at bounding box center [521, 313] width 774 height 19
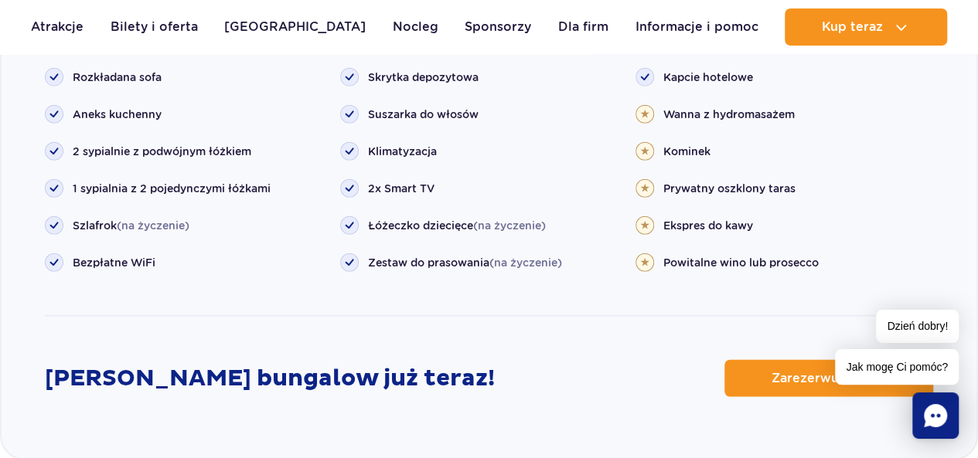
scroll to position [1807, 0]
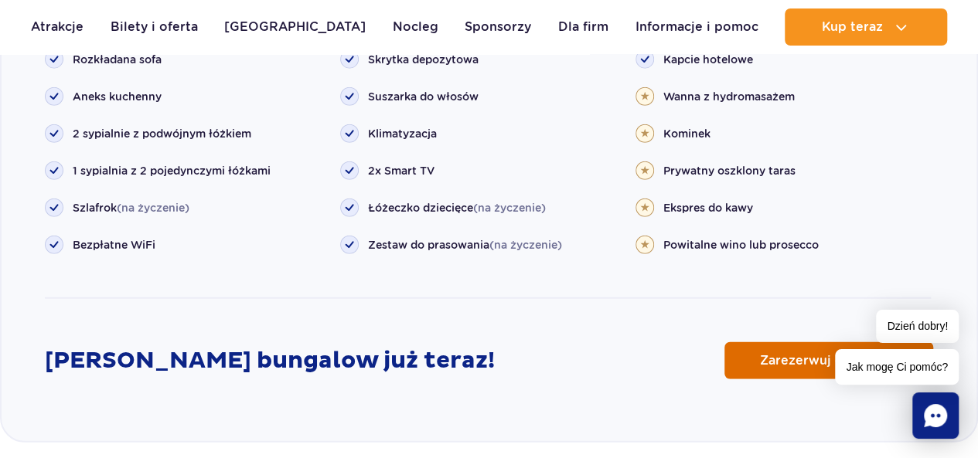
click at [744, 342] on link "Zarezerwuj online" at bounding box center [828, 360] width 209 height 37
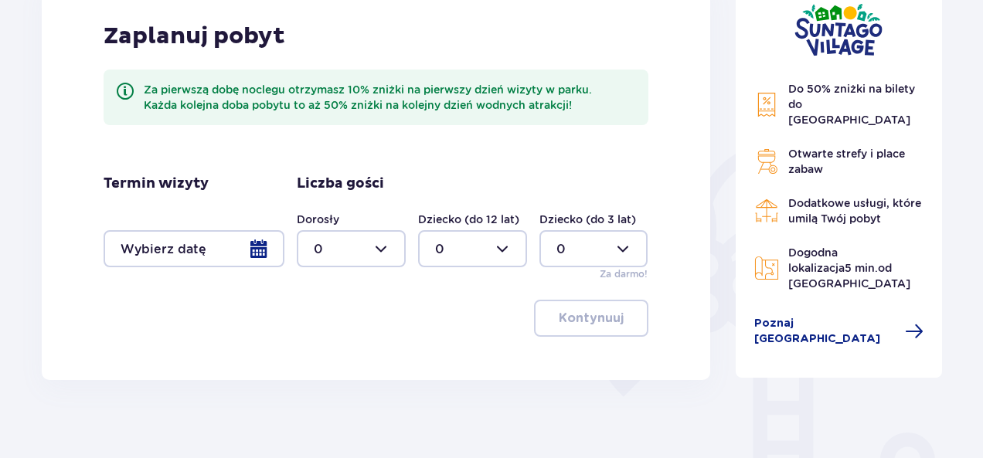
scroll to position [244, 0]
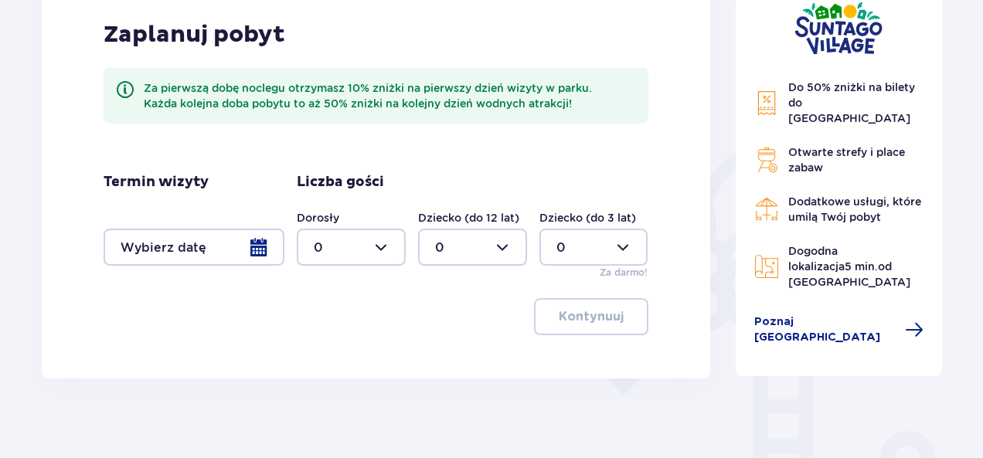
click at [269, 254] on div at bounding box center [194, 247] width 181 height 37
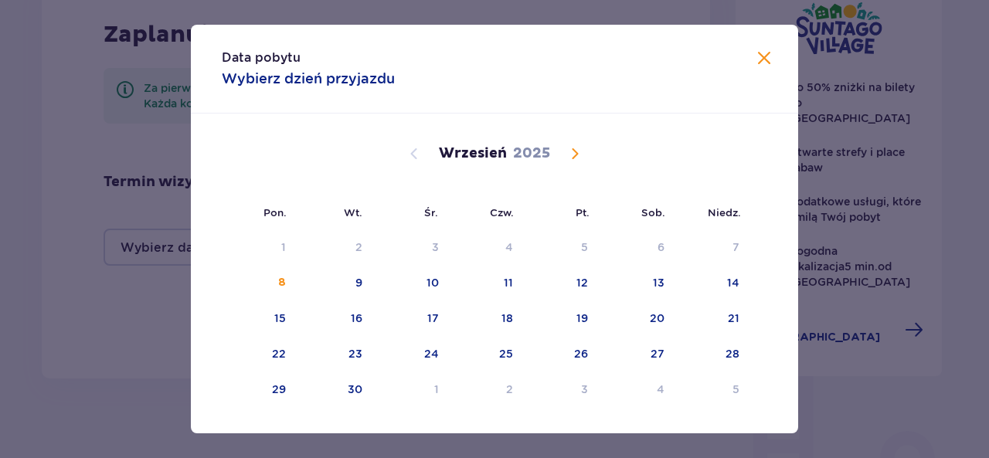
click at [577, 151] on span "Calendar" at bounding box center [575, 154] width 19 height 19
click at [488, 389] on div "27" at bounding box center [486, 390] width 77 height 34
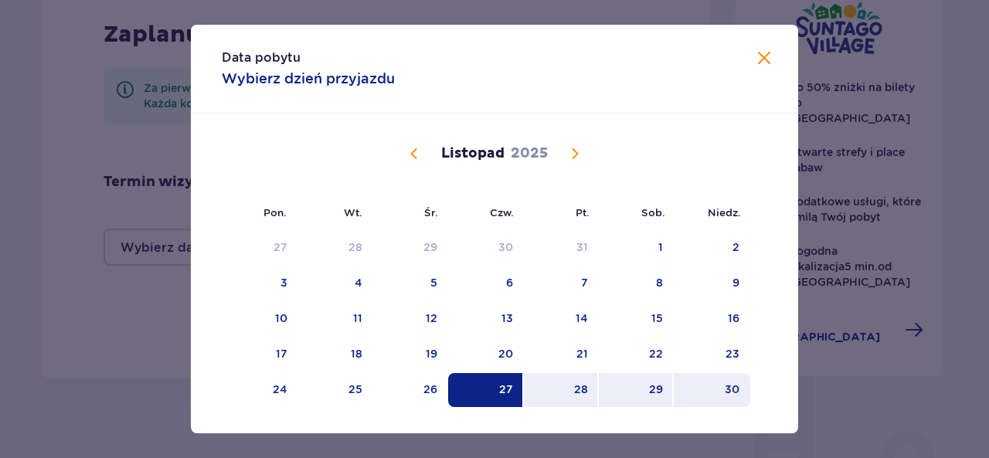
click at [734, 391] on div "30" at bounding box center [732, 389] width 15 height 15
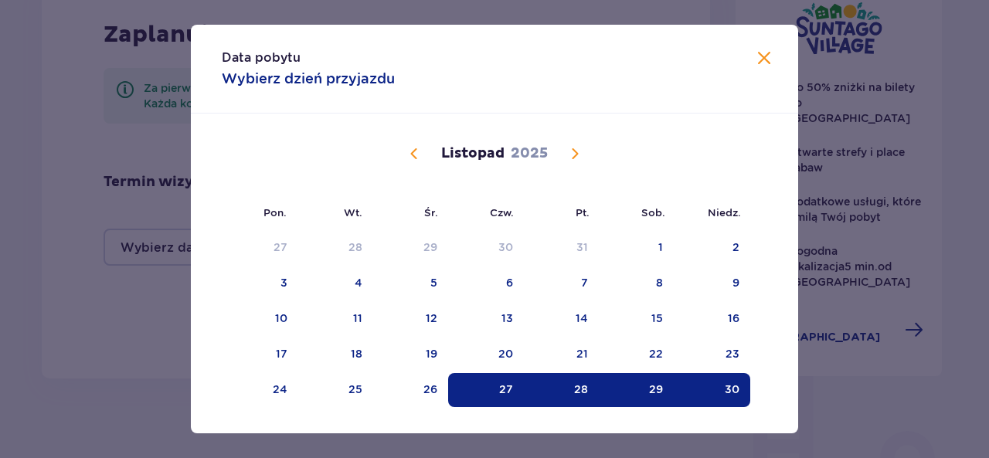
type input "27.11.25 - 30.11.25"
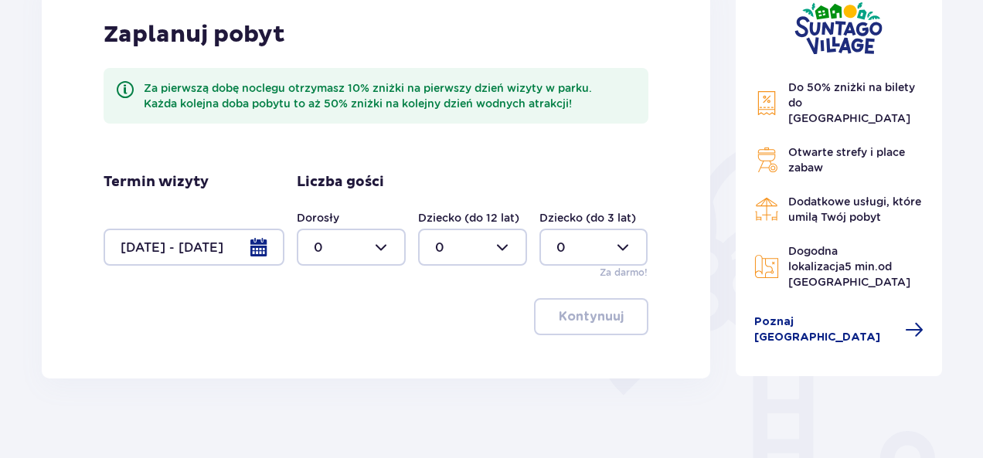
click at [357, 248] on div at bounding box center [351, 247] width 109 height 37
click at [331, 415] on span "4" at bounding box center [351, 424] width 106 height 32
type input "4"
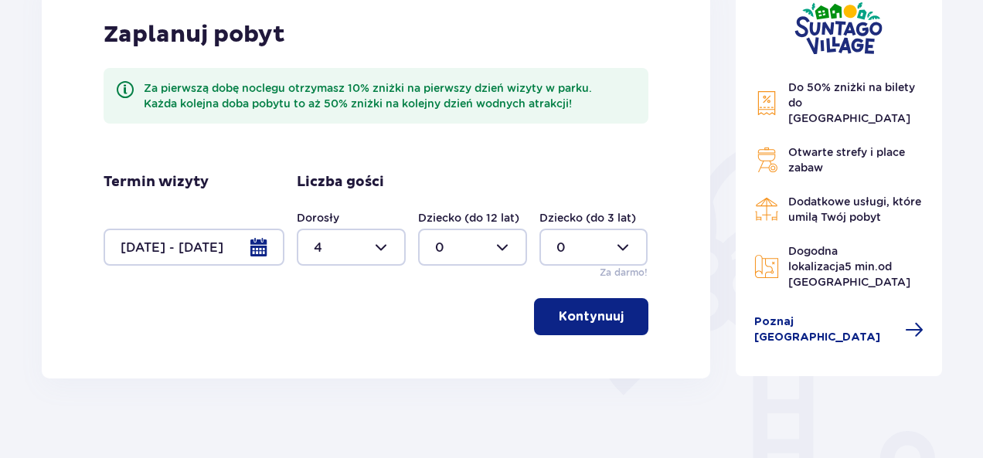
click at [573, 247] on div at bounding box center [593, 247] width 109 height 37
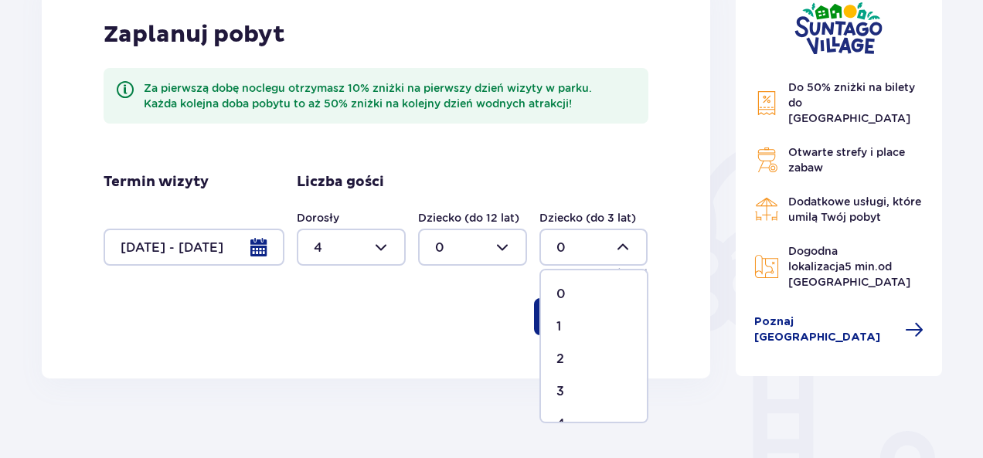
click at [573, 326] on div "1" at bounding box center [593, 326] width 75 height 17
type input "1"
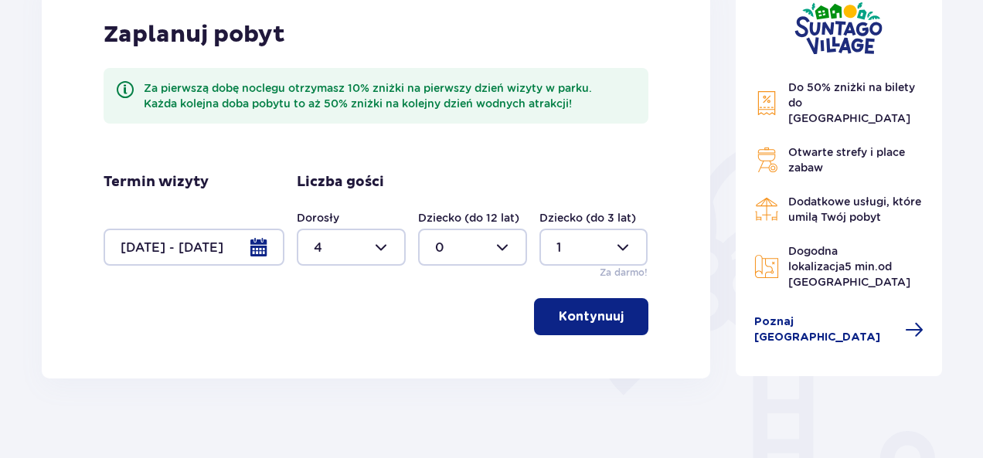
click at [573, 326] on button "Kontynuuj" at bounding box center [591, 316] width 114 height 37
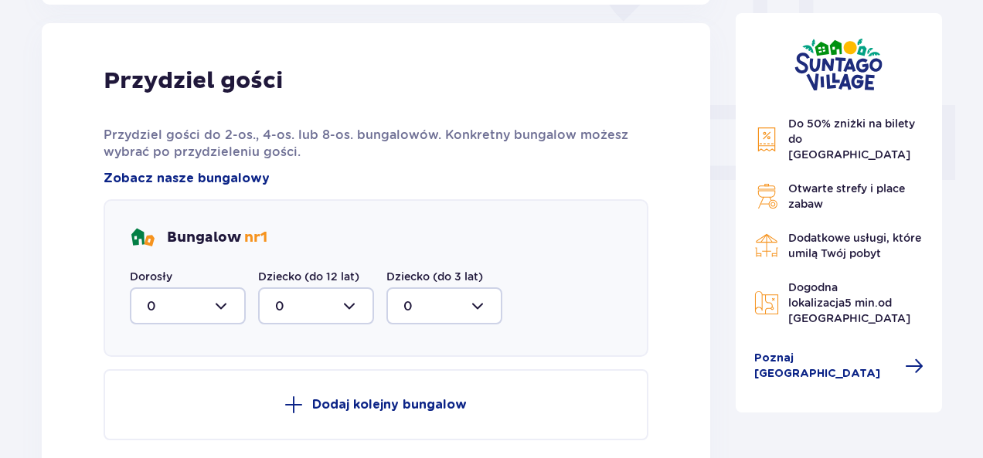
scroll to position [623, 0]
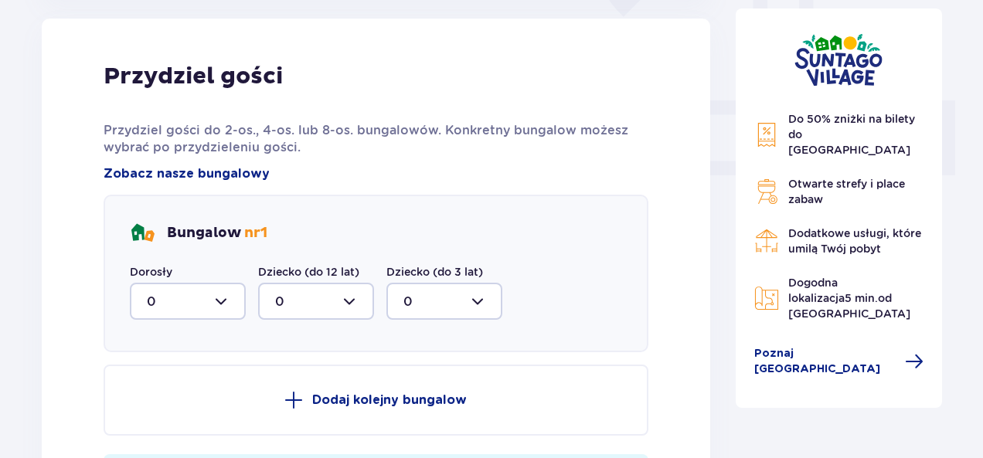
click at [222, 298] on div at bounding box center [188, 301] width 116 height 37
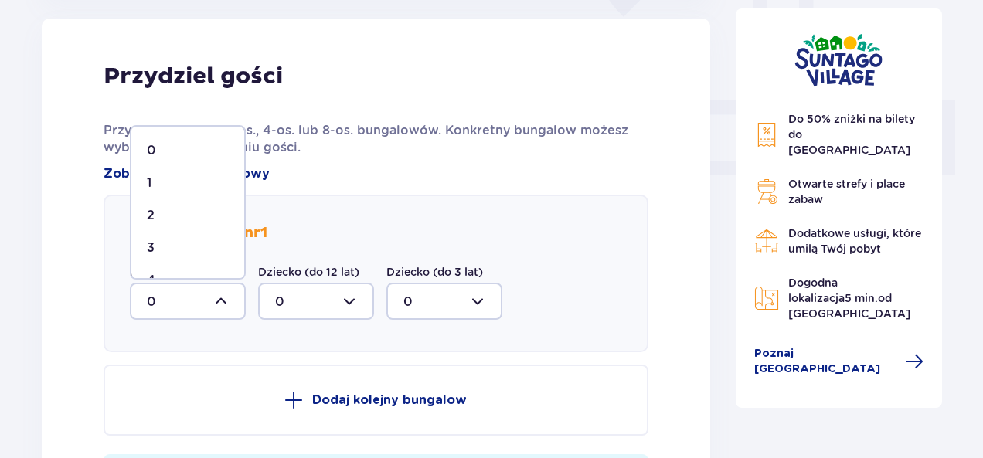
click at [170, 273] on div "4" at bounding box center [188, 280] width 82 height 17
type input "4"
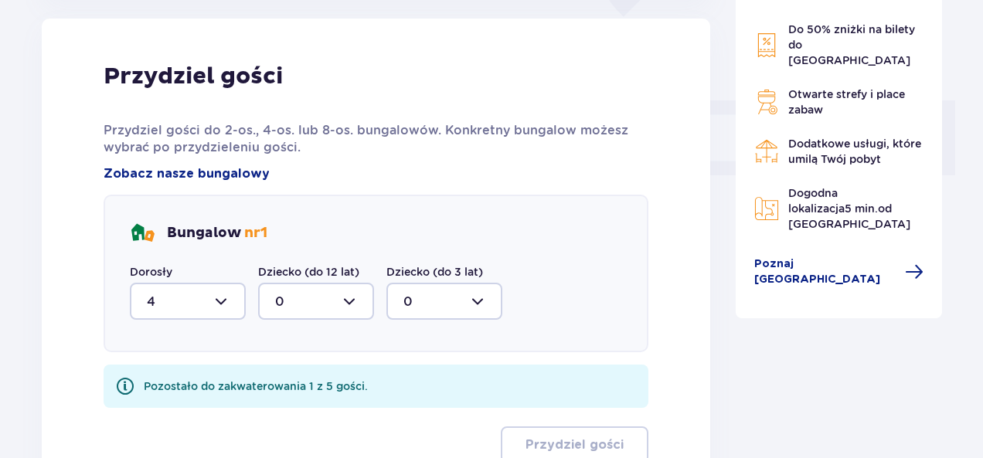
click at [323, 293] on div at bounding box center [316, 301] width 116 height 37
click at [443, 285] on div at bounding box center [444, 301] width 116 height 37
click at [413, 384] on div "1" at bounding box center [444, 381] width 82 height 17
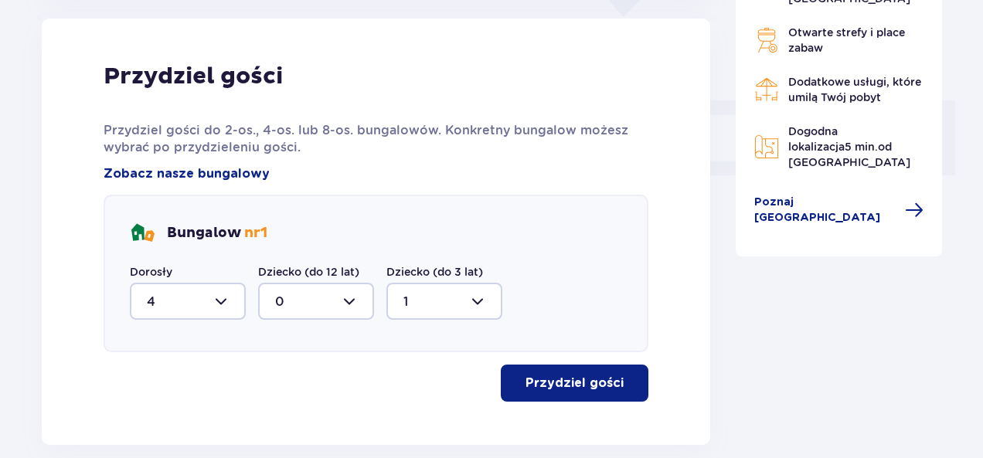
type input "1"
click at [584, 393] on button "Przydziel gości" at bounding box center [575, 383] width 148 height 37
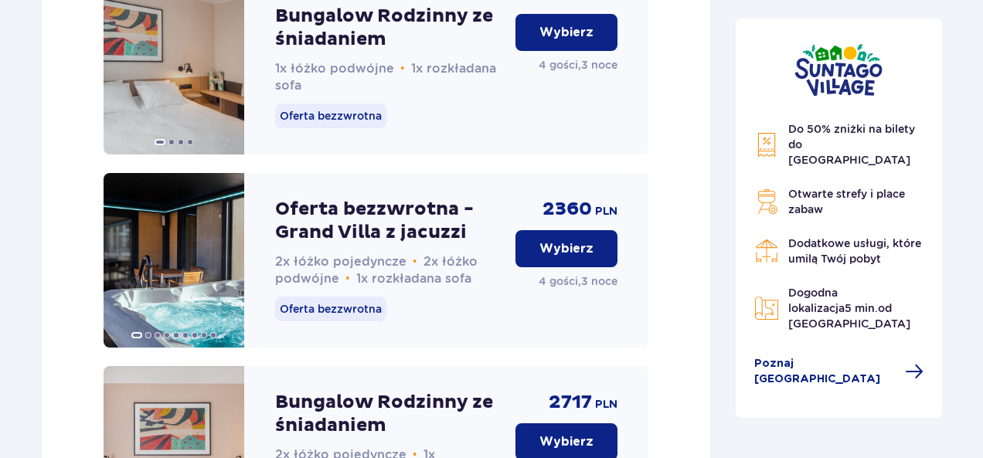
scroll to position [2342, 0]
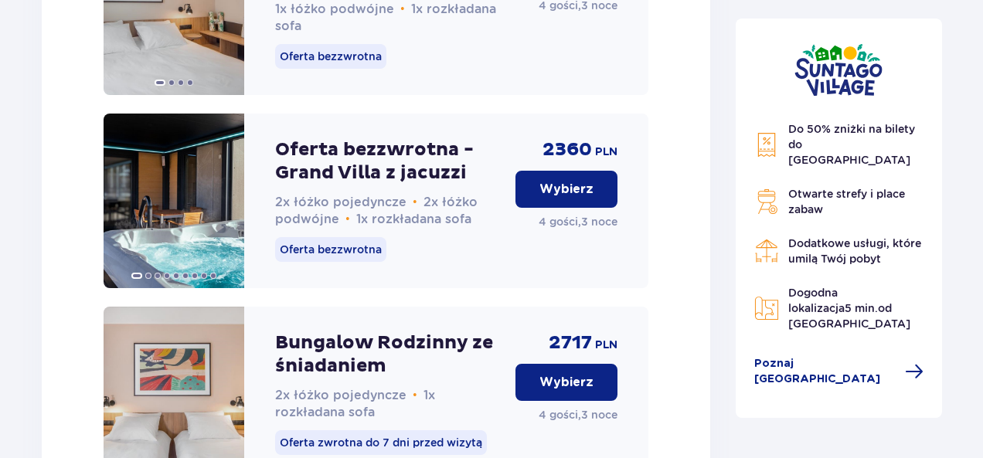
click at [562, 198] on p "Wybierz" at bounding box center [566, 189] width 54 height 17
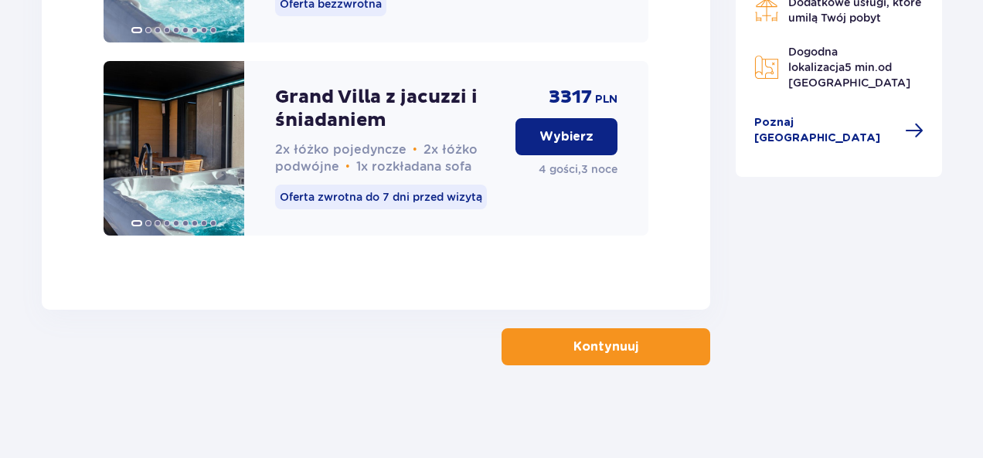
scroll to position [3393, 0]
click at [601, 345] on p "Kontynuuj" at bounding box center [605, 346] width 65 height 17
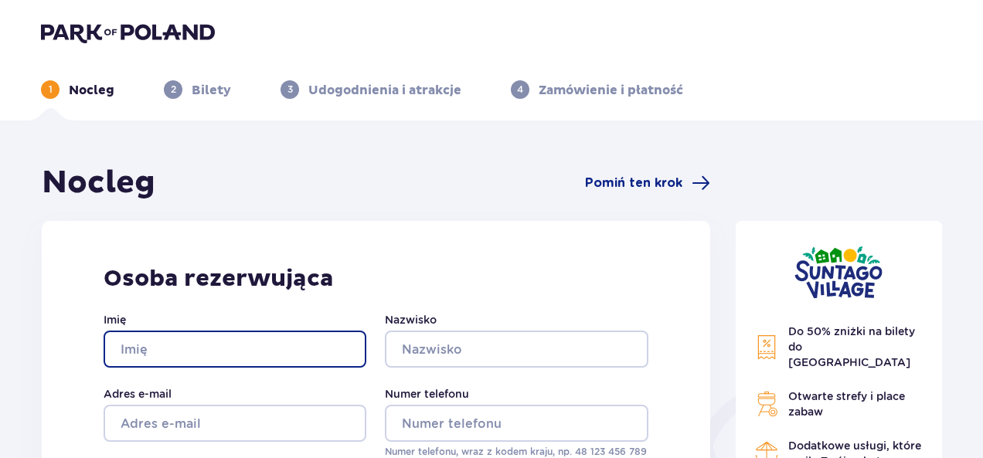
click at [207, 362] on input "Imię" at bounding box center [235, 349] width 263 height 37
type input "Radoslaw"
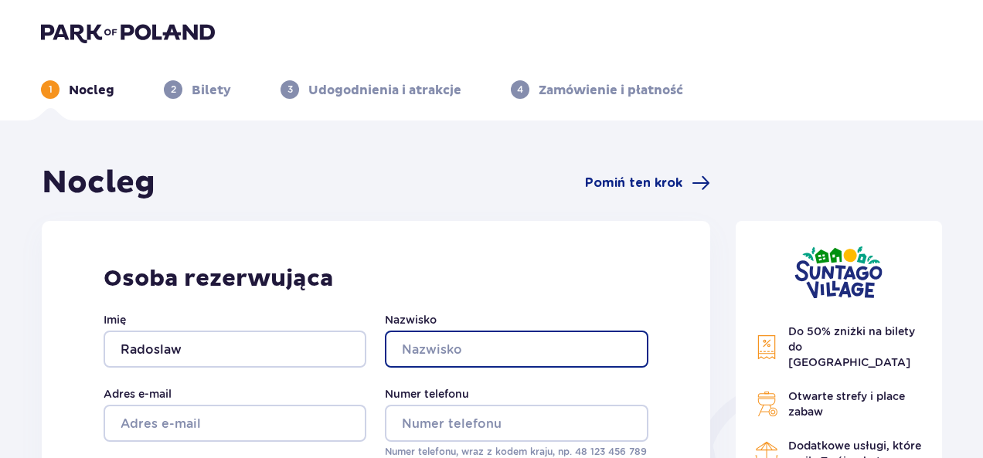
type input "Pajecki"
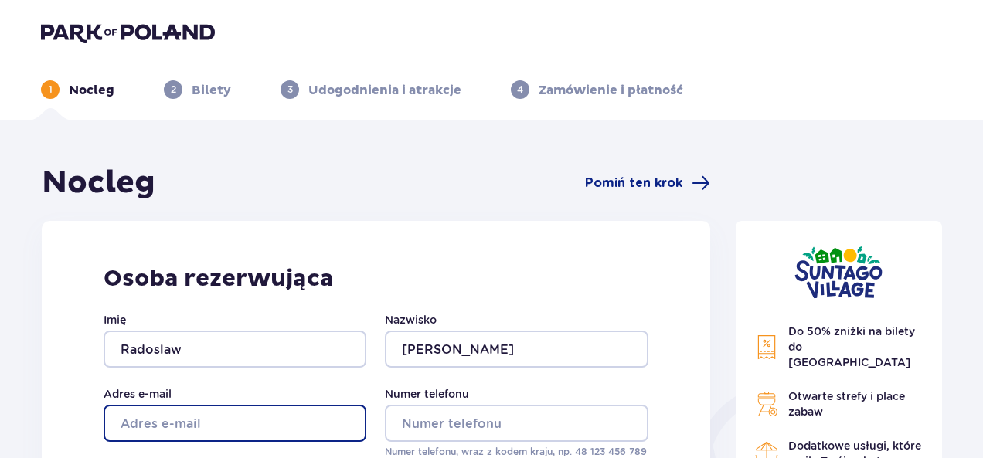
type input "rpajecki28@gmail.com"
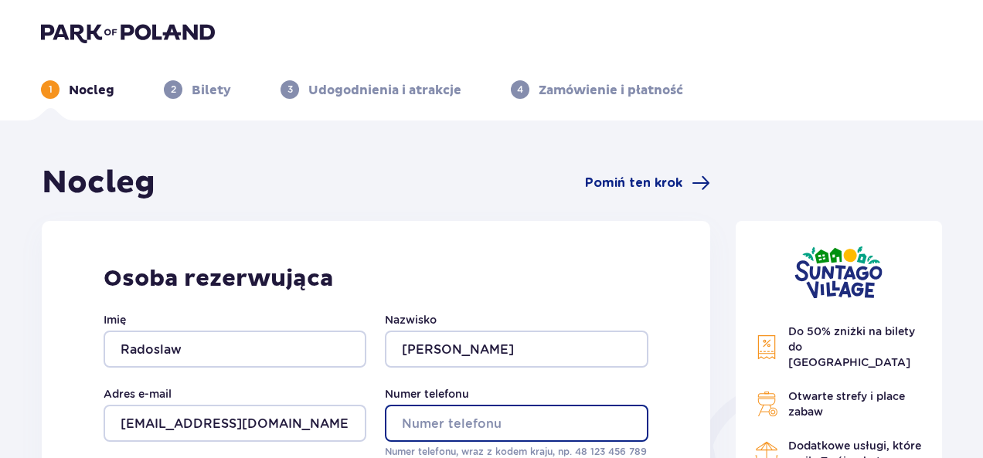
type input "733801213"
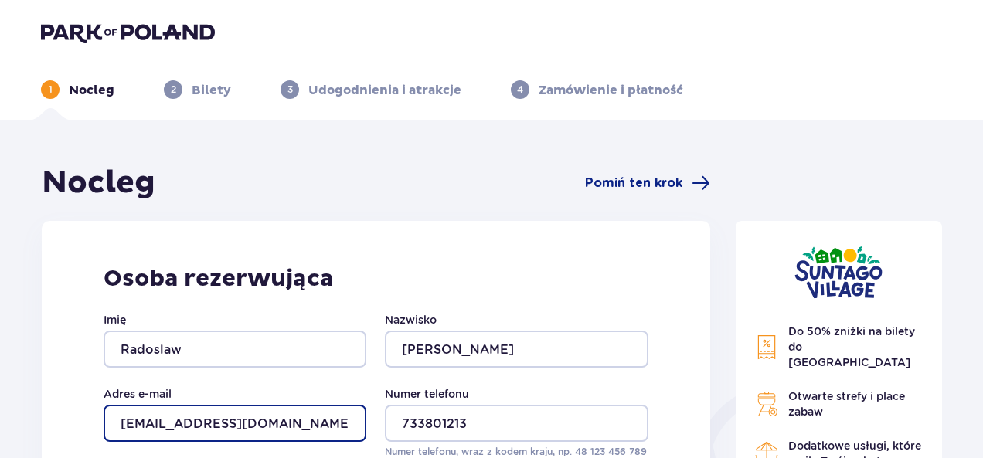
drag, startPoint x: 187, startPoint y: 420, endPoint x: 60, endPoint y: 423, distance: 126.8
click at [60, 423] on div "Osoba rezerwująca Imię Radoslaw Nazwisko Pajecki Adres e-mail rpajecki28@gmail.…" at bounding box center [376, 361] width 668 height 281
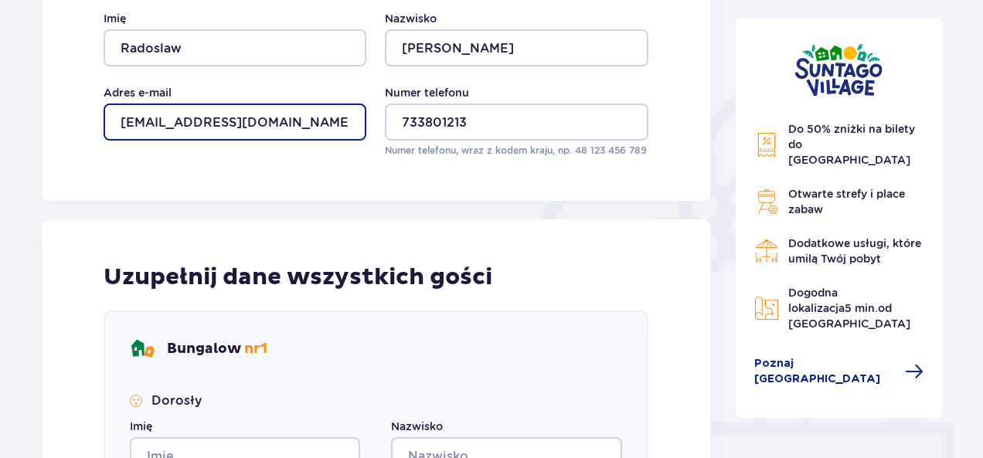
scroll to position [303, 0]
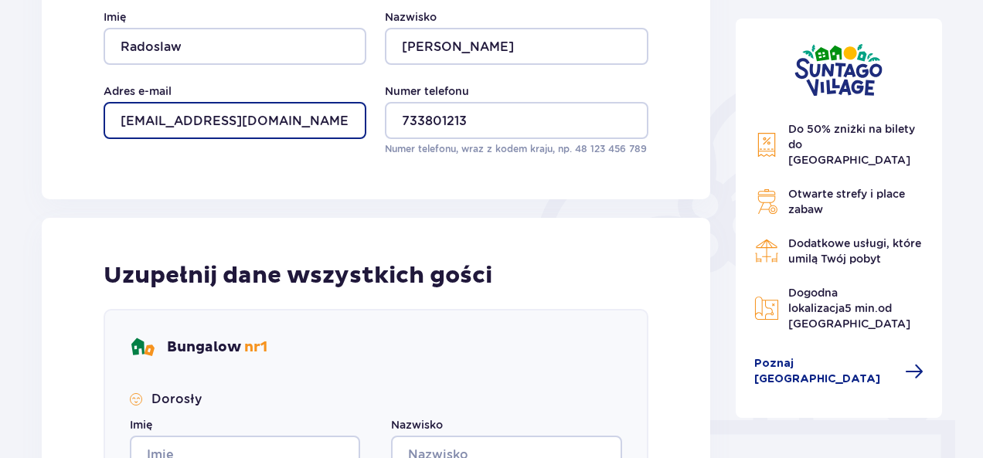
type input "[EMAIL_ADDRESS][DOMAIN_NAME]"
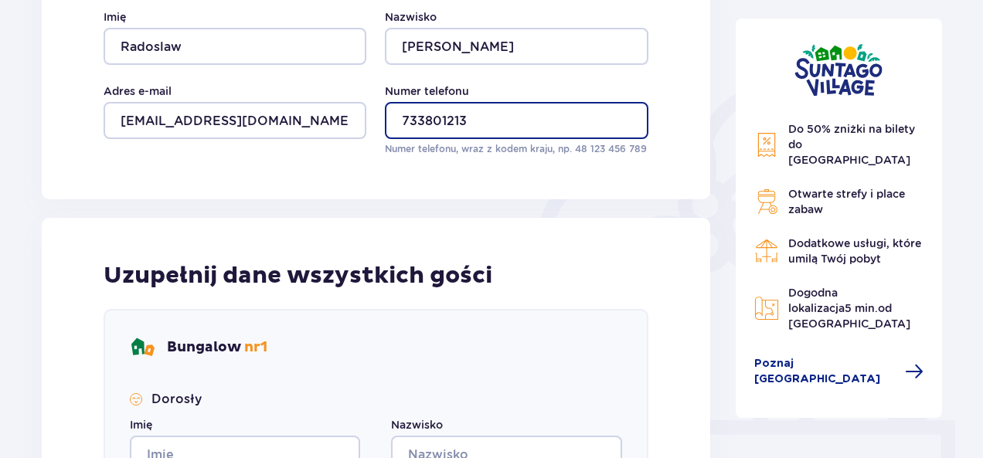
click at [397, 126] on input "733801213" at bounding box center [516, 120] width 263 height 37
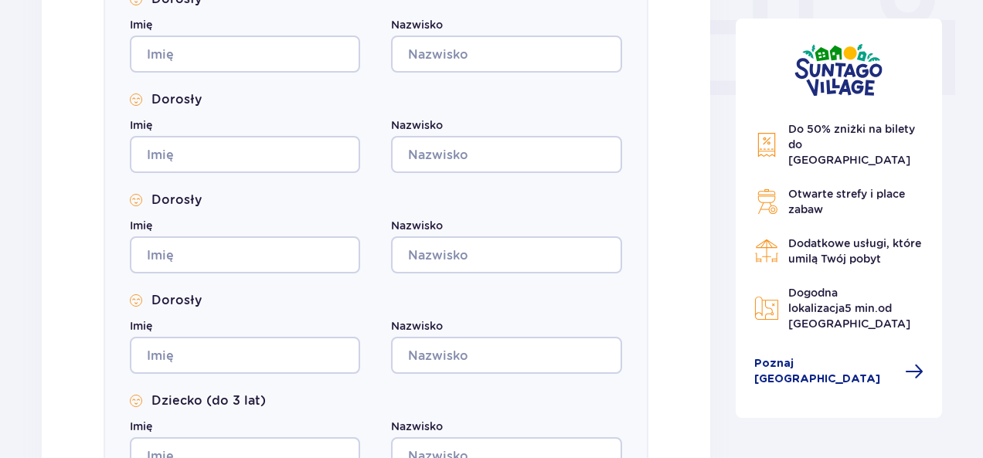
scroll to position [713, 0]
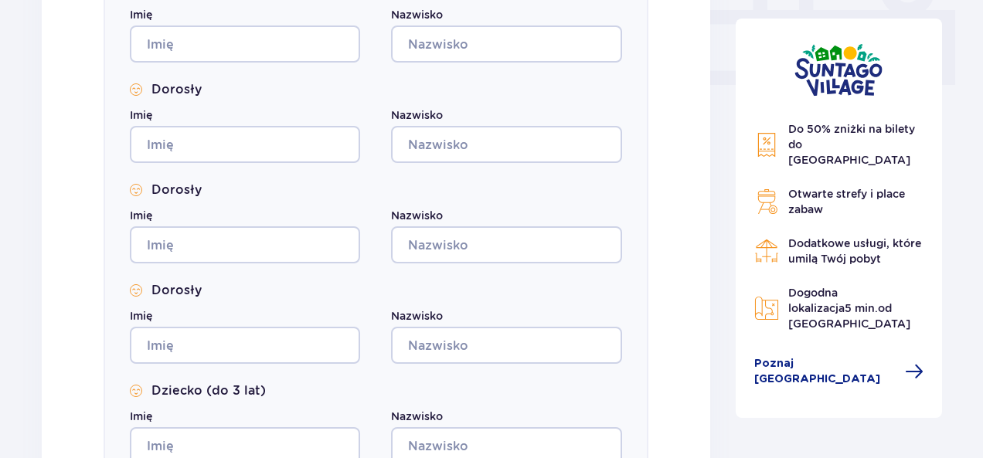
type input "48733801213"
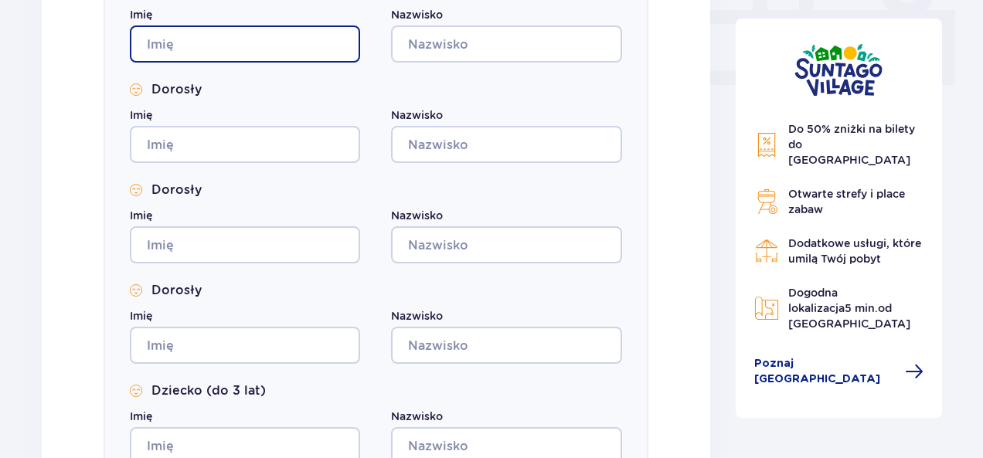
click at [229, 43] on input "Imię" at bounding box center [245, 44] width 230 height 37
type input "Radoslaw"
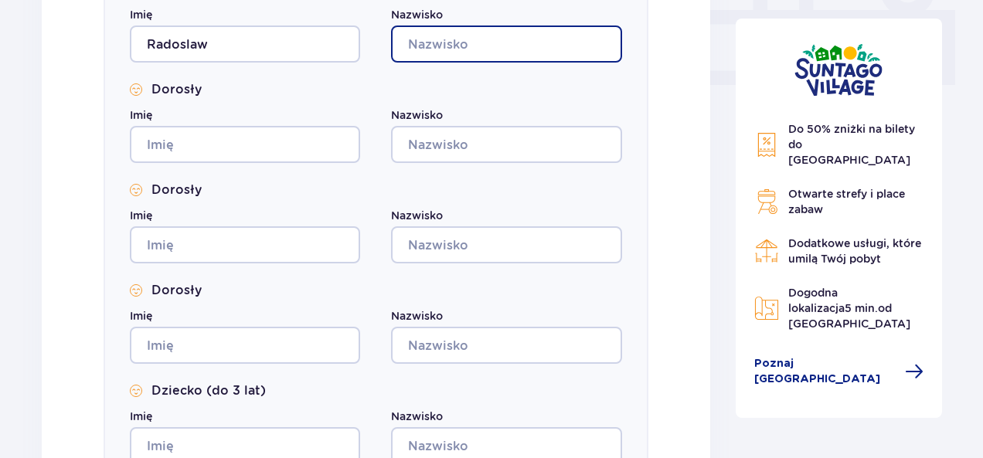
type input "Pajecki"
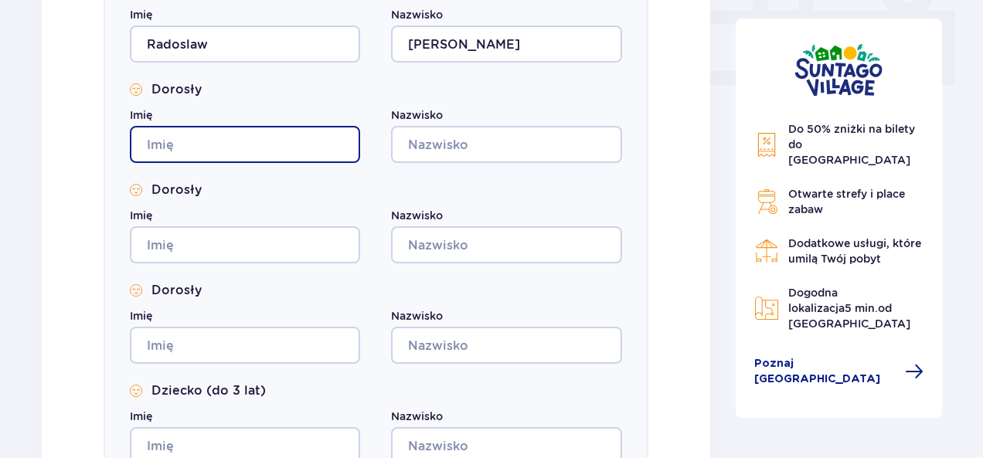
type input "Radoslaw"
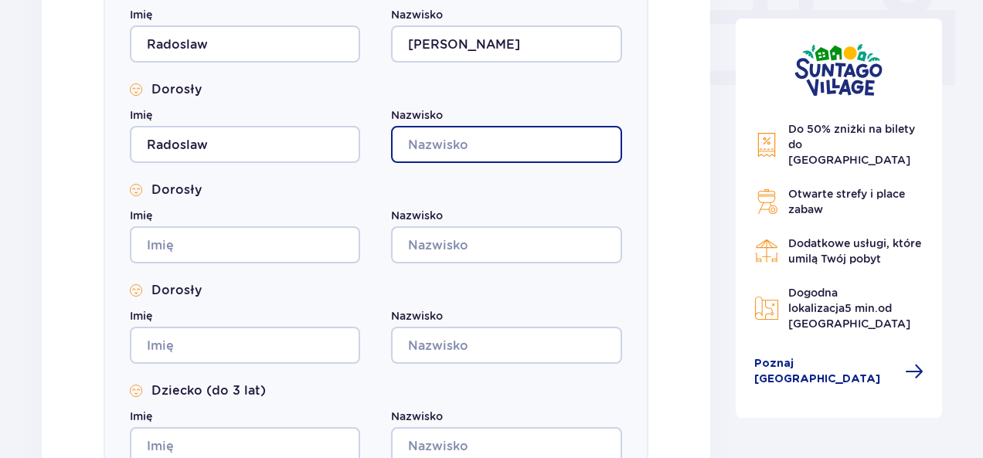
type input "Pajecki"
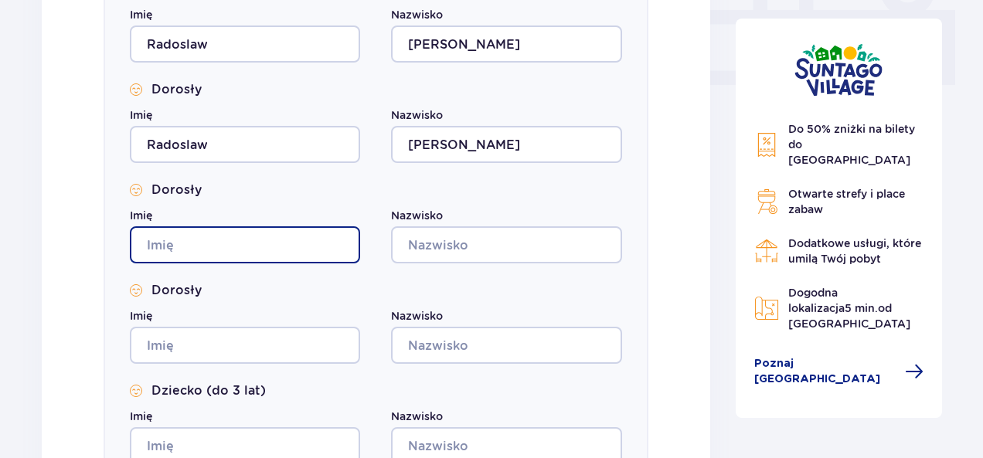
type input "Radoslaw"
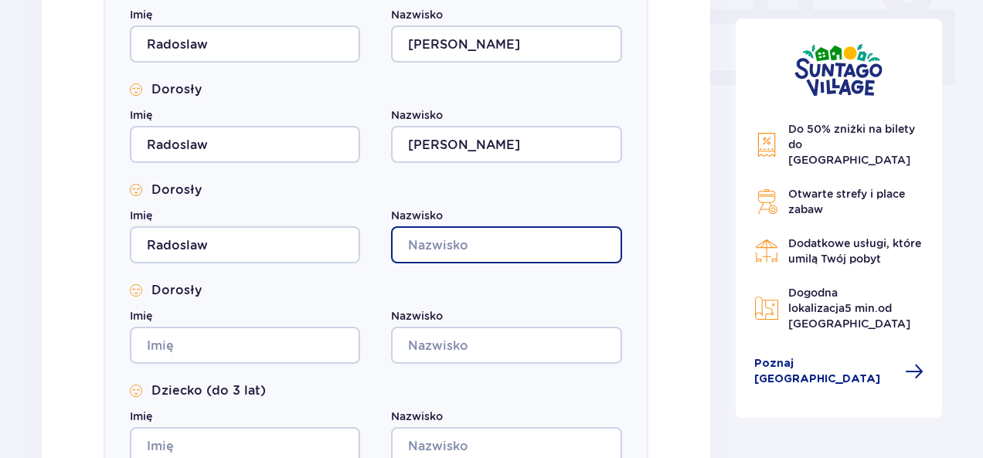
type input "Pajecki"
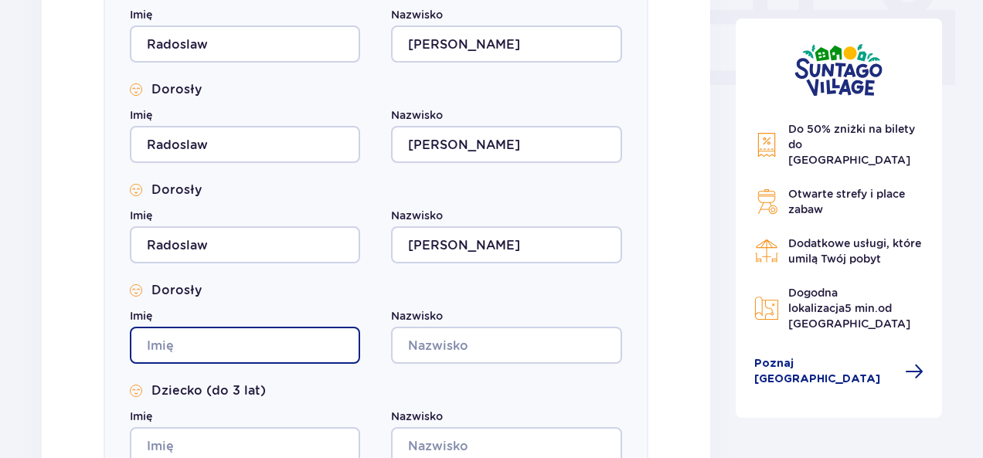
type input "Radoslaw"
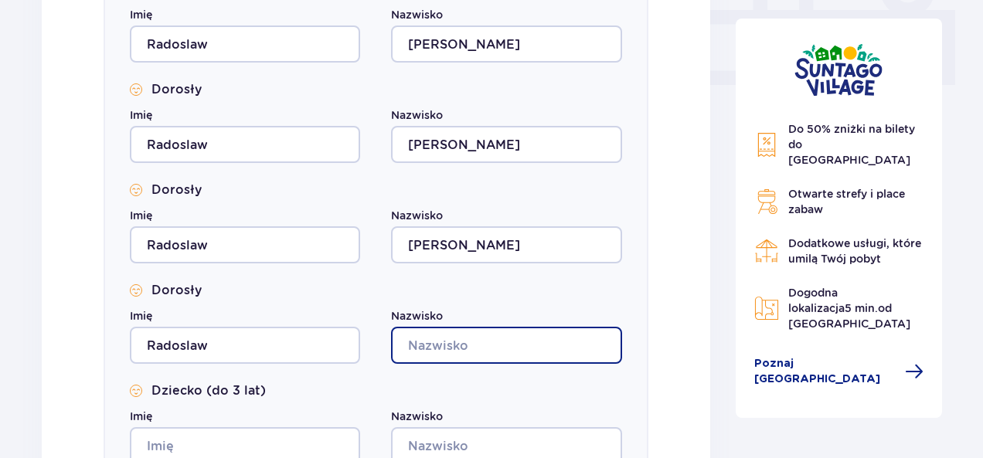
type input "Pajecki"
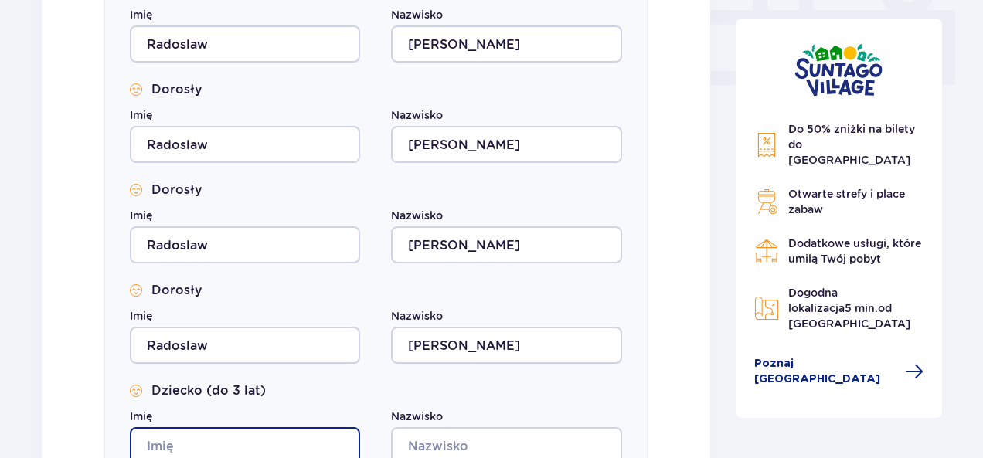
type input "Radoslaw"
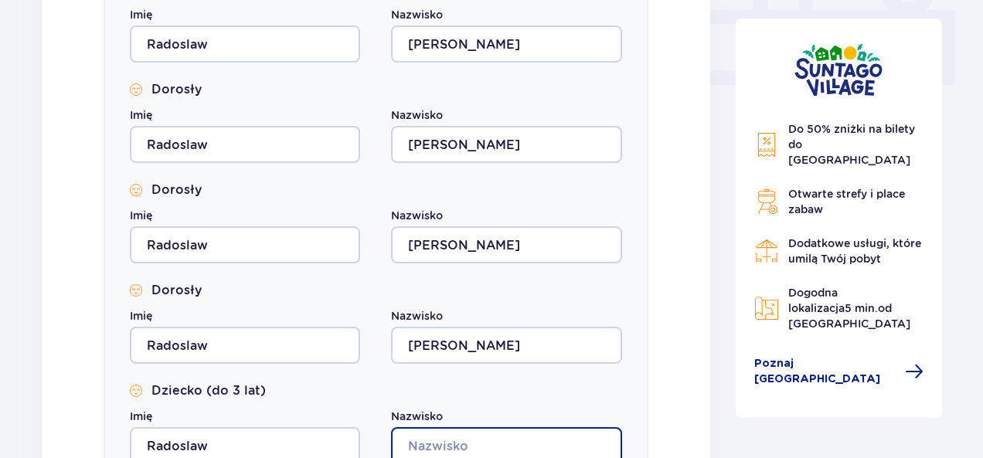
type input "Pajecki"
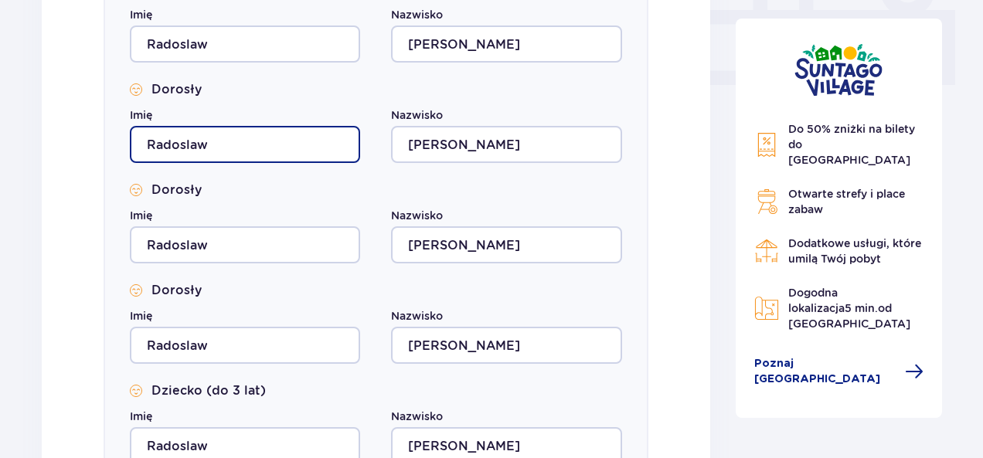
click at [233, 145] on input "Radoslaw" at bounding box center [245, 144] width 230 height 37
type input "R"
type input "Anna"
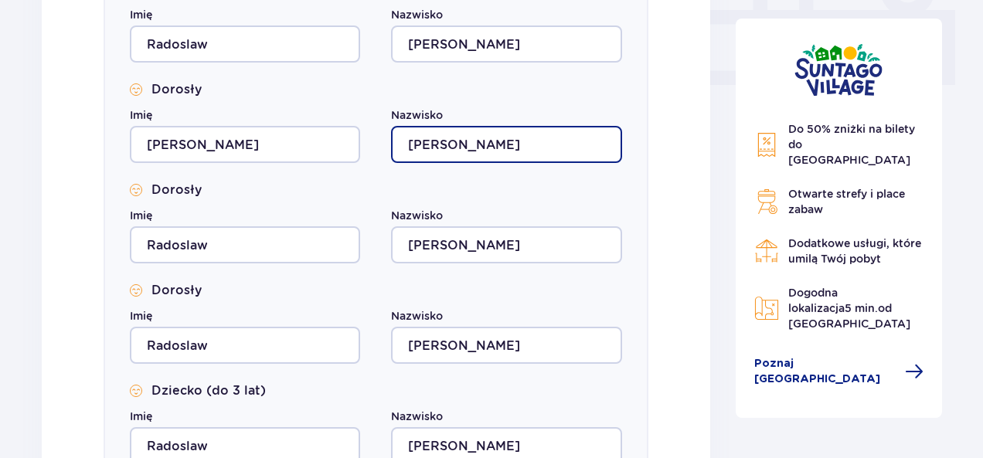
click at [478, 152] on input "Pajecki" at bounding box center [506, 144] width 230 height 37
type input "Pajecka"
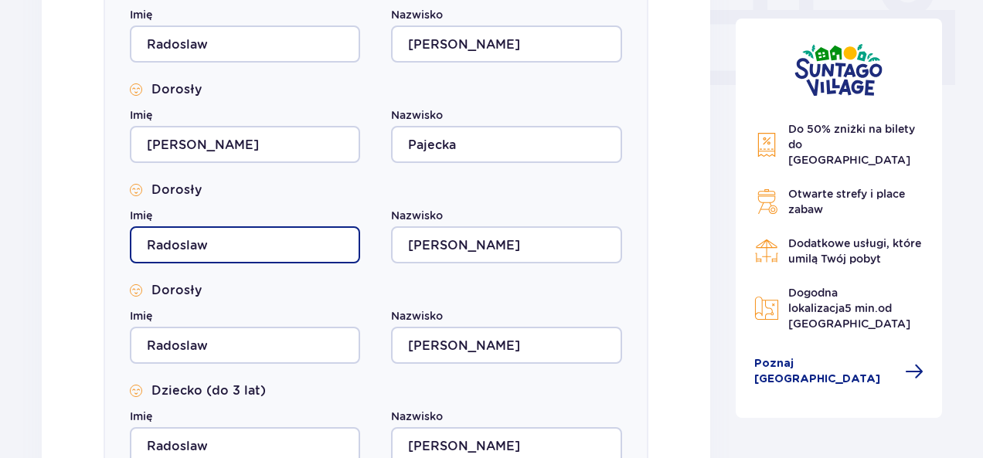
click at [284, 247] on input "Radoslaw" at bounding box center [245, 244] width 230 height 37
type input "R"
type input "Natasha"
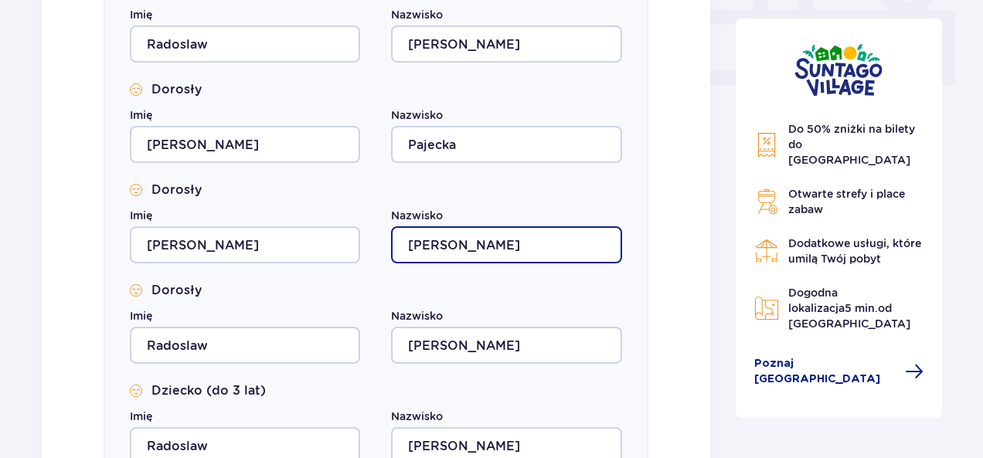
click at [505, 253] on input "Pajecki" at bounding box center [506, 244] width 230 height 37
type input "P"
type input "West"
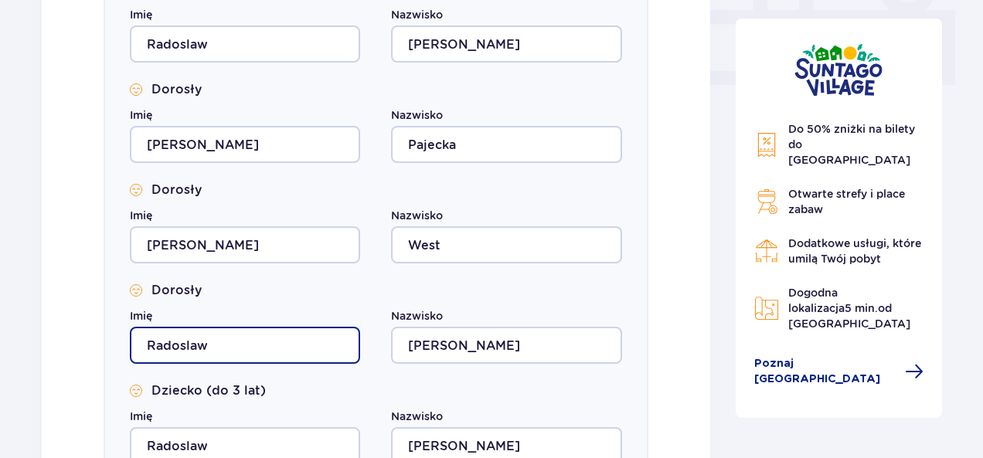
click at [233, 341] on input "Radoslaw" at bounding box center [245, 345] width 230 height 37
type input "R"
type input "Dave"
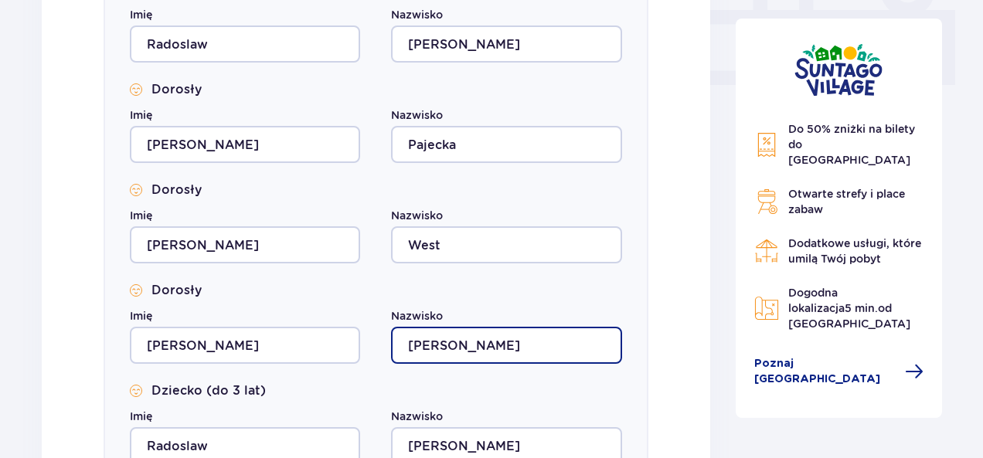
click at [478, 347] on input "Pajecki" at bounding box center [506, 345] width 230 height 37
type input "P"
type input "West"
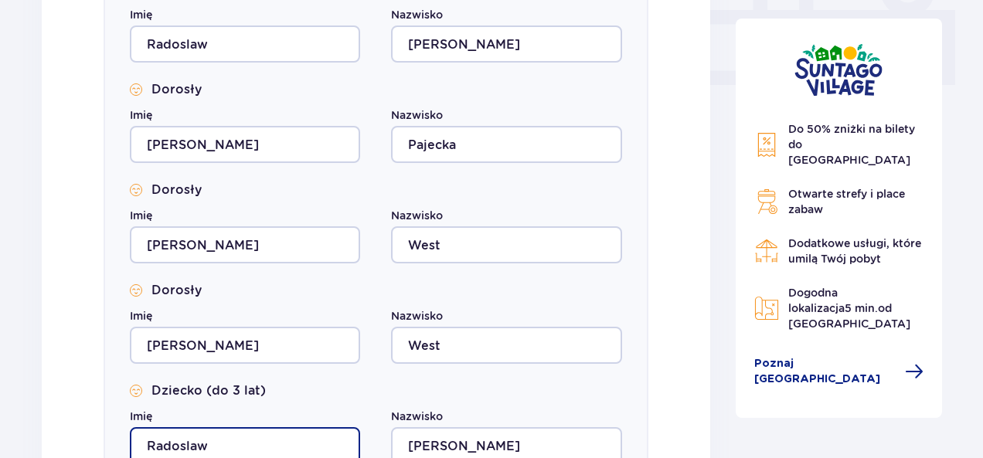
click at [209, 437] on input "Radoslaw" at bounding box center [245, 445] width 230 height 37
type input "R"
type input "Pipa"
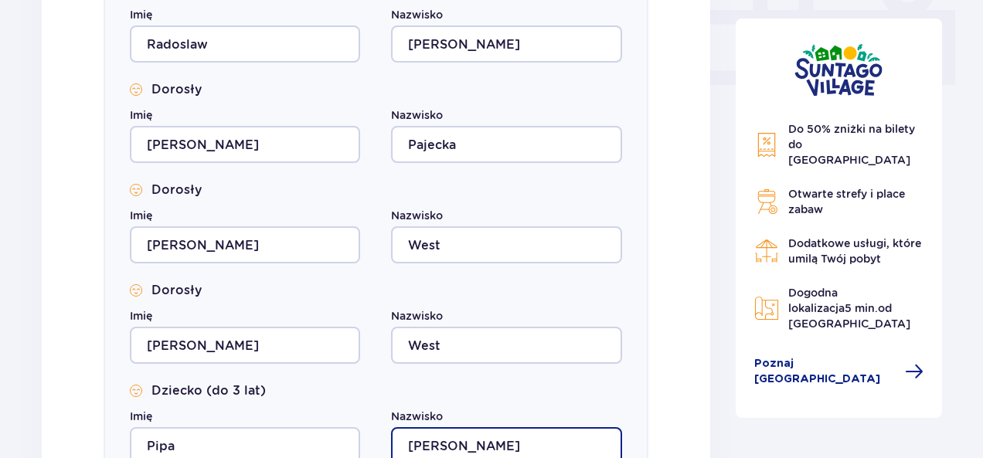
click at [467, 443] on input "Pajecki" at bounding box center [506, 445] width 230 height 37
type input "P"
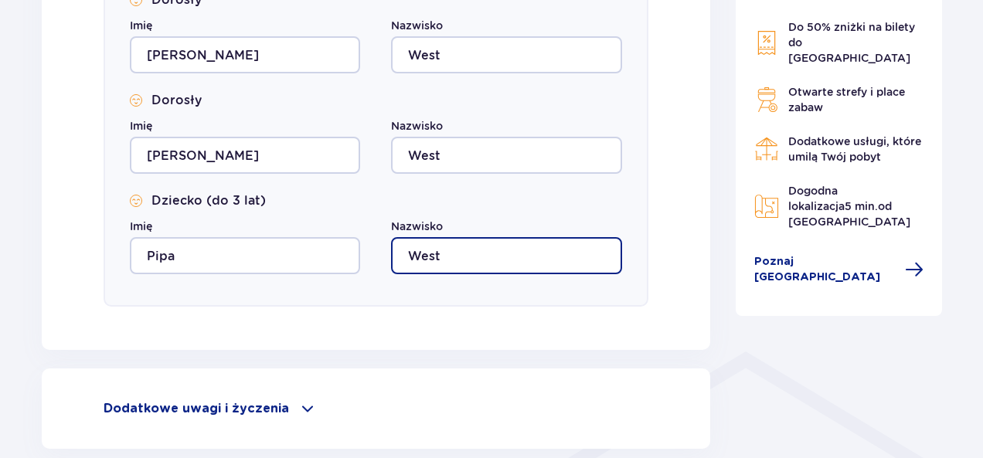
scroll to position [964, 0]
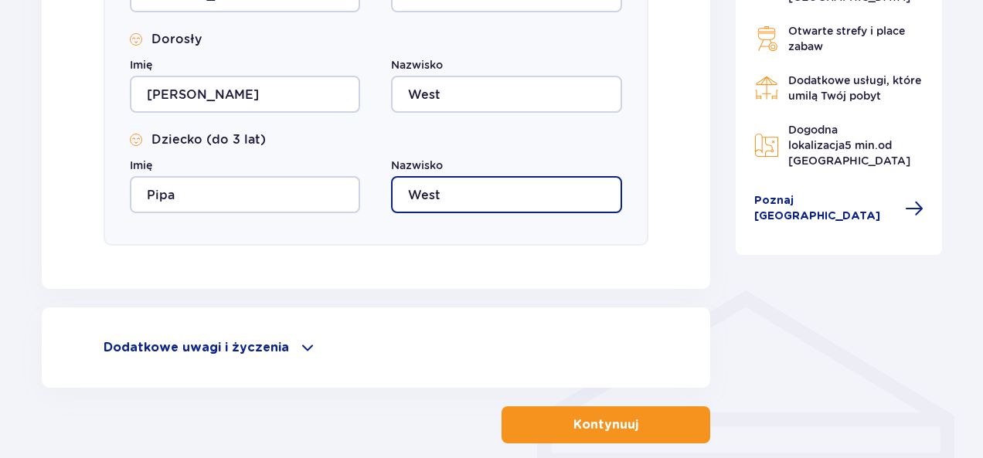
type input "West"
click at [603, 413] on button "Kontynuuj" at bounding box center [606, 425] width 209 height 37
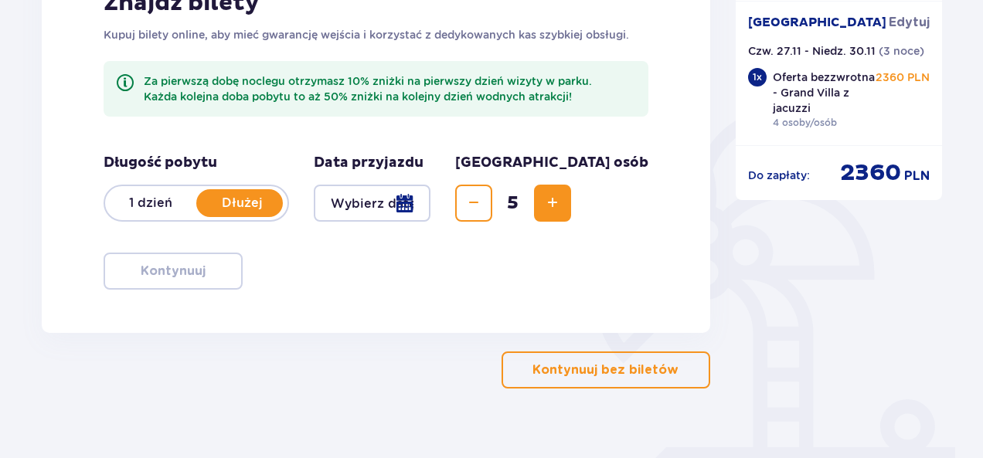
scroll to position [283, 0]
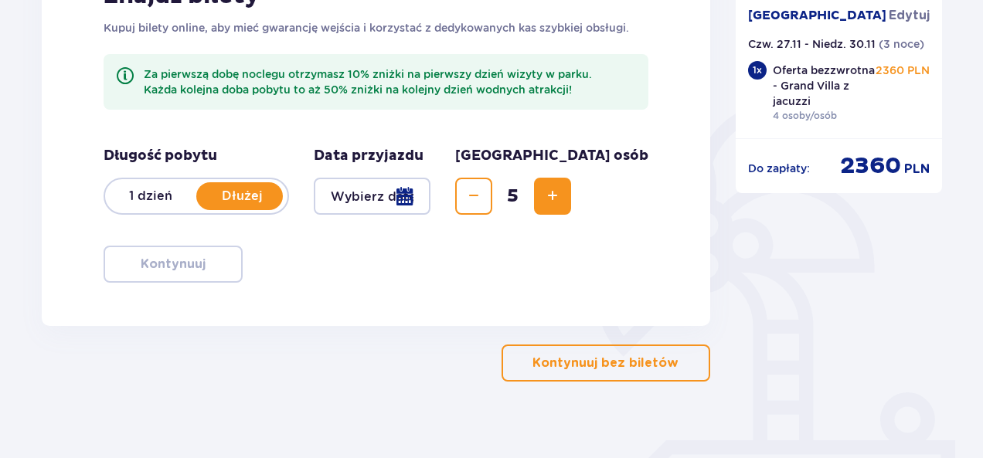
click at [586, 360] on p "Kontynuuj bez biletów" at bounding box center [605, 363] width 146 height 17
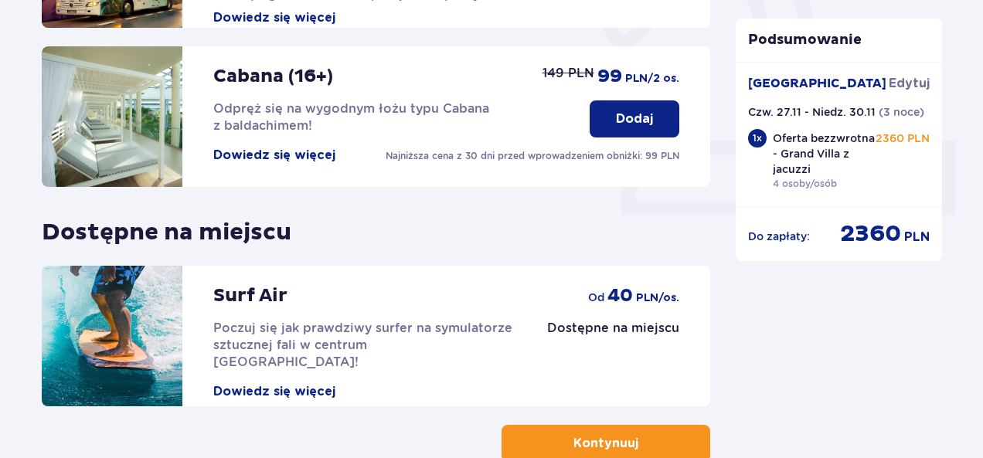
scroll to position [663, 0]
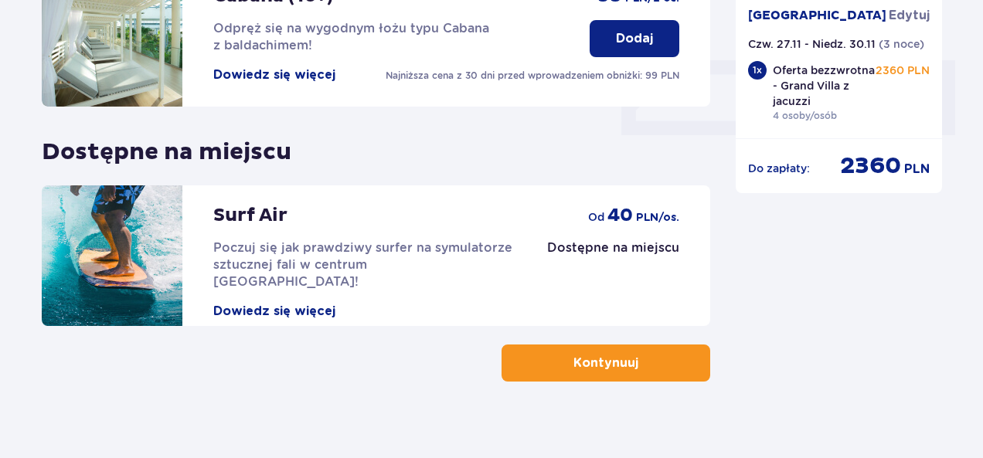
click at [633, 345] on button "Kontynuuj" at bounding box center [606, 363] width 209 height 37
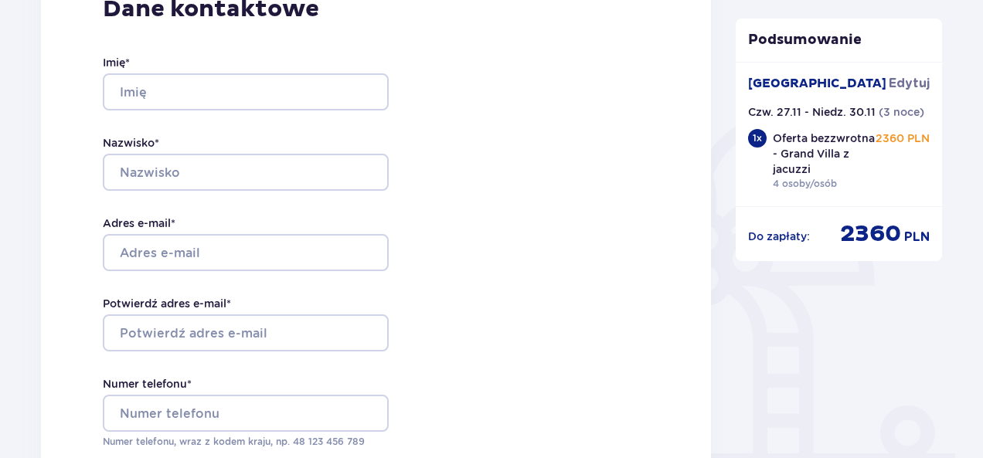
scroll to position [294, 0]
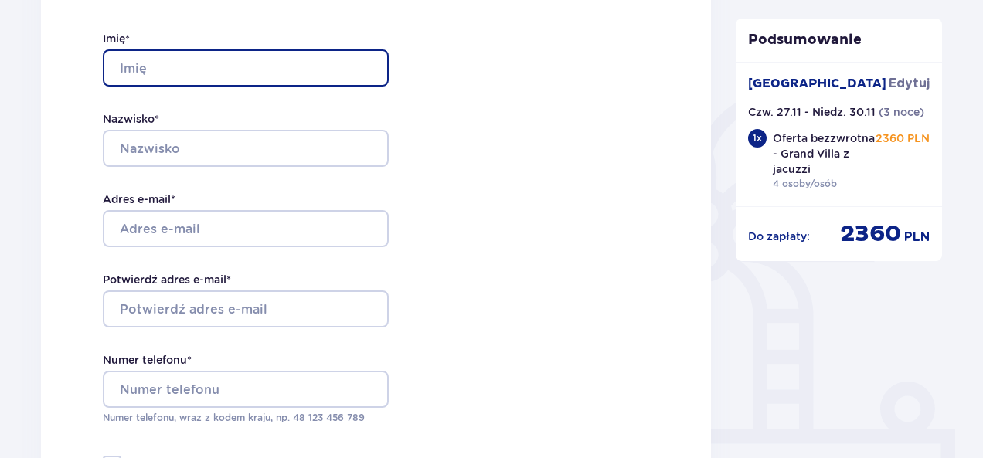
click at [219, 62] on input "Imię *" at bounding box center [246, 67] width 286 height 37
type input "Radoslaw"
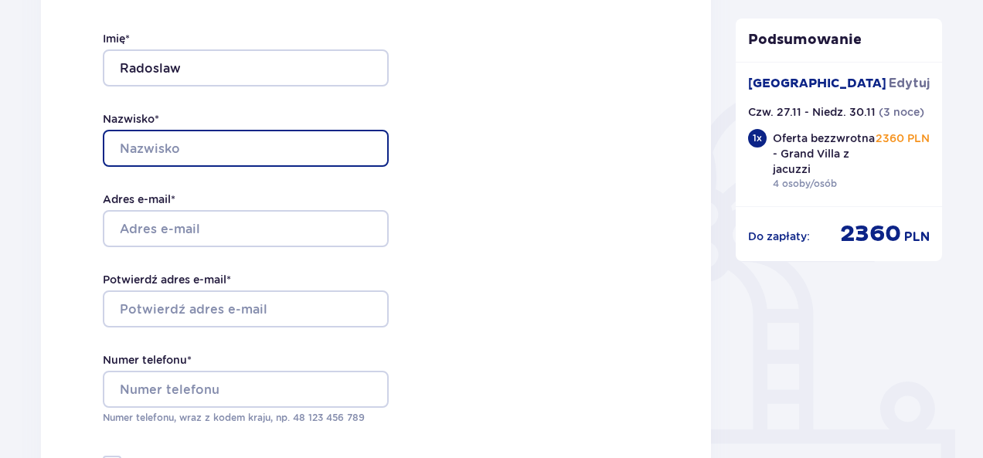
type input "Pajecki"
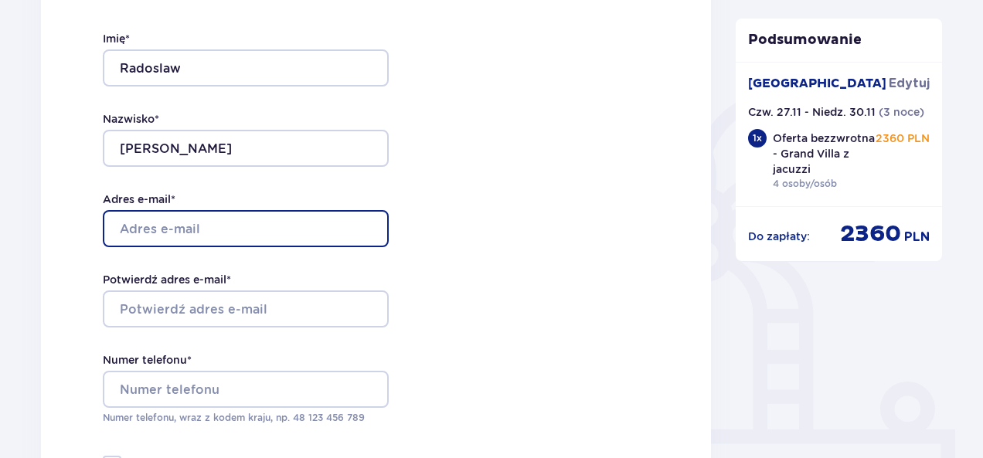
type input "rpajecki28@gmail.com"
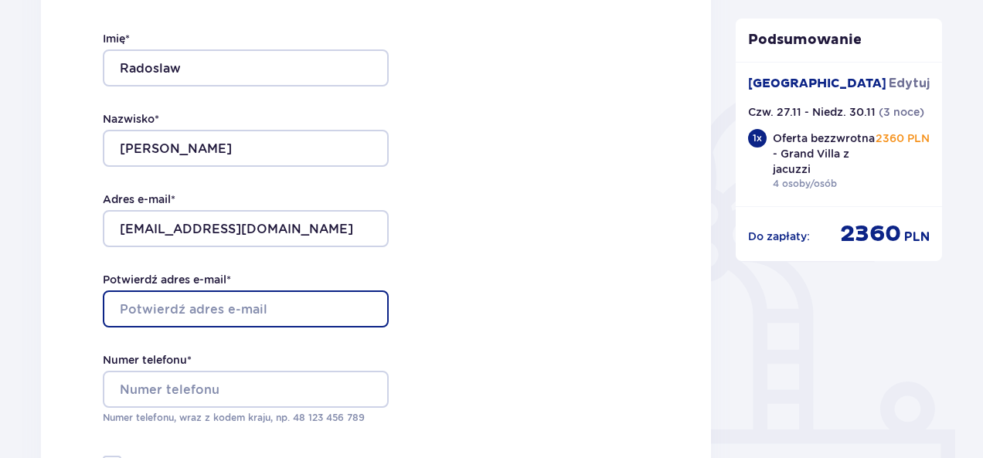
type input "rpajecki28@gmail.com"
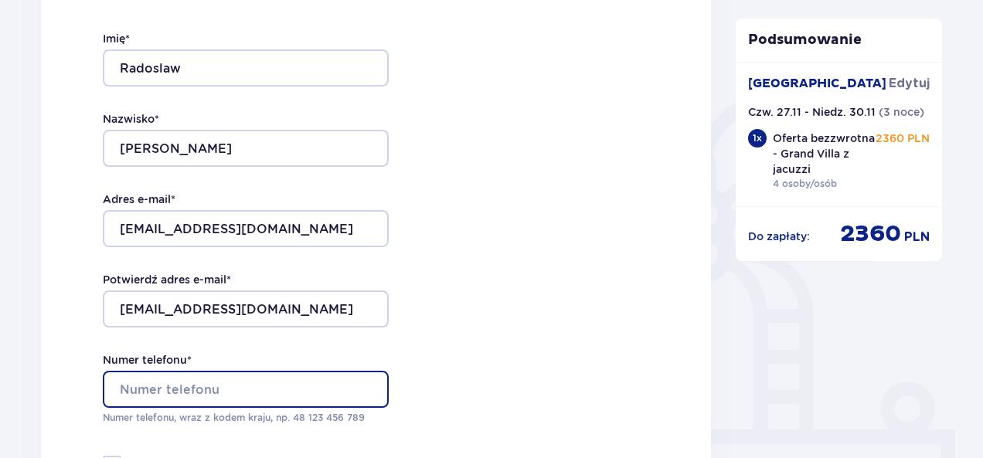
type input "733801213"
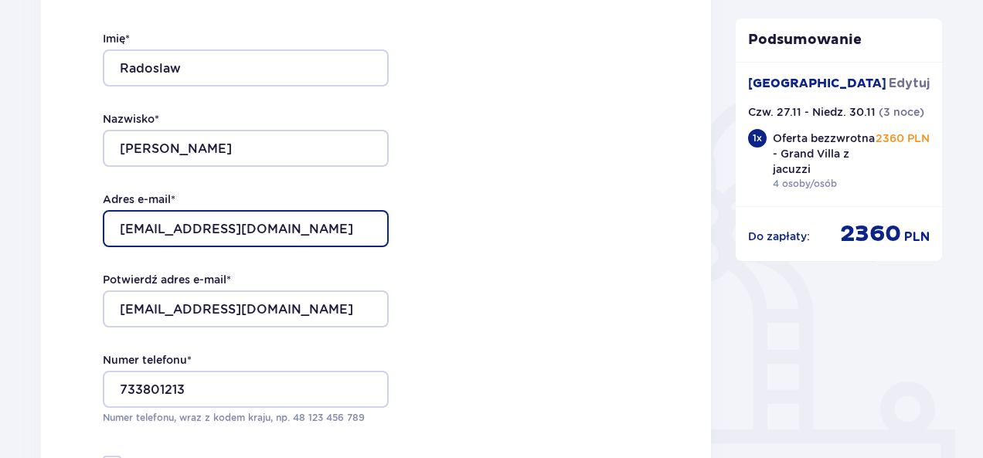
click at [175, 226] on input "rpajecki28@gmail.com" at bounding box center [246, 228] width 286 height 37
drag, startPoint x: 185, startPoint y: 230, endPoint x: 76, endPoint y: 231, distance: 109.0
click at [76, 231] on div "Dane kontaktowe Imię * Radoslaw Nazwisko * Pajecki Adres e-mail * rpajecki28@gm…" at bounding box center [376, 251] width 670 height 649
type input "[EMAIL_ADDRESS][DOMAIN_NAME]"
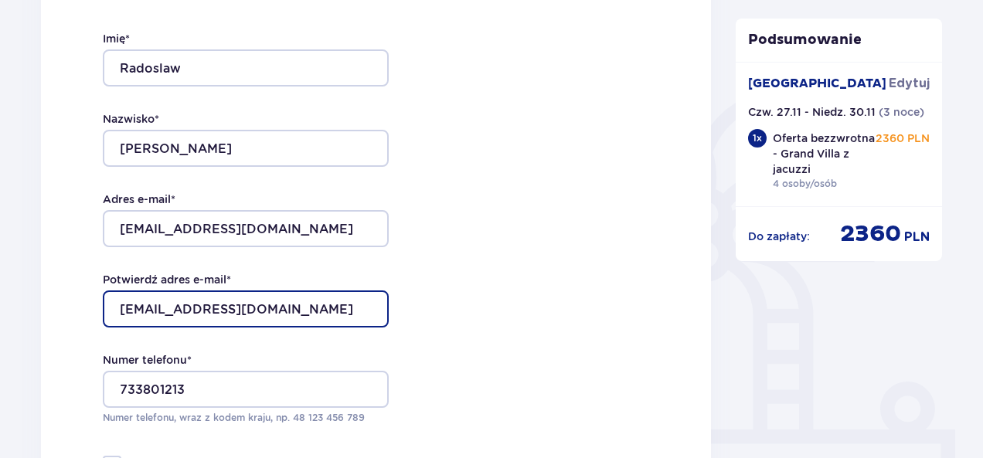
click at [183, 311] on input "rpajecki28@gmail.com" at bounding box center [246, 309] width 286 height 37
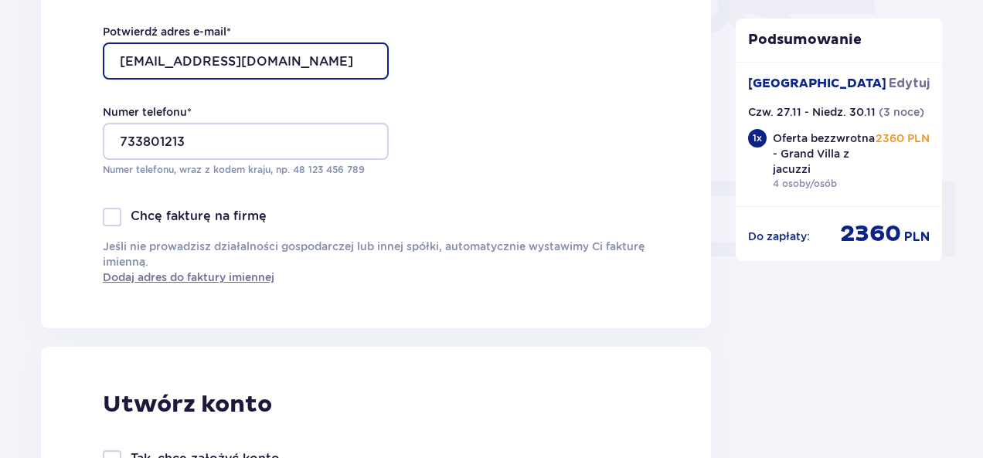
scroll to position [558, 0]
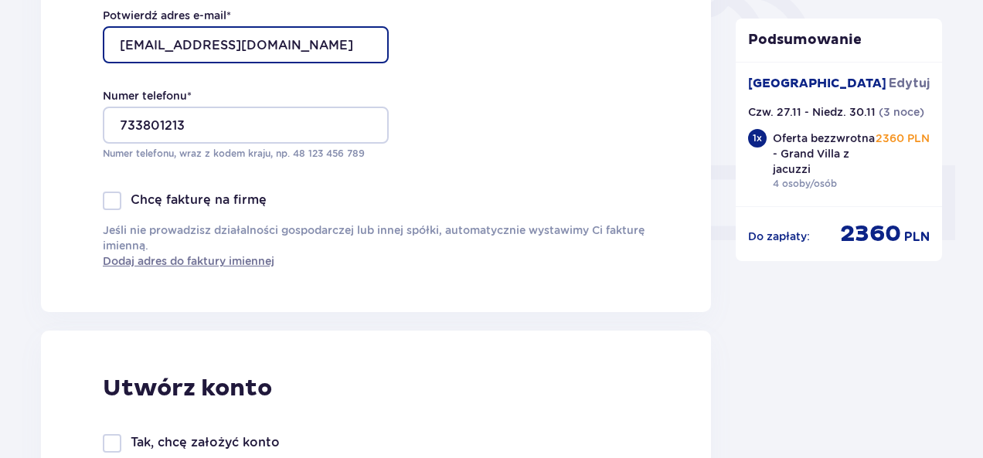
type input "[EMAIL_ADDRESS][DOMAIN_NAME]"
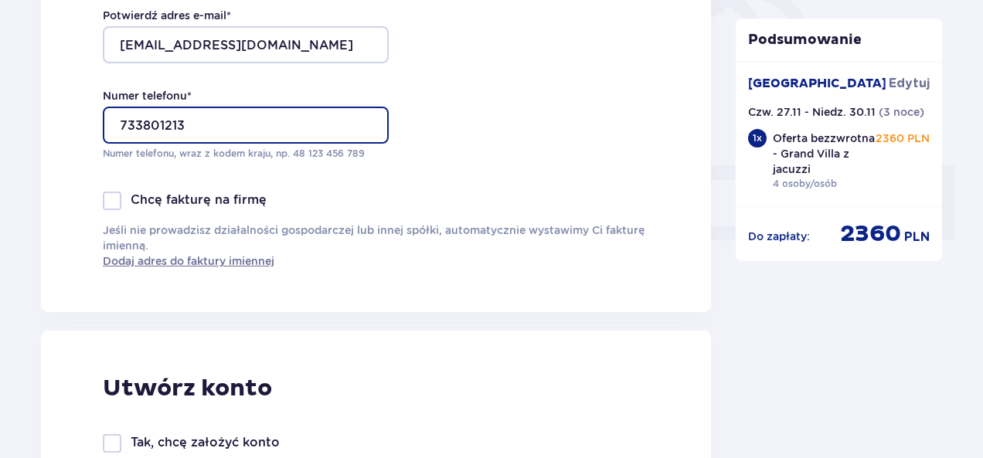
click at [116, 122] on input "733801213" at bounding box center [246, 125] width 286 height 37
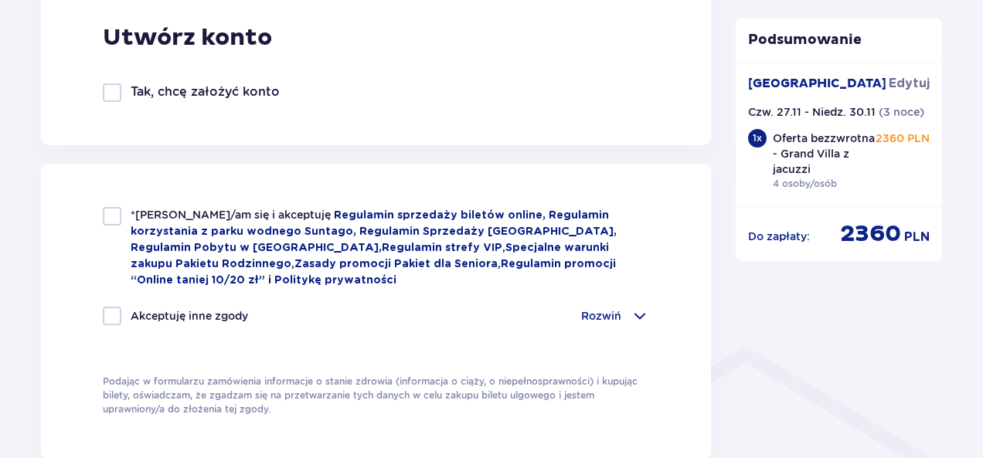
scroll to position [923, 0]
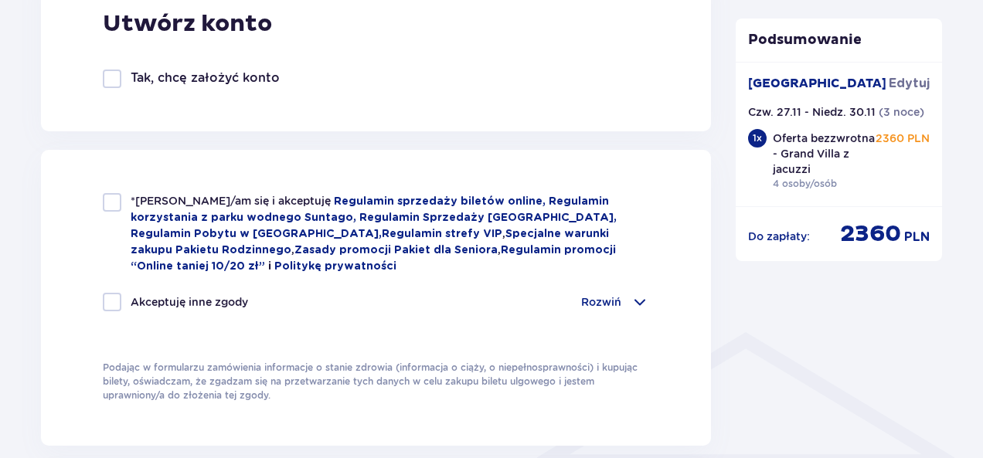
type input "48 733801213"
click at [114, 204] on div at bounding box center [112, 202] width 19 height 19
checkbox input "true"
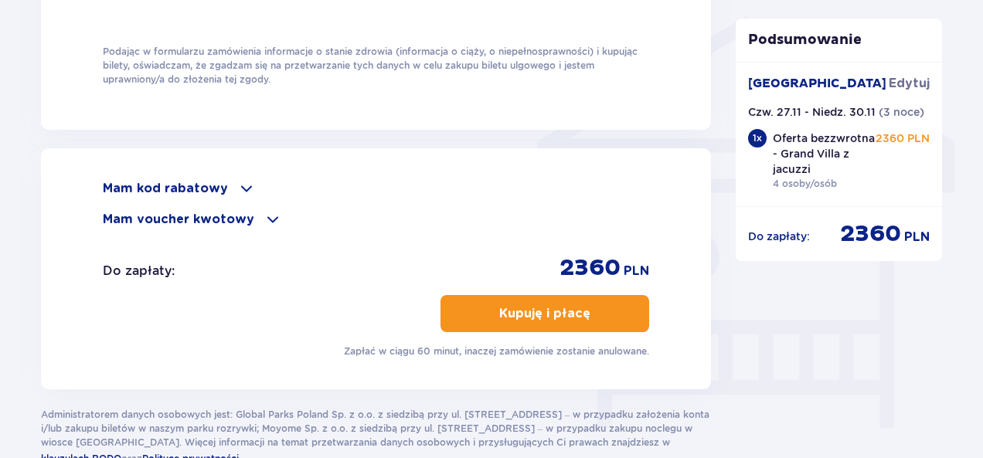
scroll to position [1257, 0]
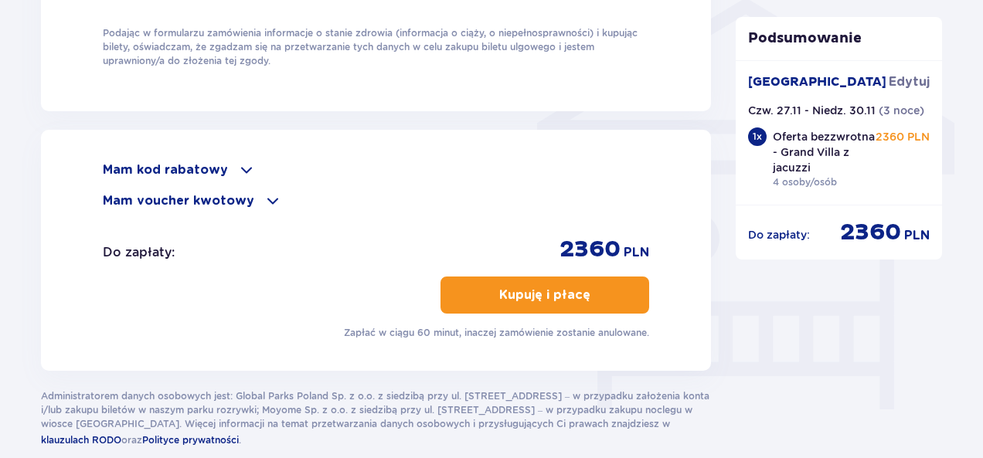
click at [508, 298] on p "Kupuję i płacę" at bounding box center [544, 295] width 91 height 17
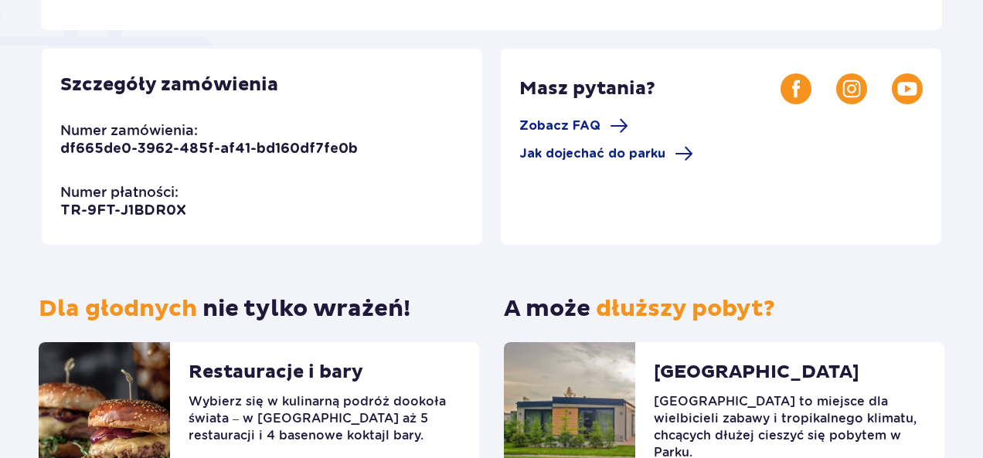
scroll to position [417, 0]
